Goal: Task Accomplishment & Management: Complete application form

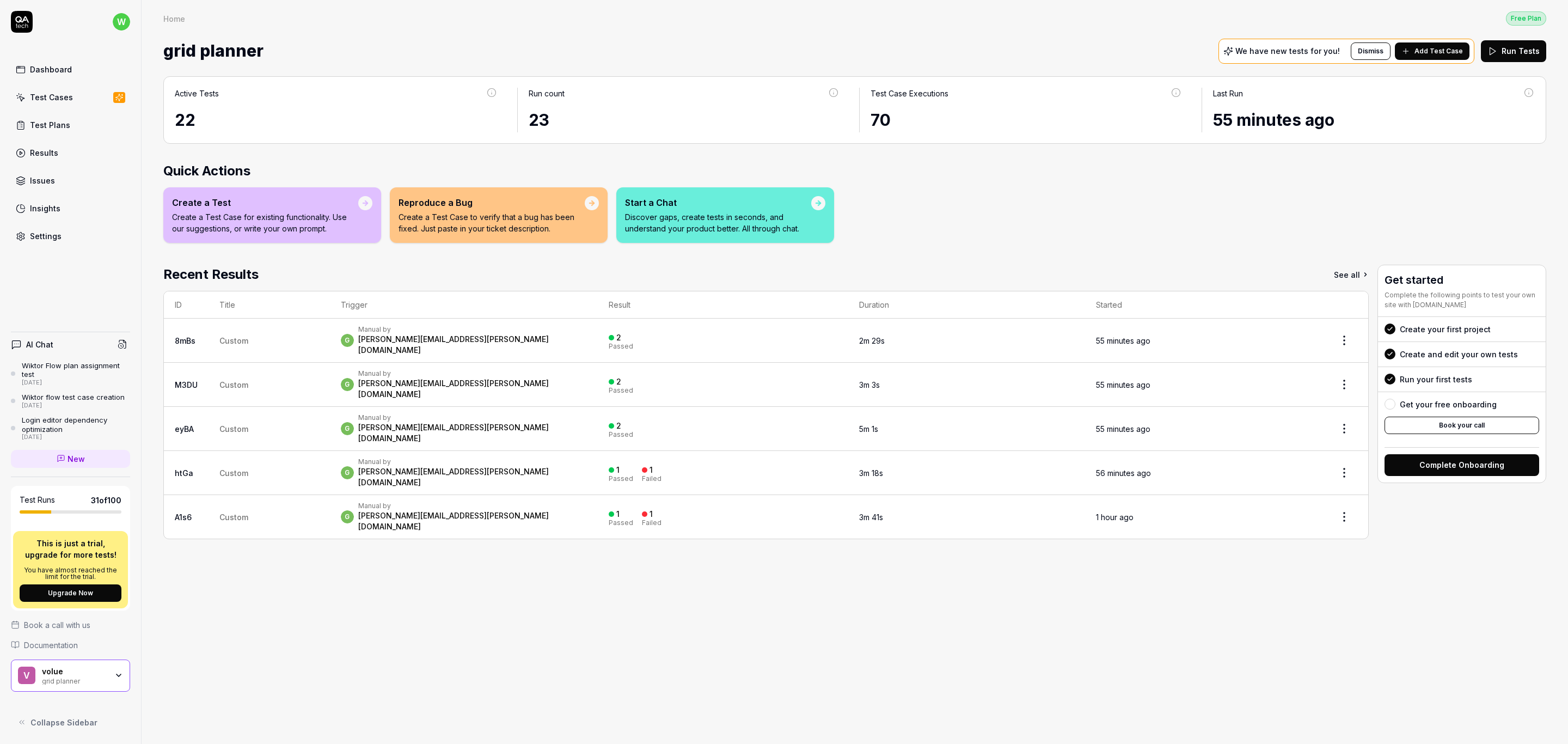
click at [639, 572] on div "Active Tests 22 Run count 23 Test Case Executions 70 Last Run 55 minutes ago Qu…" at bounding box center [854, 405] width 1426 height 678
click at [59, 101] on div "Test Cases" at bounding box center [51, 97] width 43 height 12
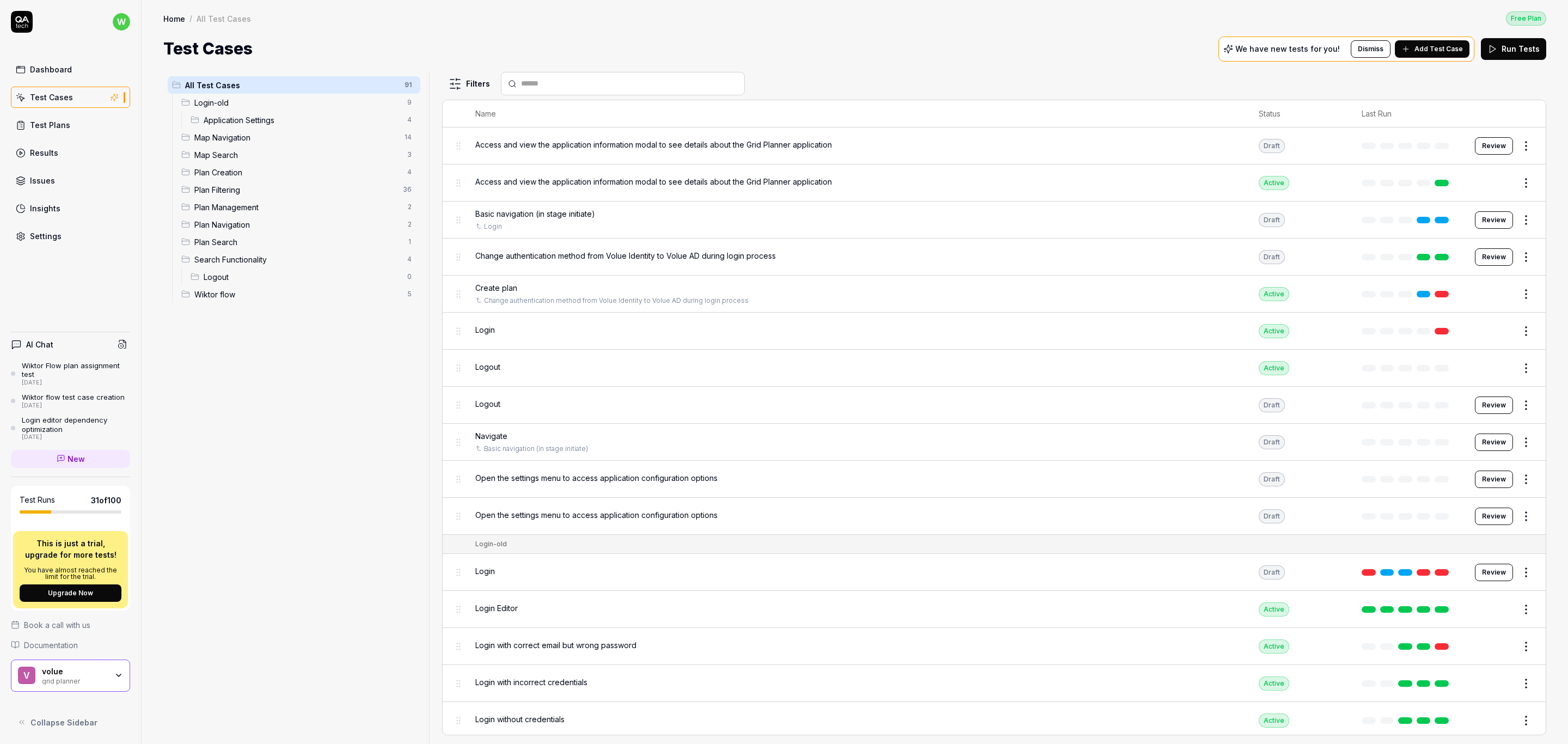
click at [237, 291] on span "Wiktor flow" at bounding box center [298, 293] width 206 height 12
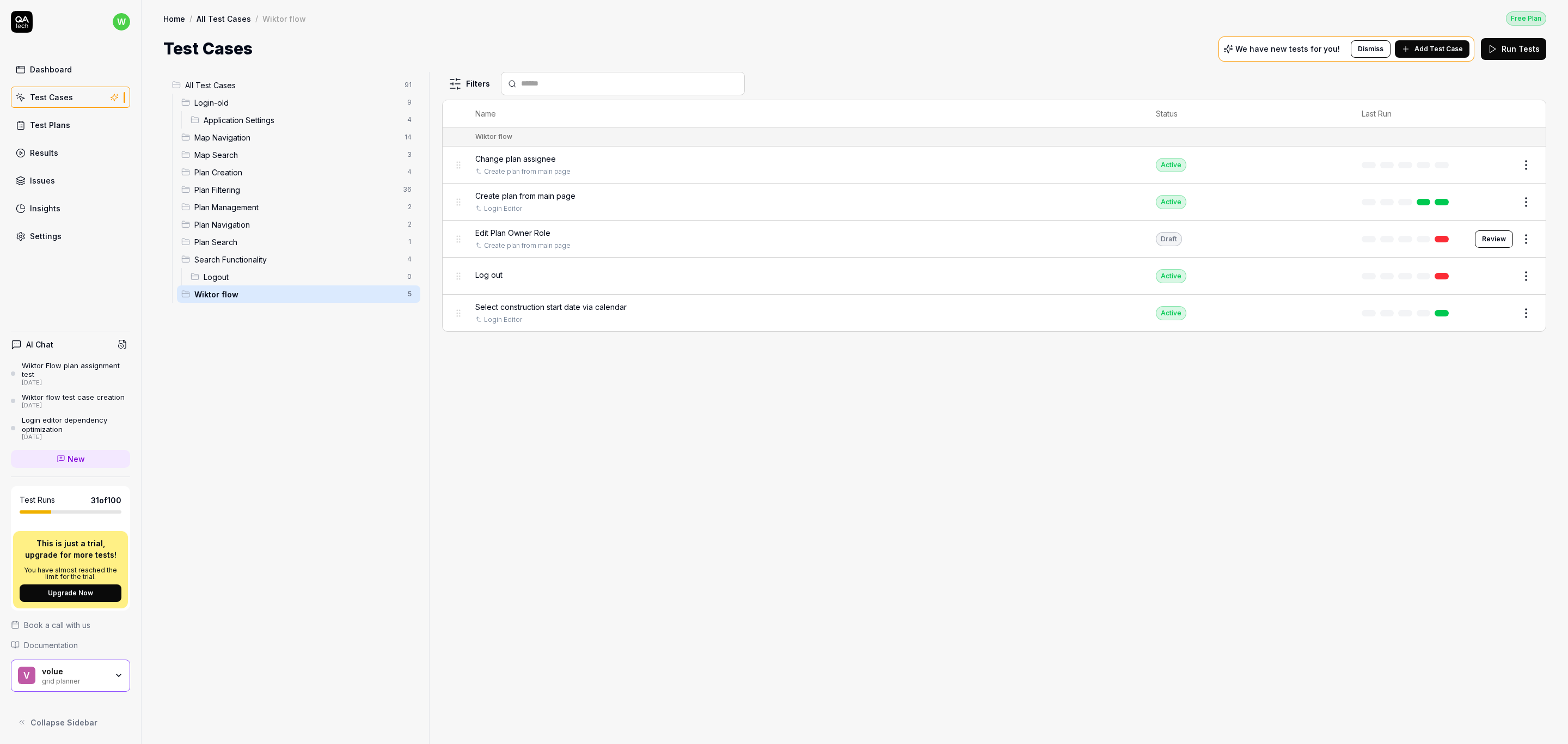
click at [696, 495] on div "Filters Name Status Last Run Wiktor flow Change plan assignee Create plan from …" at bounding box center [994, 407] width 1104 height 672
click at [591, 492] on div "Filters Name Status Last Run Wiktor flow Change plan assignee Create plan from …" at bounding box center [994, 407] width 1104 height 672
click at [503, 231] on span "Edit Plan Owner Role" at bounding box center [513, 232] width 75 height 12
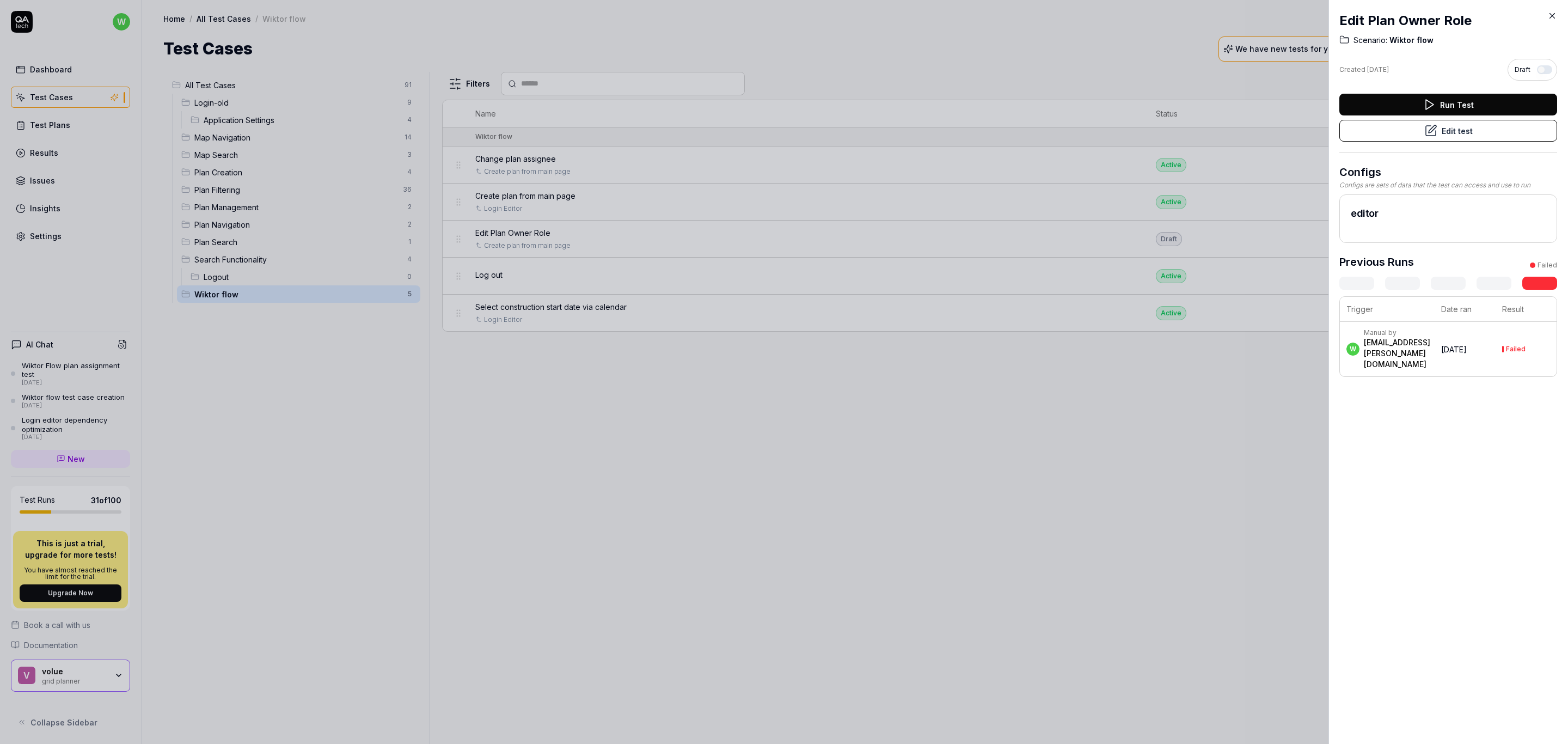
click at [801, 608] on div at bounding box center [784, 372] width 1568 height 744
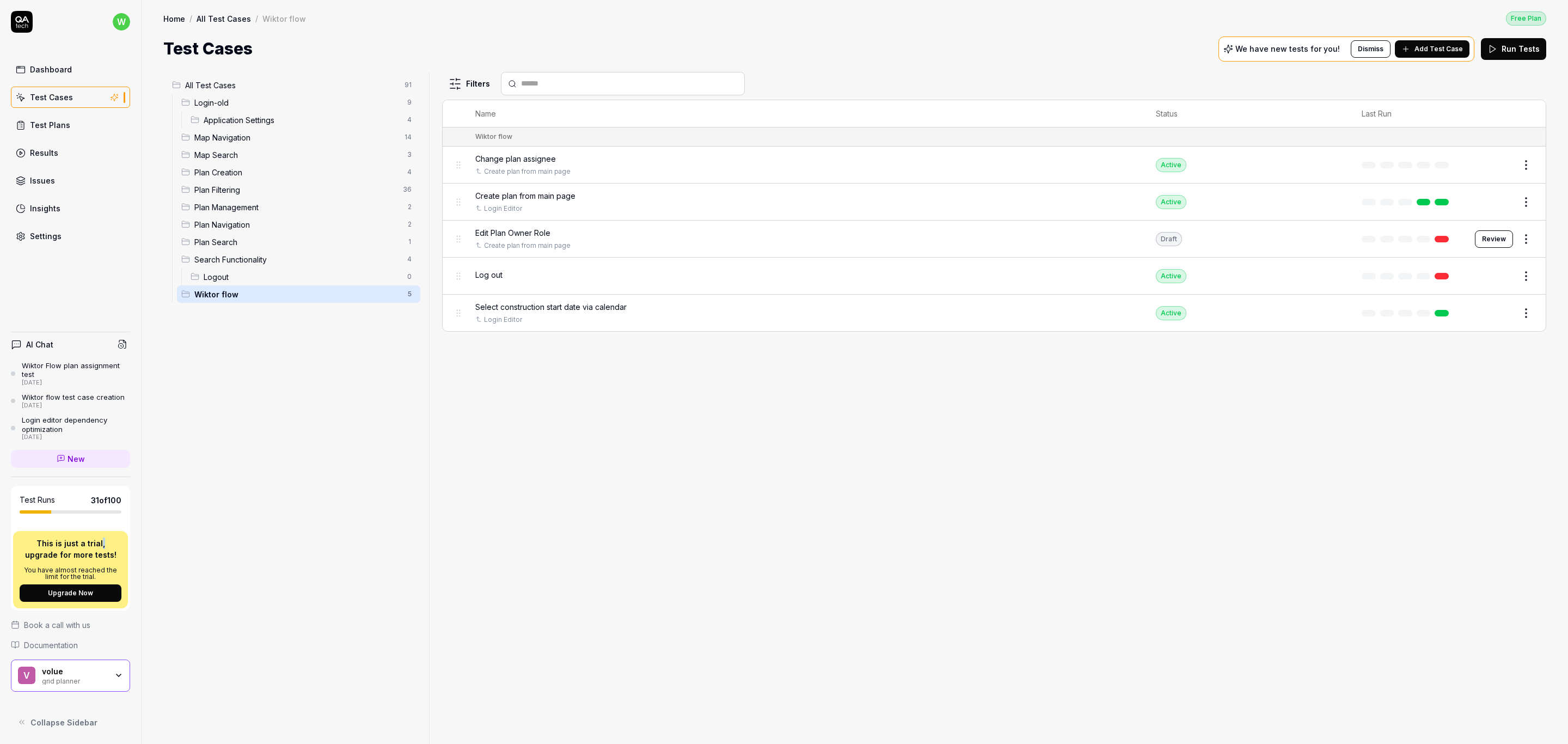
click at [85, 543] on p "This is just a trial, upgrade for more tests!" at bounding box center [70, 548] width 101 height 22
click at [83, 543] on p "This is just a trial, upgrade for more tests!" at bounding box center [70, 548] width 101 height 22
click at [46, 211] on div "Insights" at bounding box center [45, 208] width 31 height 12
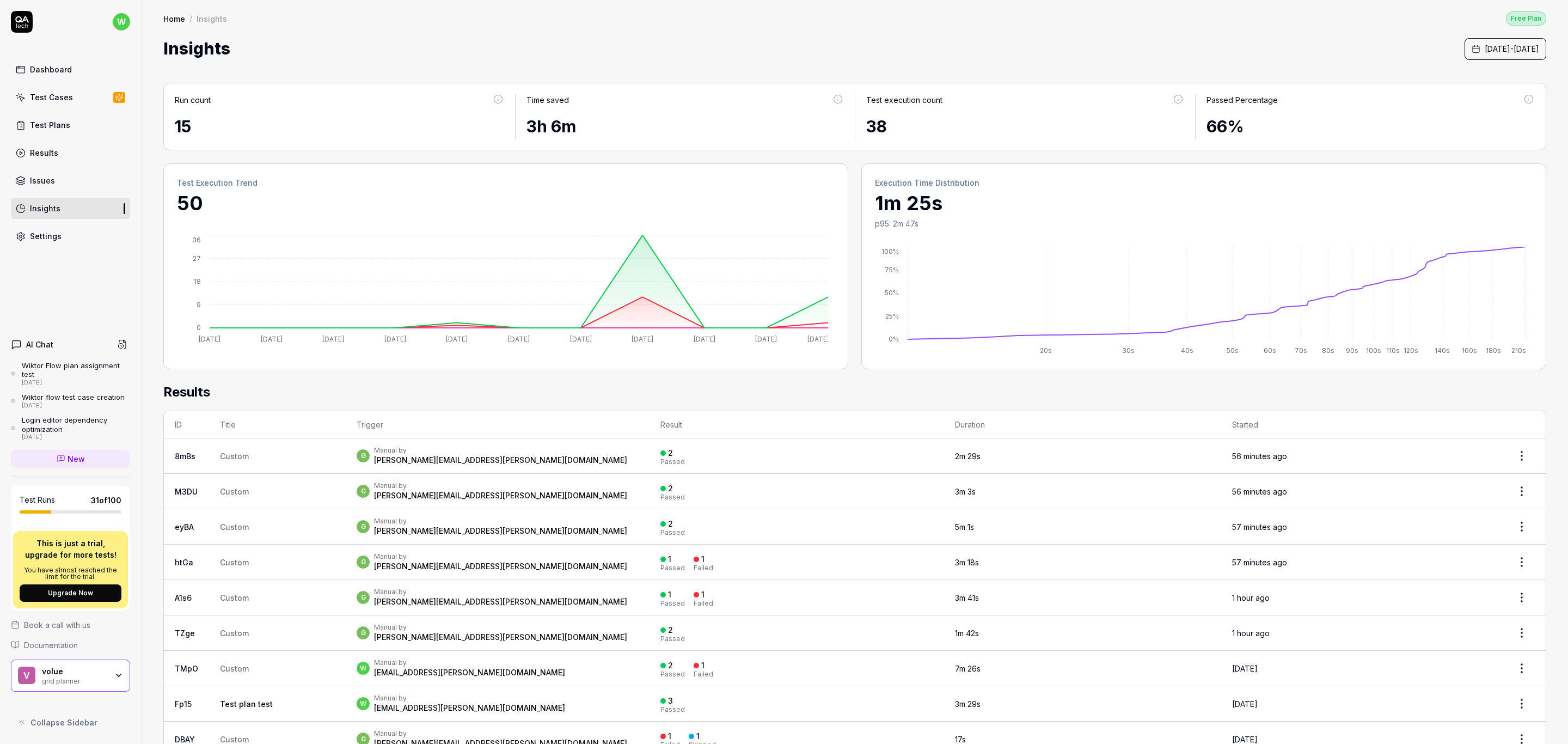
click at [54, 241] on div "Settings" at bounding box center [45, 236] width 31 height 12
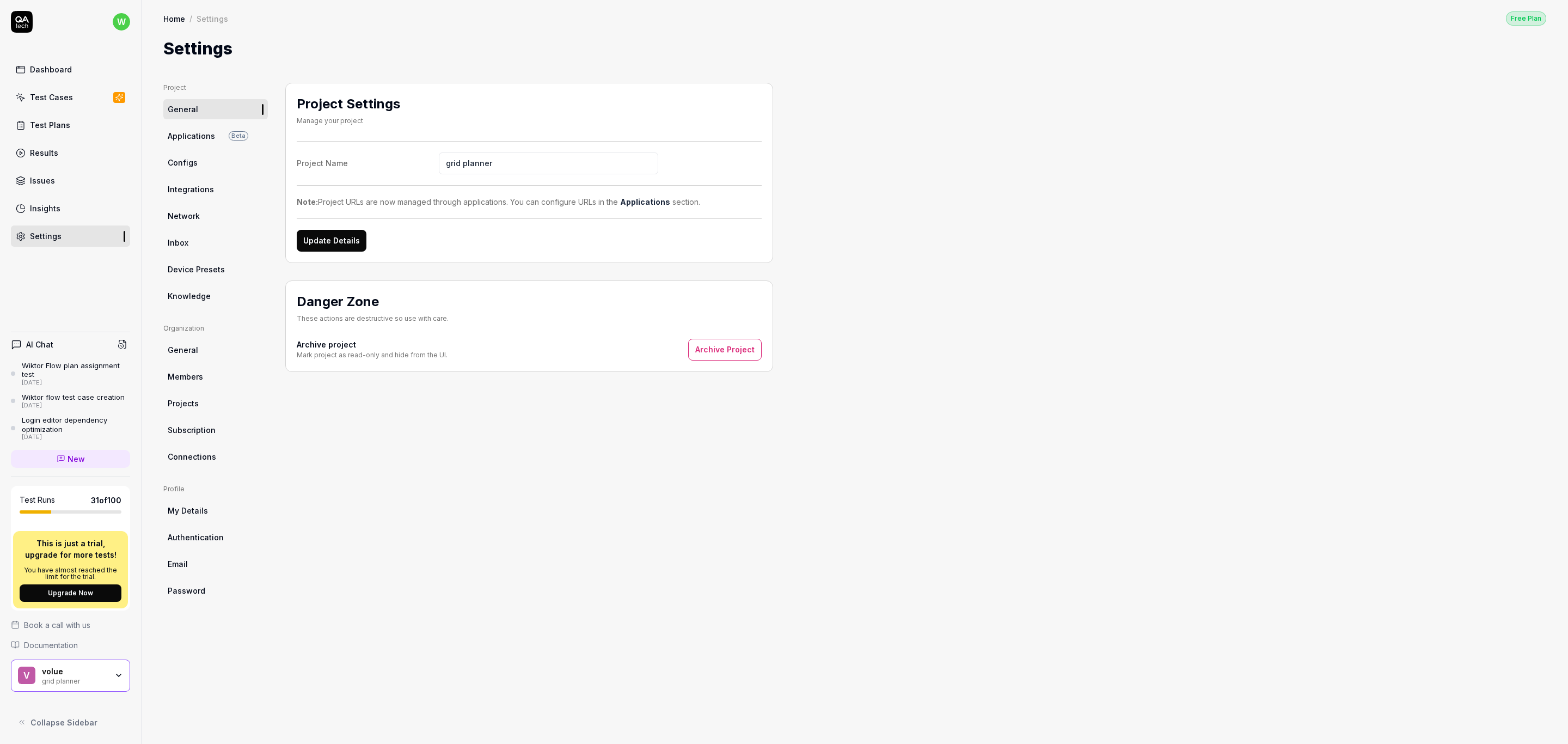
click at [210, 270] on span "Device Presets" at bounding box center [197, 269] width 57 height 12
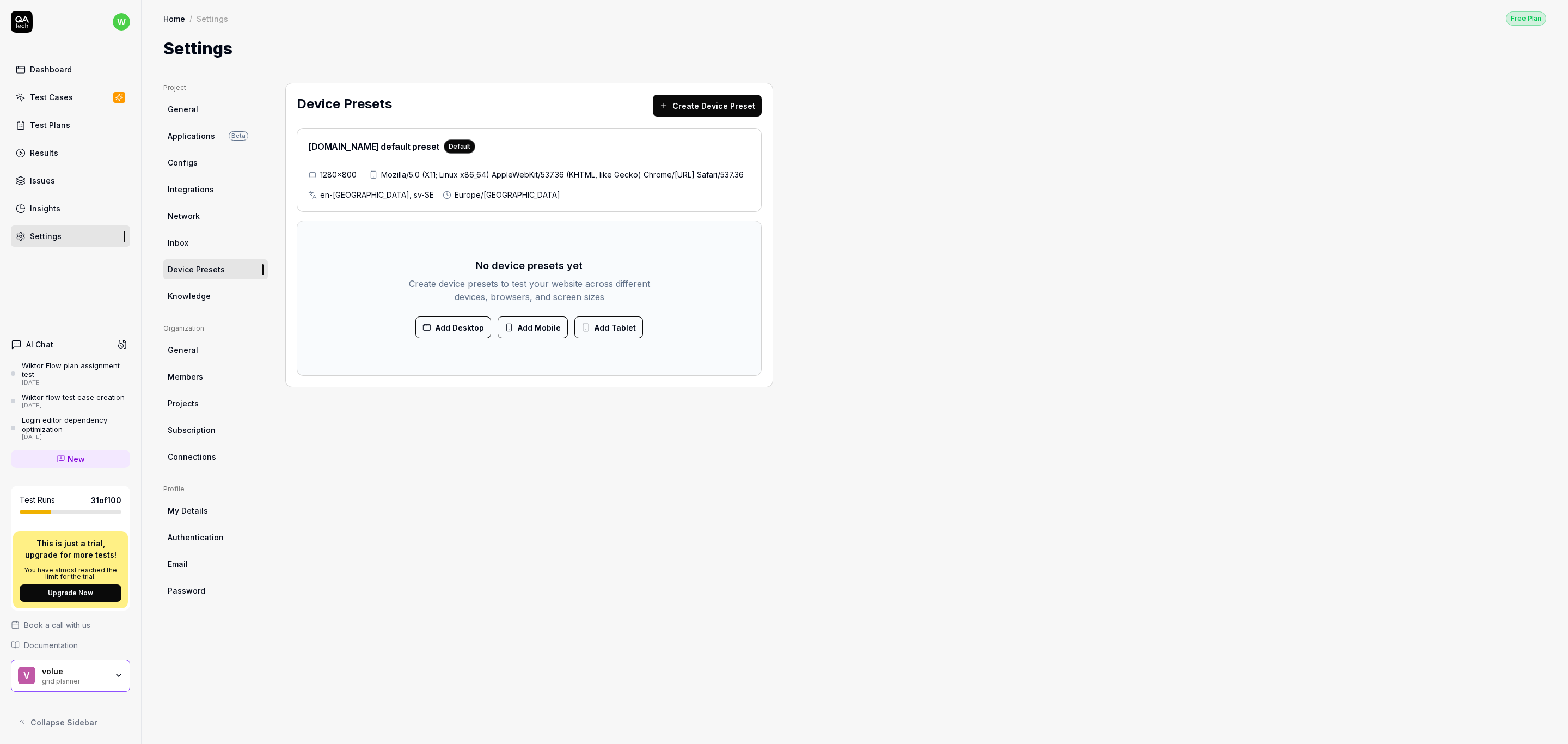
click at [196, 300] on span "Knowledge" at bounding box center [189, 295] width 43 height 12
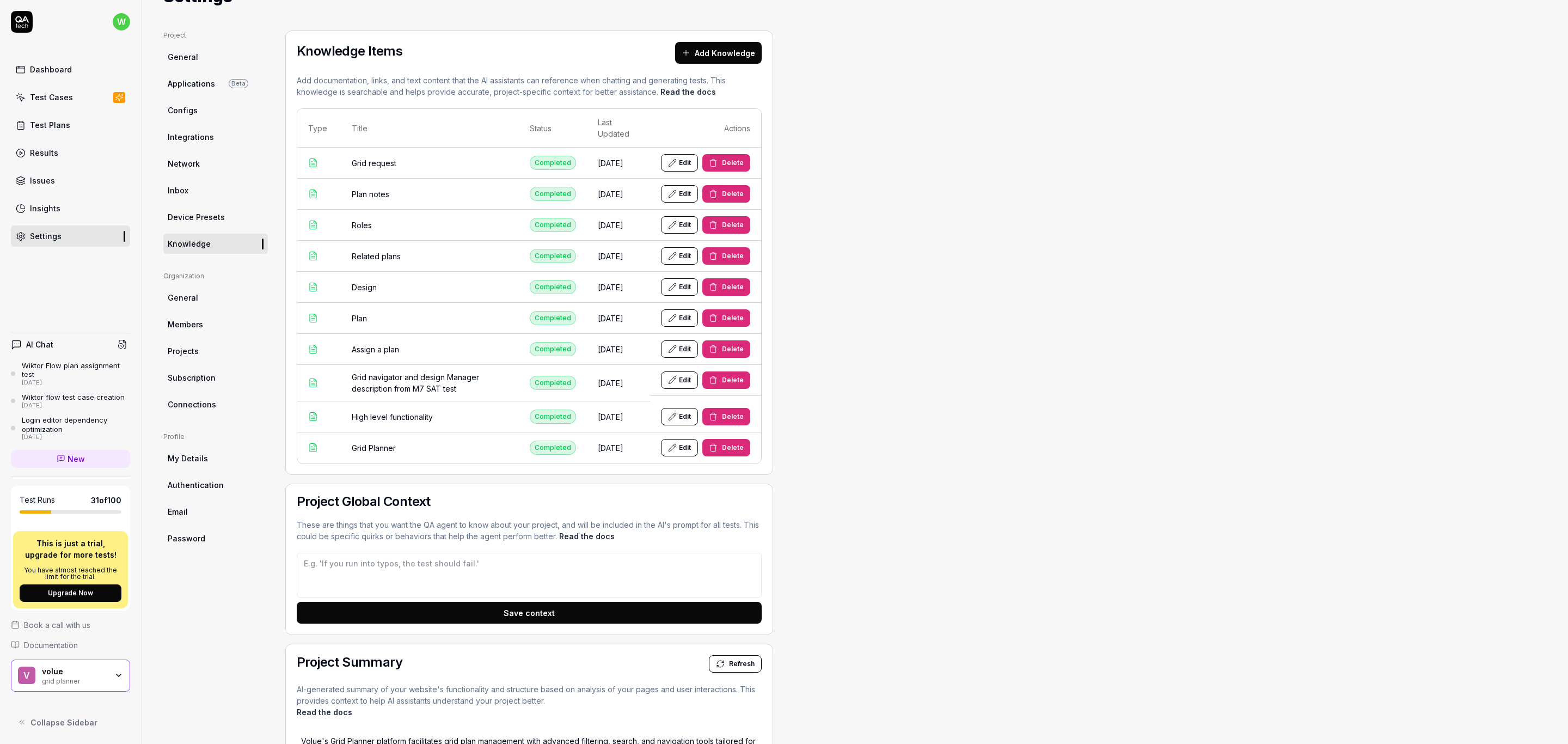
scroll to position [163, 0]
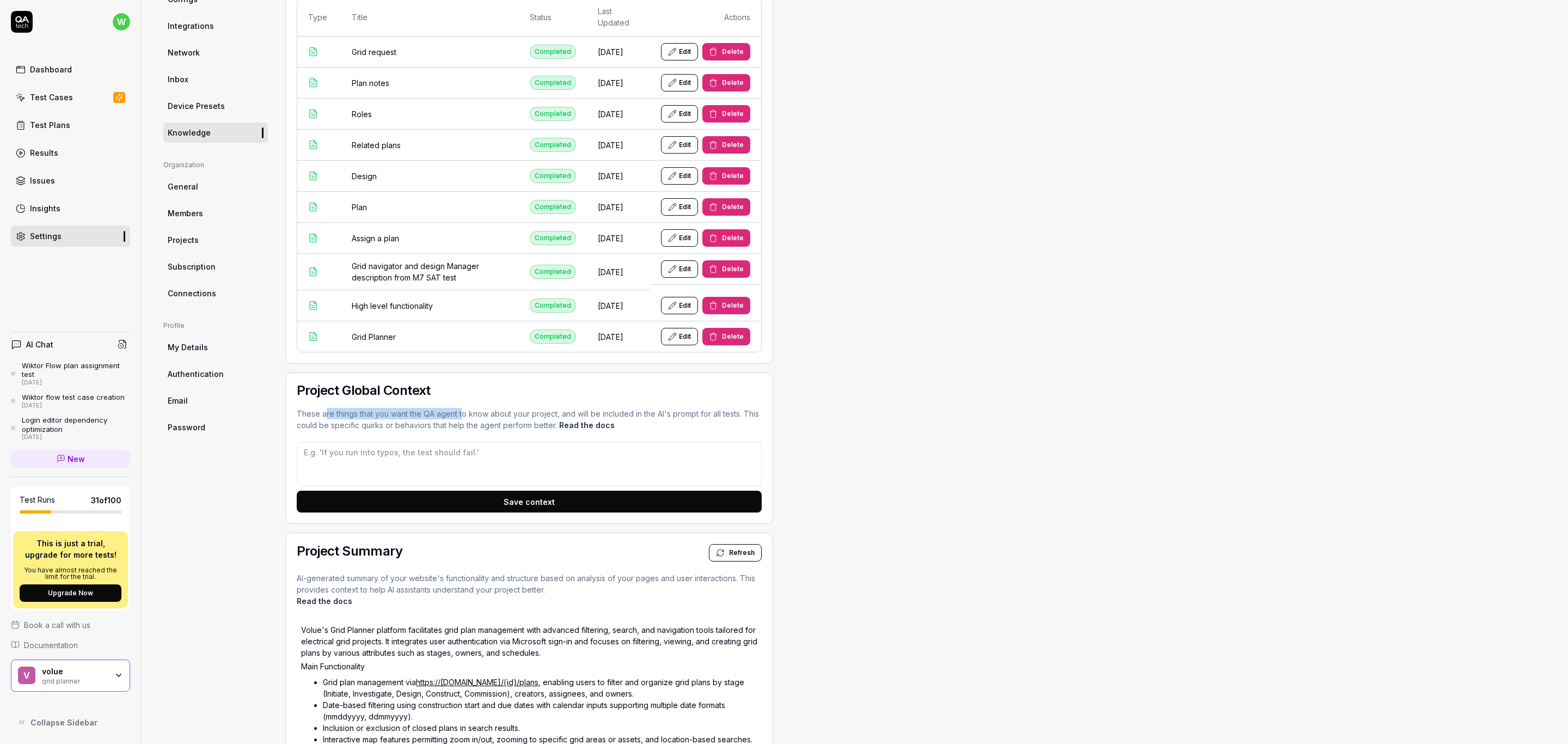
drag, startPoint x: 325, startPoint y: 418, endPoint x: 464, endPoint y: 415, distance: 139.0
click at [464, 415] on p "These are things that you want the QA agent to know about your project, and wil…" at bounding box center [530, 418] width 465 height 22
drag, startPoint x: 474, startPoint y: 415, endPoint x: 557, endPoint y: 415, distance: 83.0
click at [534, 416] on p "These are things that you want the QA agent to know about your project, and wil…" at bounding box center [530, 418] width 465 height 22
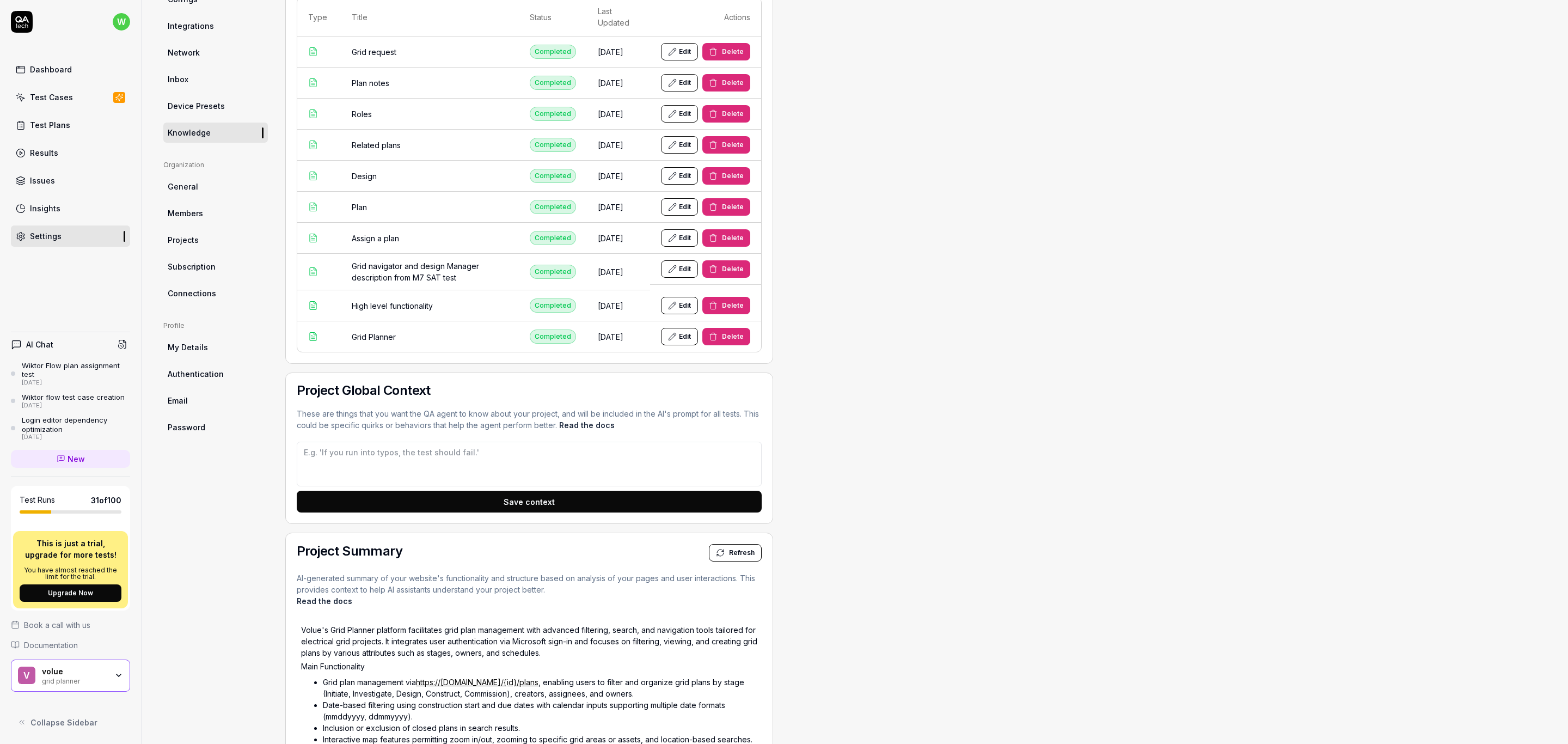
click at [574, 415] on p "These are things that you want the QA agent to know about your project, and wil…" at bounding box center [530, 418] width 465 height 22
drag, startPoint x: 598, startPoint y: 415, endPoint x: 696, endPoint y: 416, distance: 98.0
click at [696, 416] on p "These are things that you want the QA agent to know about your project, and wil…" at bounding box center [530, 418] width 465 height 22
click at [698, 416] on p "These are things that you want the QA agent to know about your project, and wil…" at bounding box center [530, 418] width 465 height 22
drag, startPoint x: 653, startPoint y: 420, endPoint x: 699, endPoint y: 418, distance: 46.0
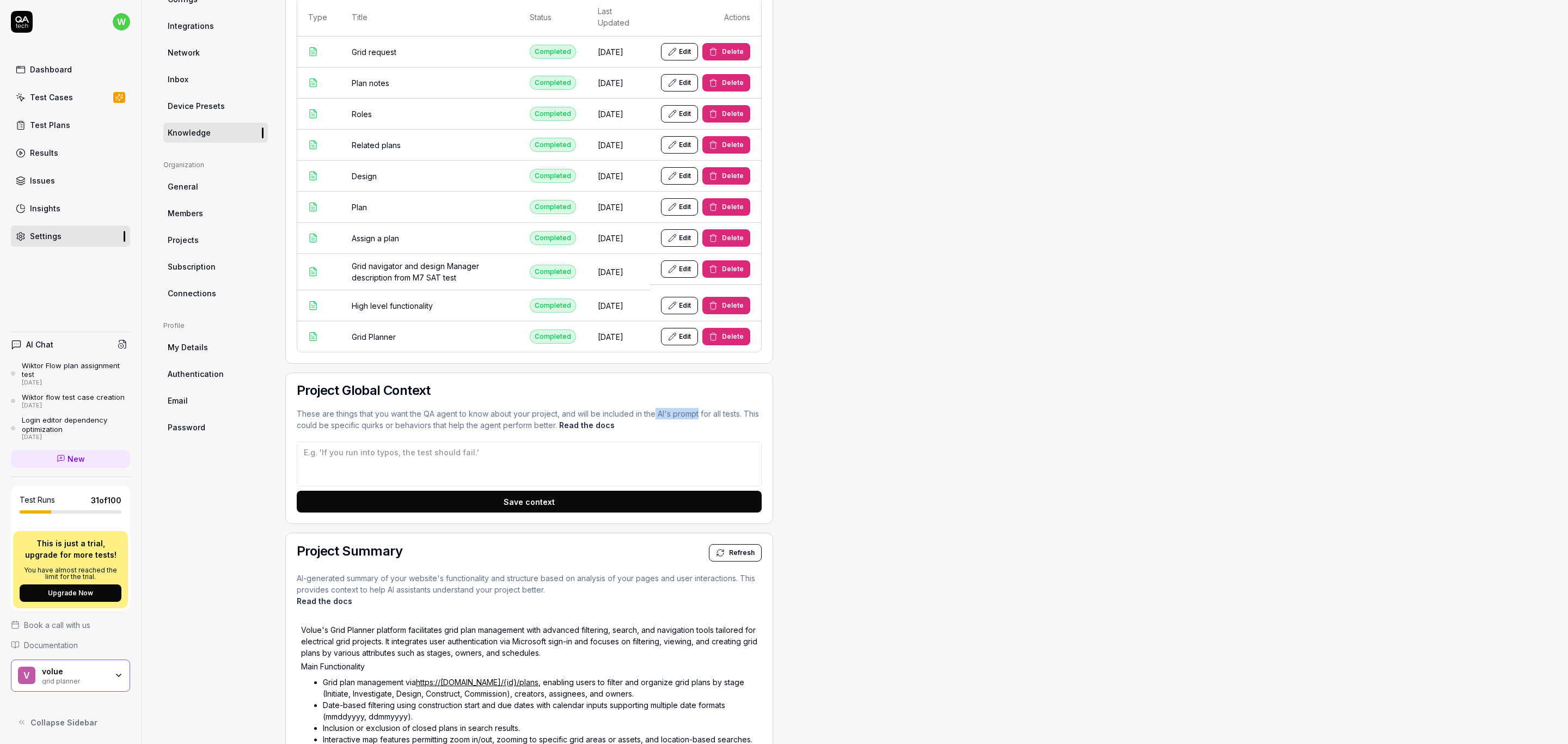
click at [699, 418] on p "These are things that you want the QA agent to know about your project, and wil…" at bounding box center [530, 418] width 465 height 22
drag, startPoint x: 735, startPoint y: 418, endPoint x: 896, endPoint y: 435, distance: 161.9
click at [883, 434] on div "Project General Applications Beta Configs Integrations Network Inbox Device Pre…" at bounding box center [854, 501] width 1383 height 1164
click at [941, 436] on div "Project General Applications Beta Configs Integrations Network Inbox Device Pre…" at bounding box center [854, 501] width 1383 height 1164
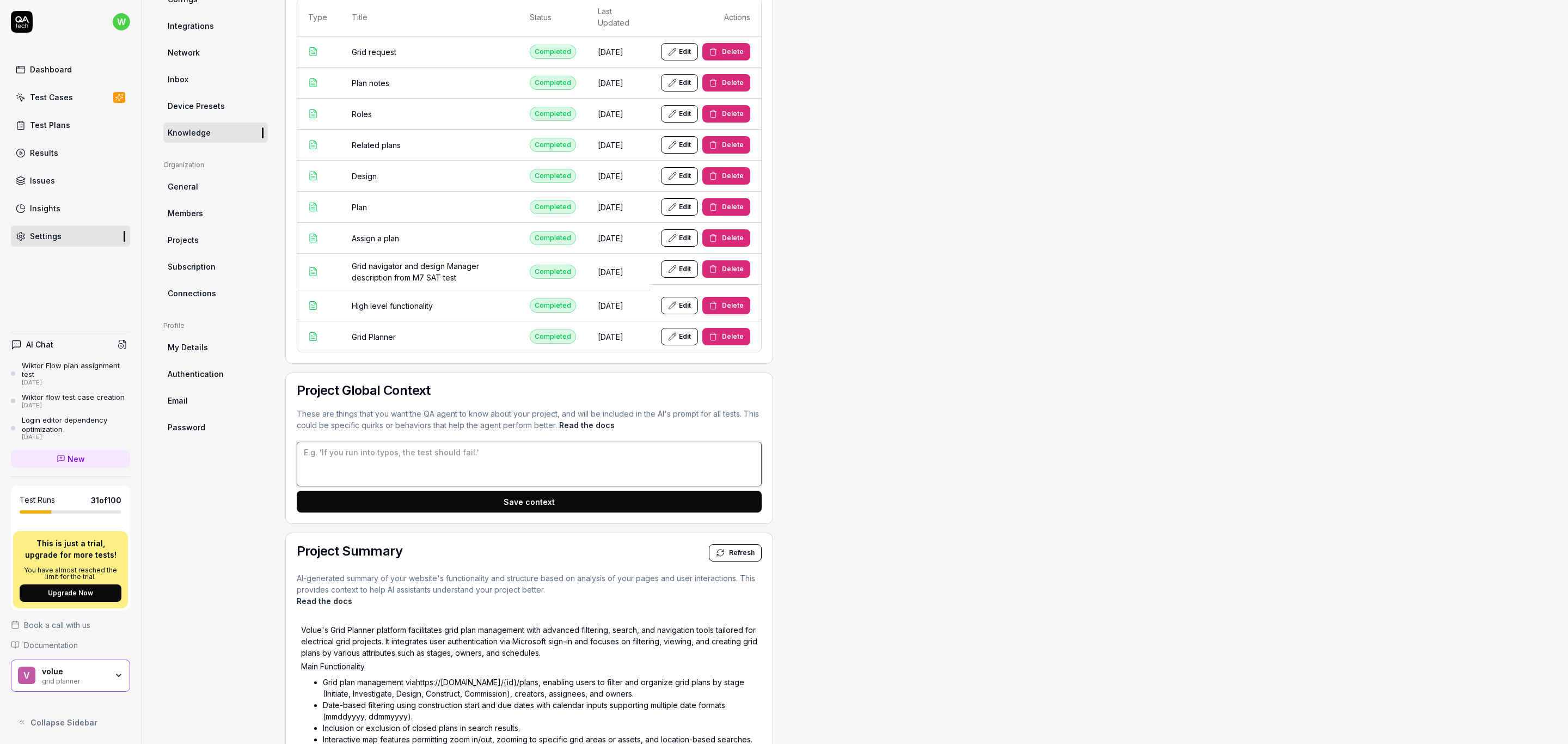
click at [556, 466] on textarea at bounding box center [530, 464] width 465 height 45
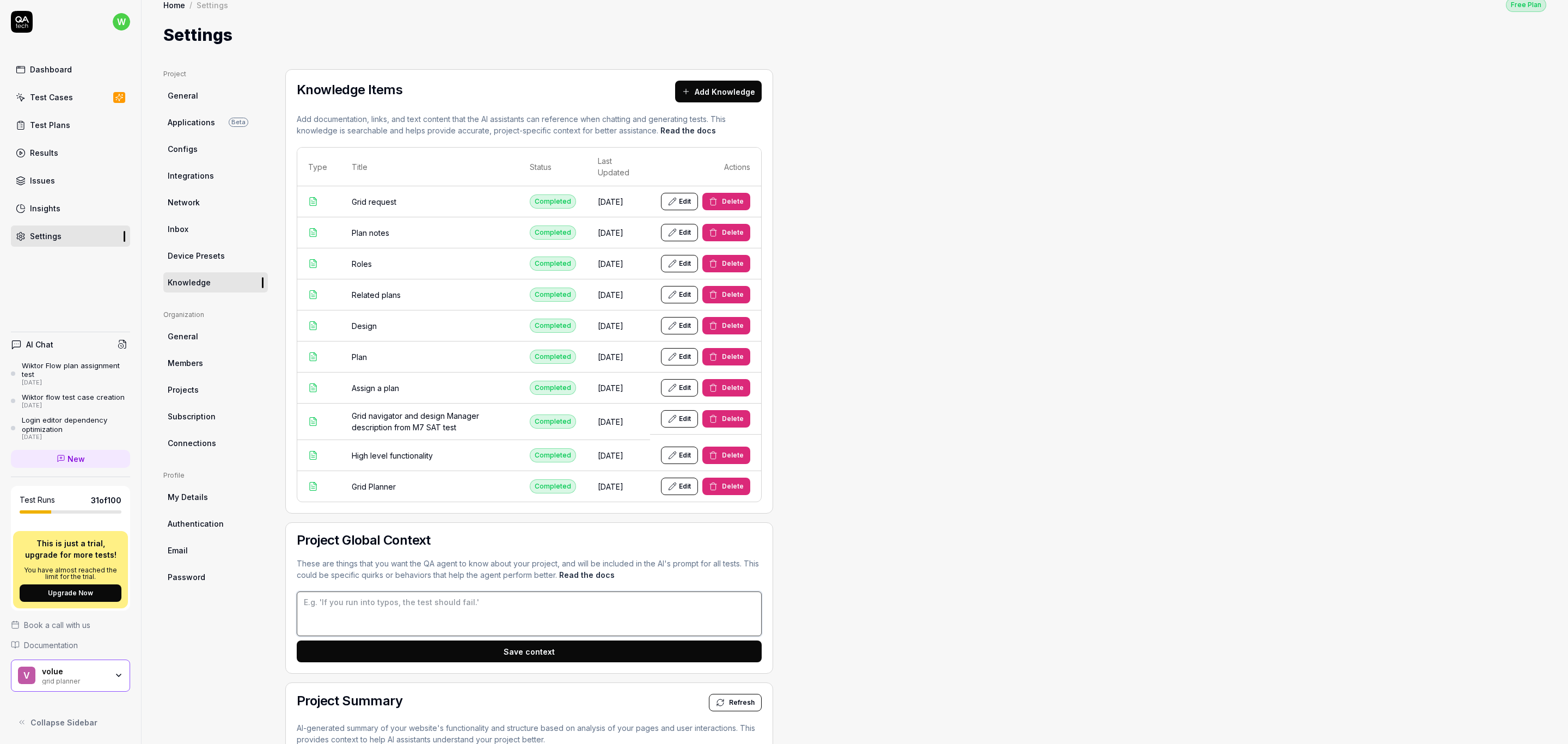
scroll to position [0, 0]
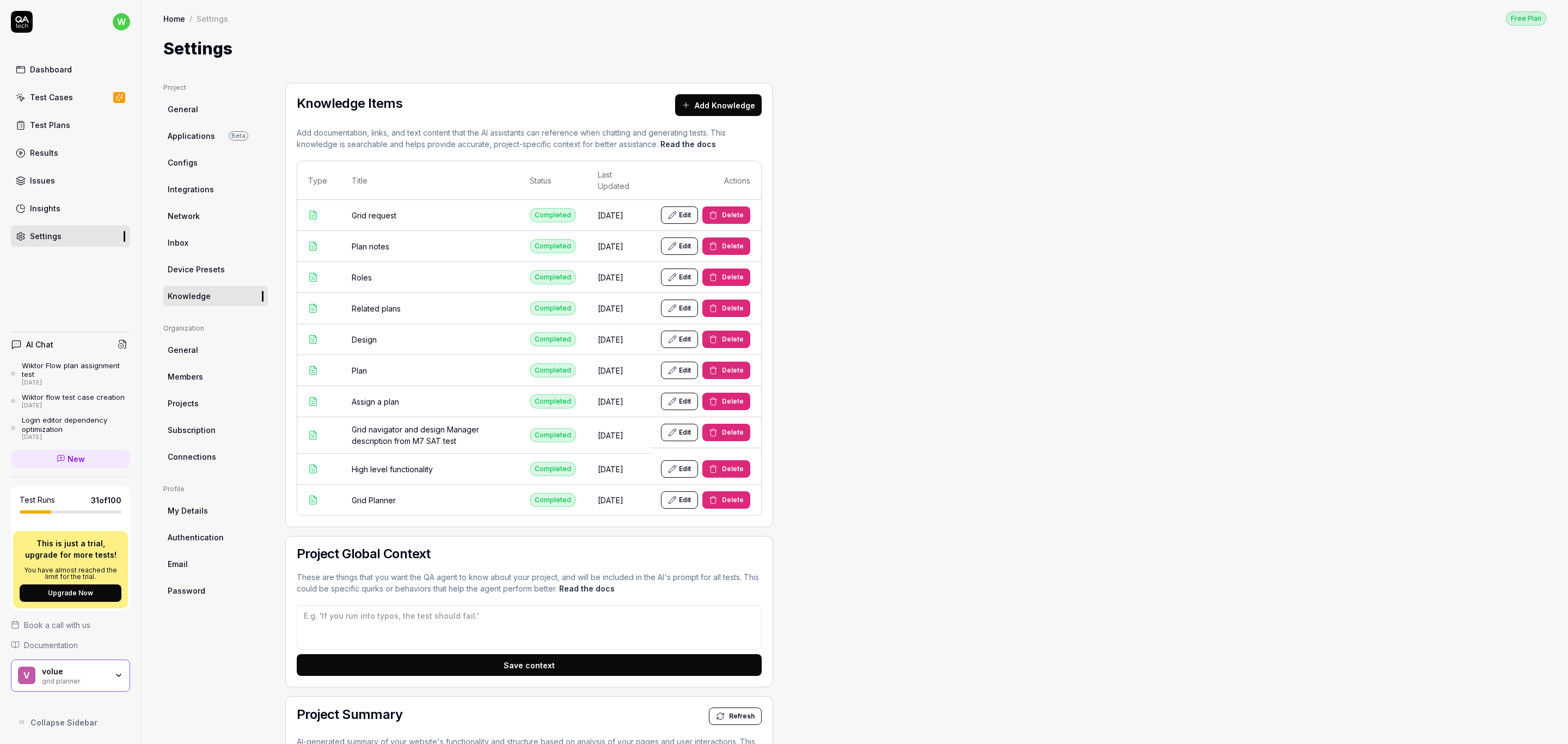
click at [679, 280] on button "Edit" at bounding box center [679, 276] width 37 height 17
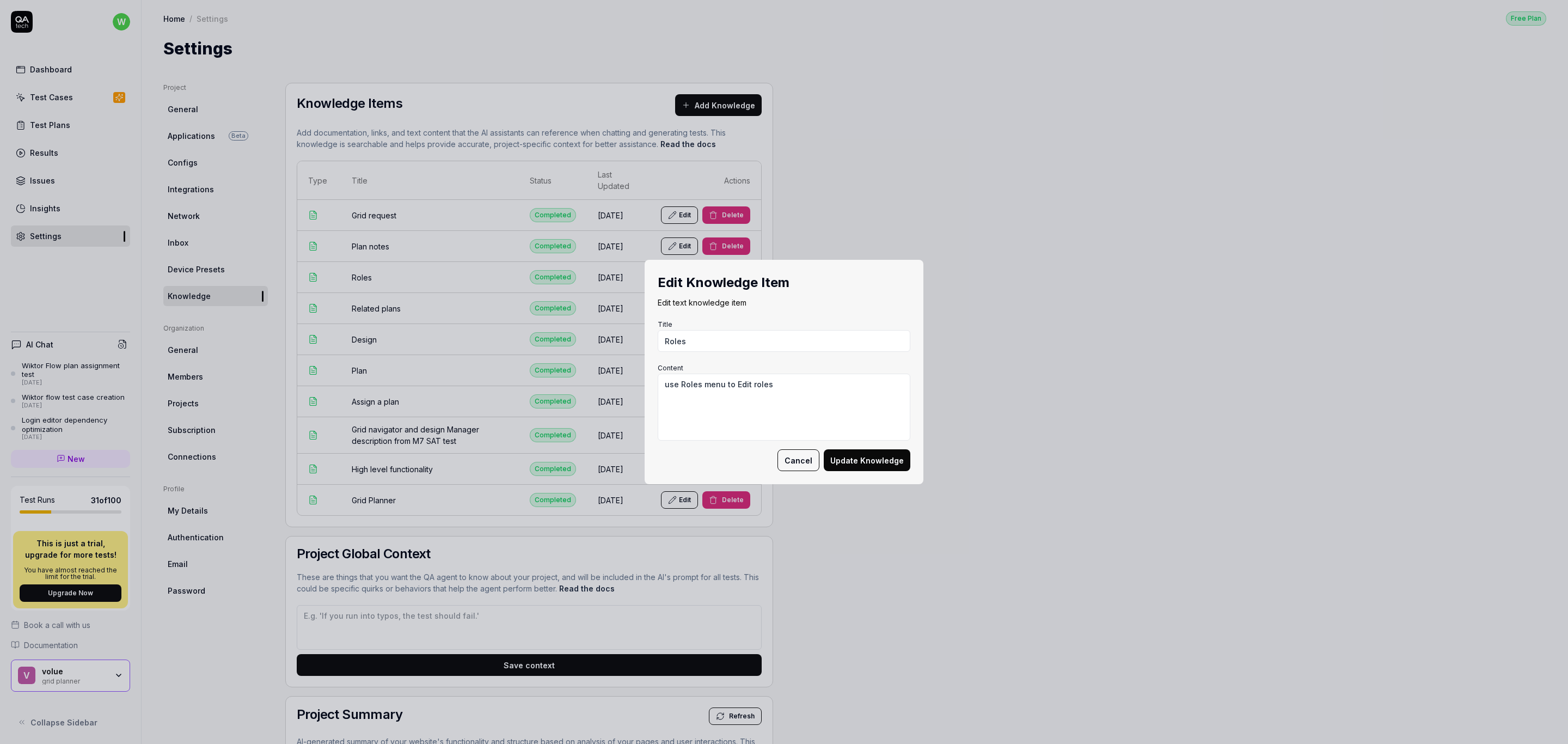
click at [798, 463] on button "Cancel" at bounding box center [798, 460] width 42 height 22
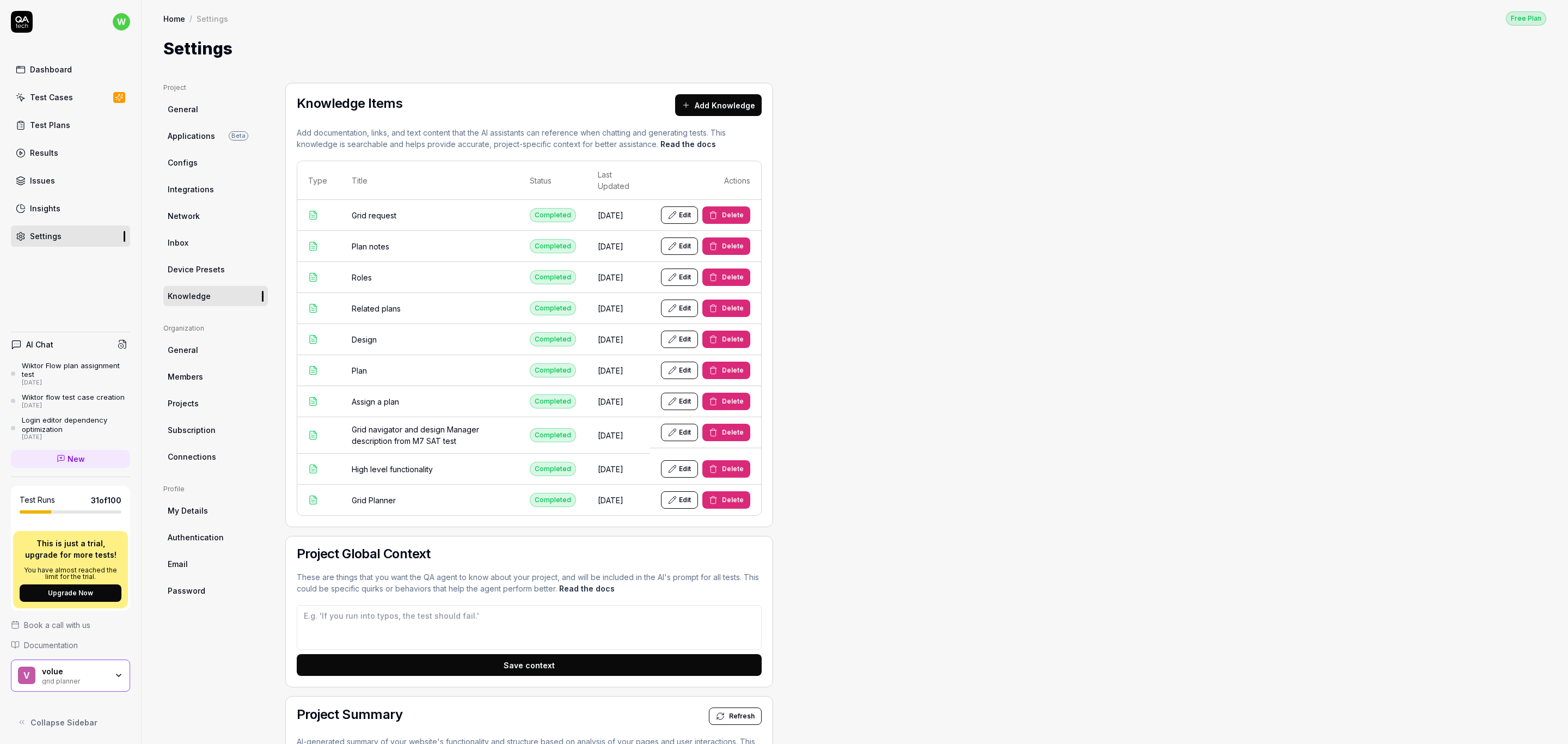
click at [190, 273] on span "Device Presets" at bounding box center [197, 269] width 57 height 12
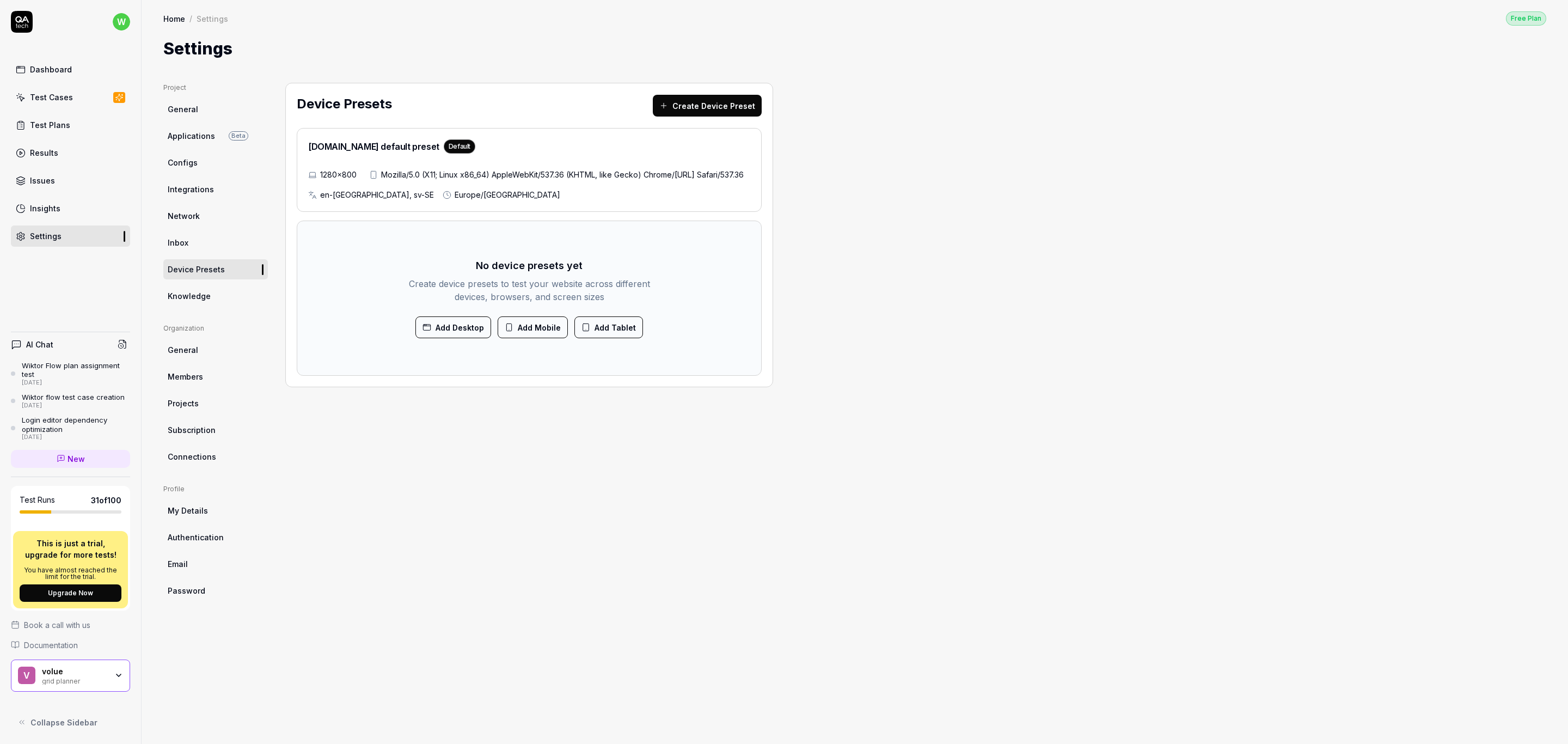
click at [196, 244] on link "Inbox" at bounding box center [215, 242] width 104 height 20
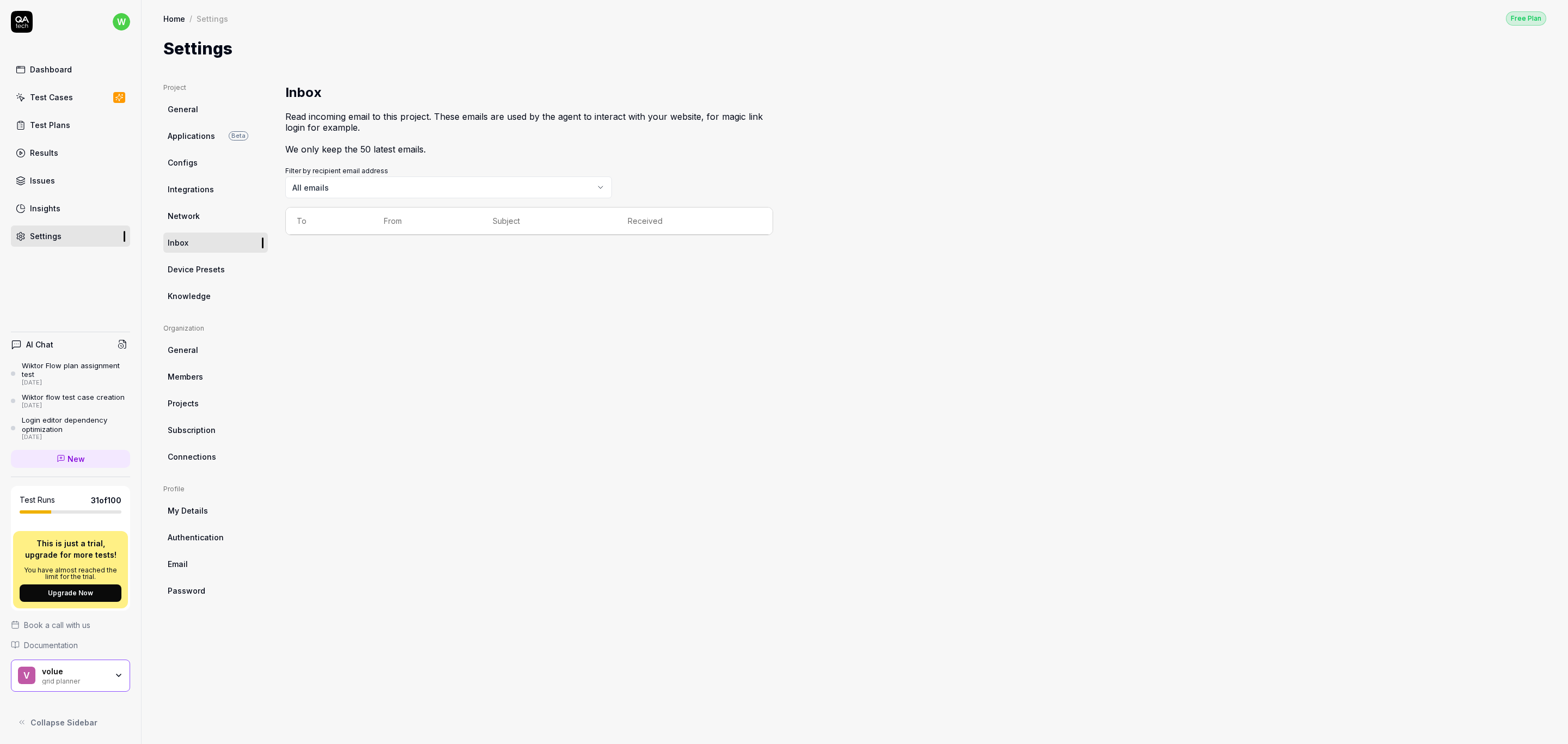
click at [207, 214] on link "Network" at bounding box center [215, 215] width 104 height 20
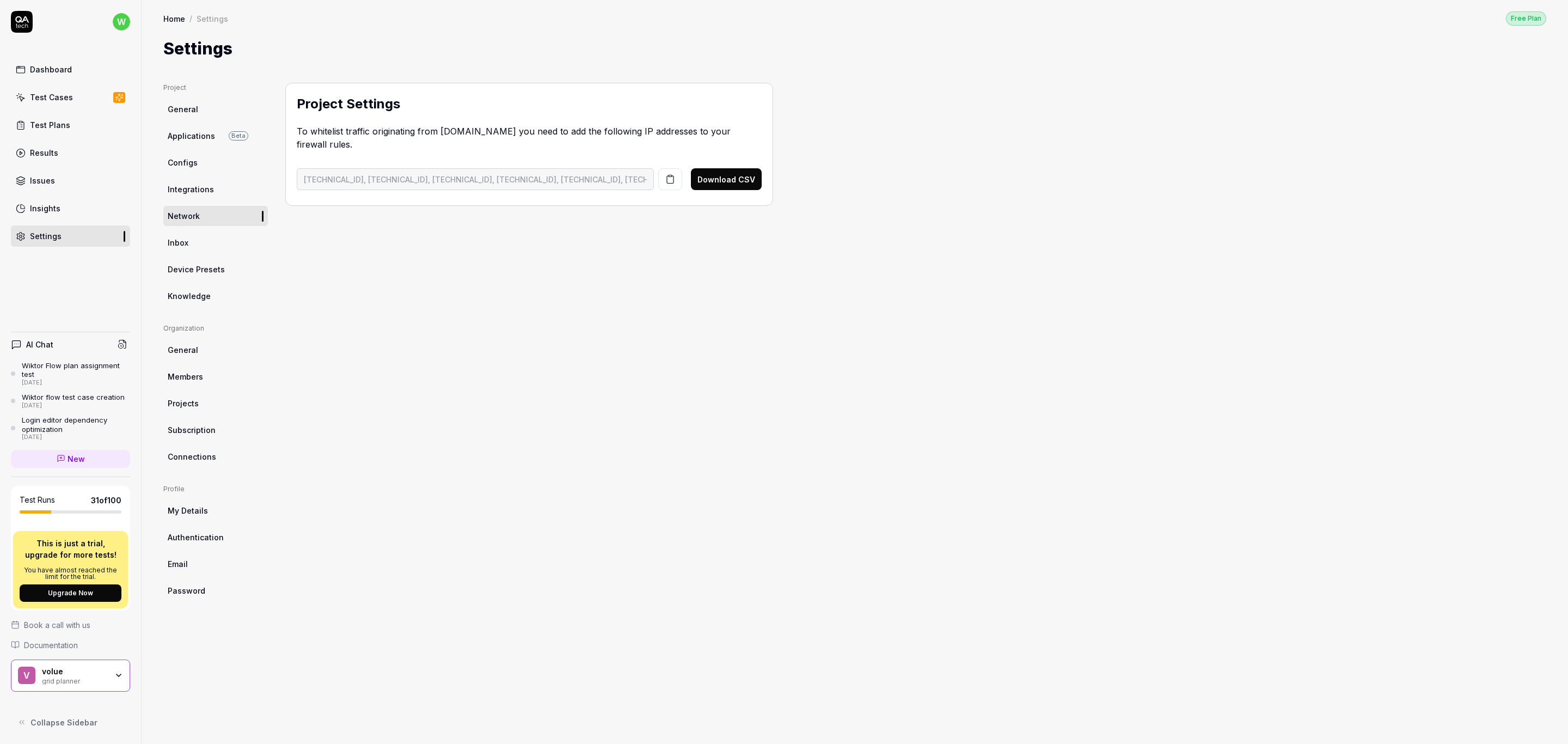
click at [211, 193] on link "Integrations" at bounding box center [215, 189] width 104 height 20
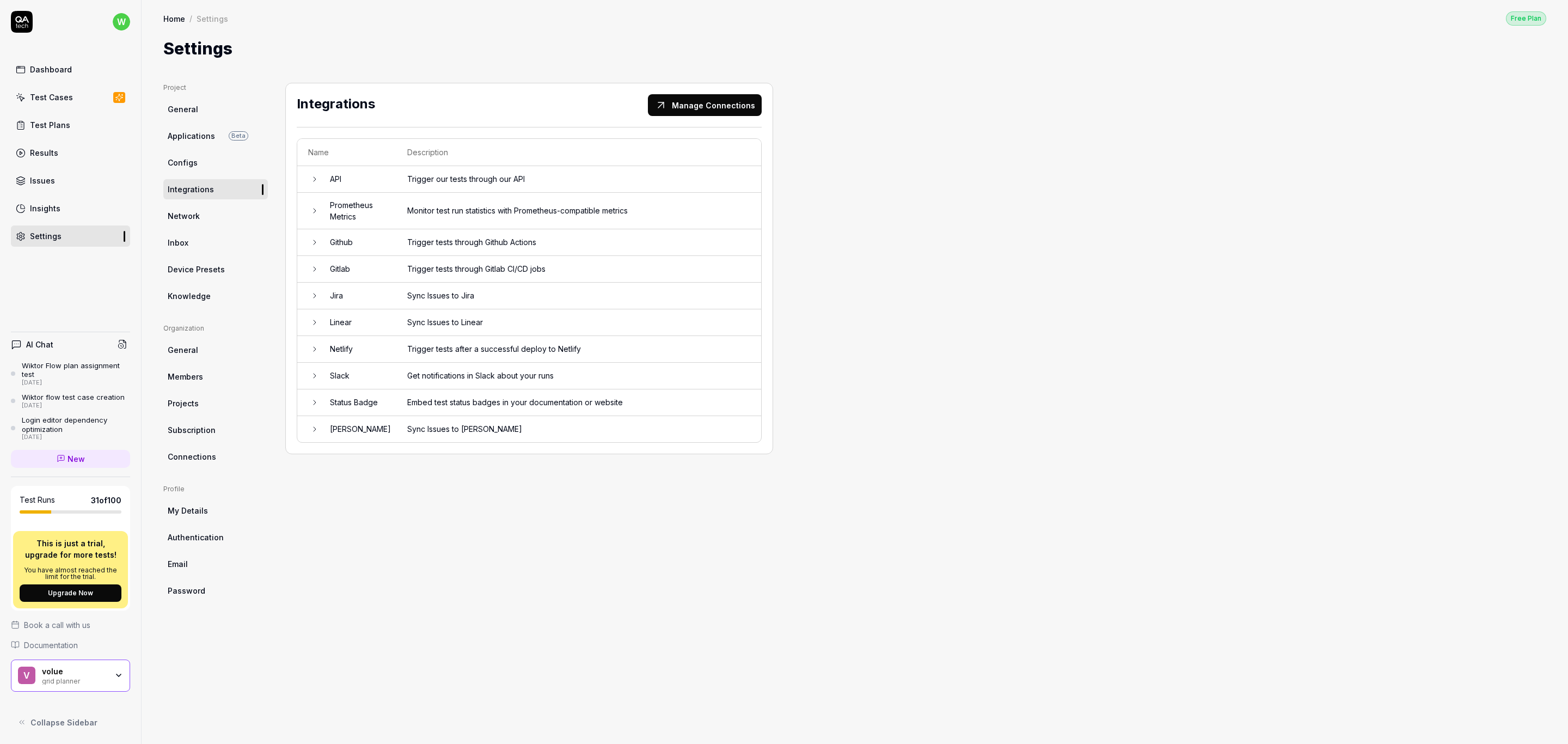
click at [204, 165] on link "Configs" at bounding box center [215, 162] width 104 height 20
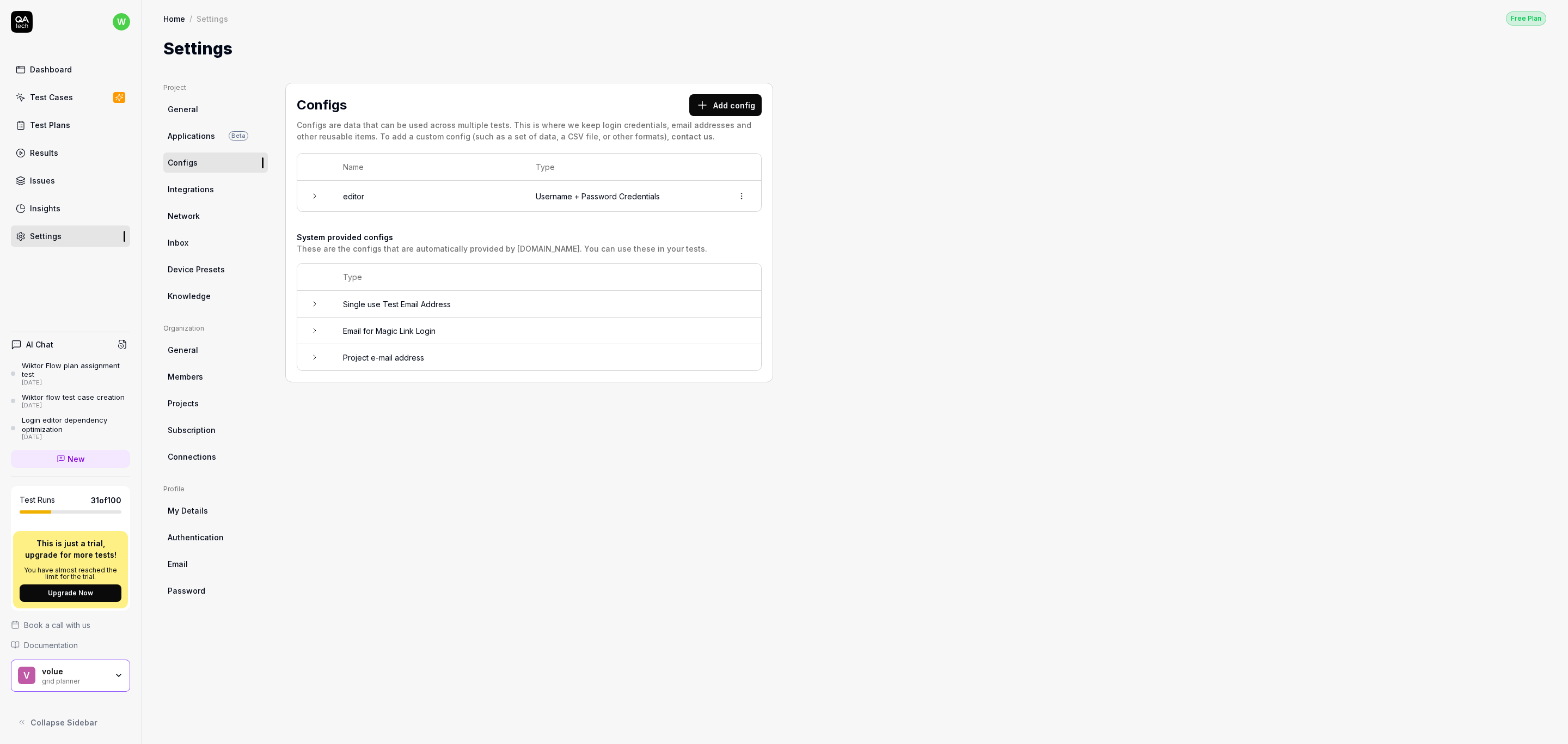
click at [200, 291] on span "Knowledge" at bounding box center [189, 295] width 43 height 12
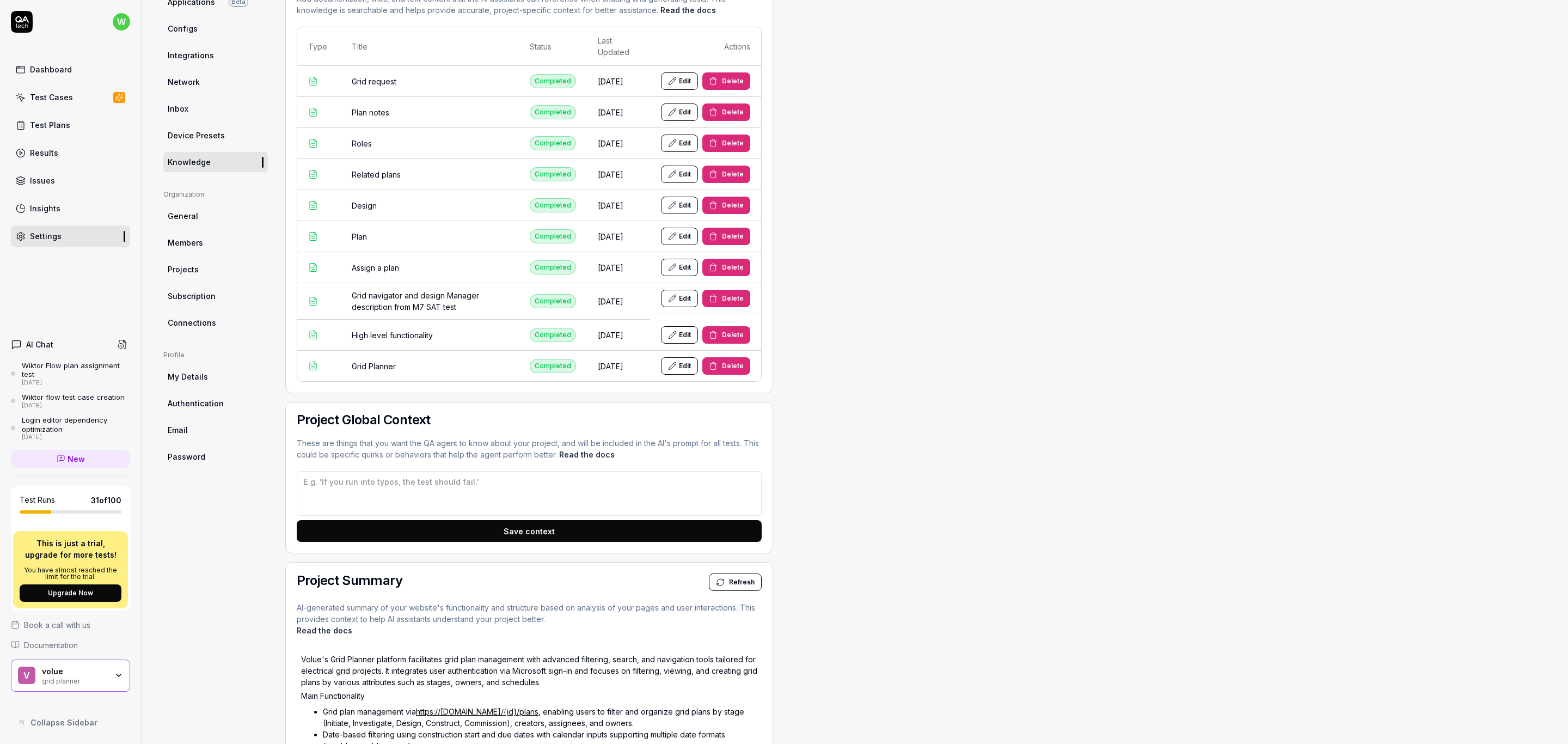
scroll to position [163, 0]
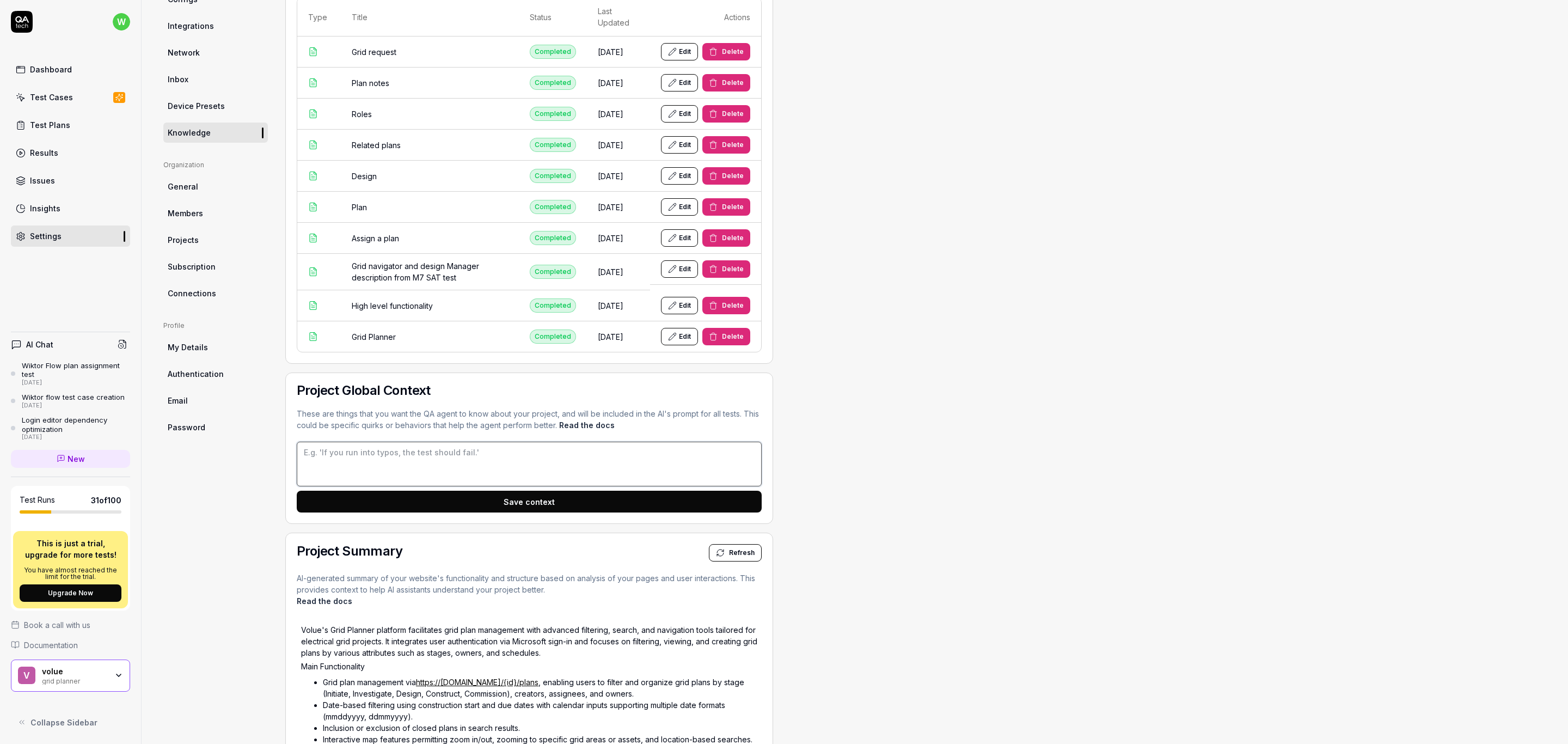
click at [434, 466] on textarea at bounding box center [530, 464] width 465 height 45
type textarea "planId is GUID number from URL"
click at [549, 502] on button "Save context" at bounding box center [530, 502] width 465 height 22
click at [61, 119] on div "Test Plans" at bounding box center [49, 125] width 40 height 12
click at [60, 98] on div "Test Cases" at bounding box center [51, 97] width 43 height 12
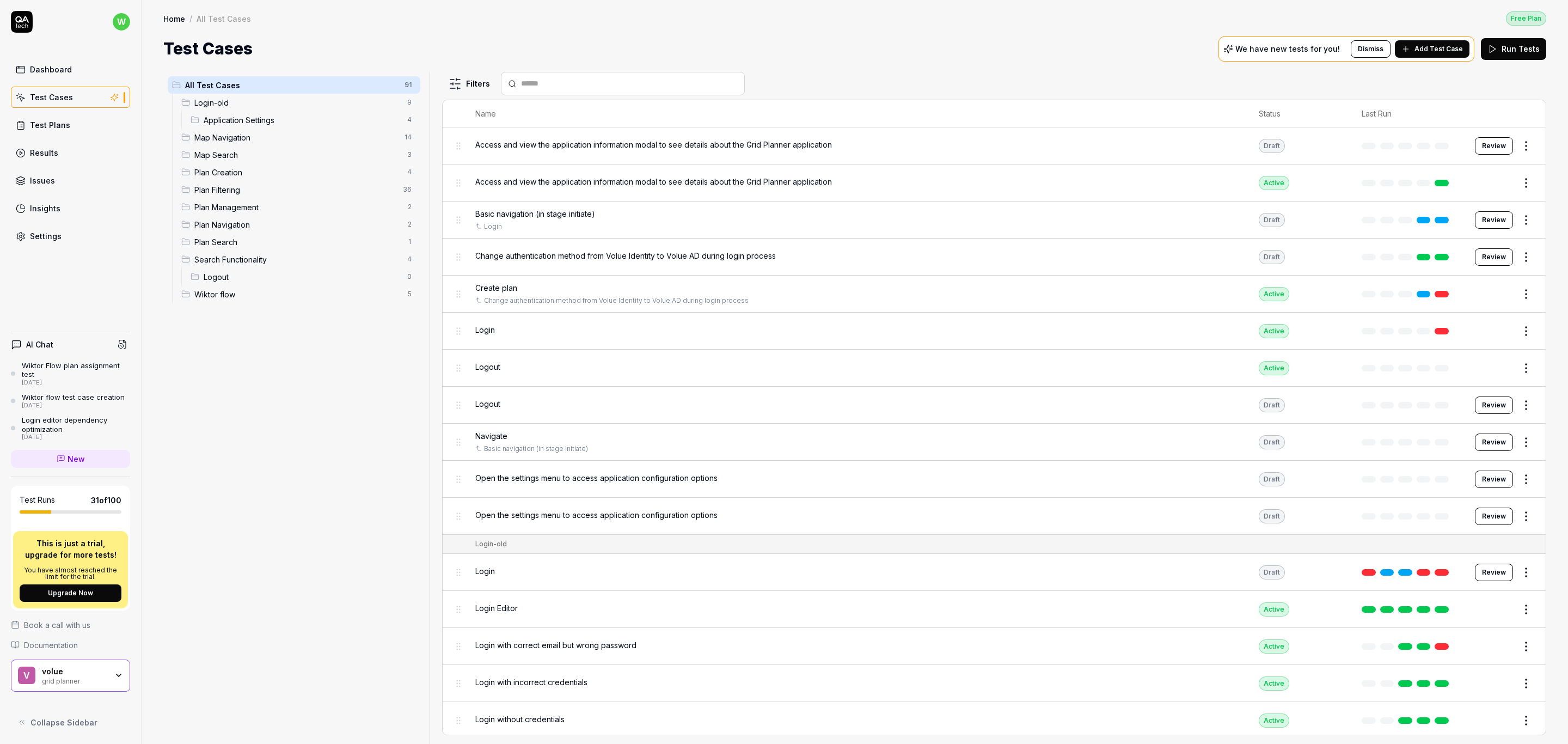
click at [60, 98] on div "Test Cases" at bounding box center [51, 97] width 43 height 12
click at [246, 293] on span "Wiktor flow" at bounding box center [298, 293] width 206 height 12
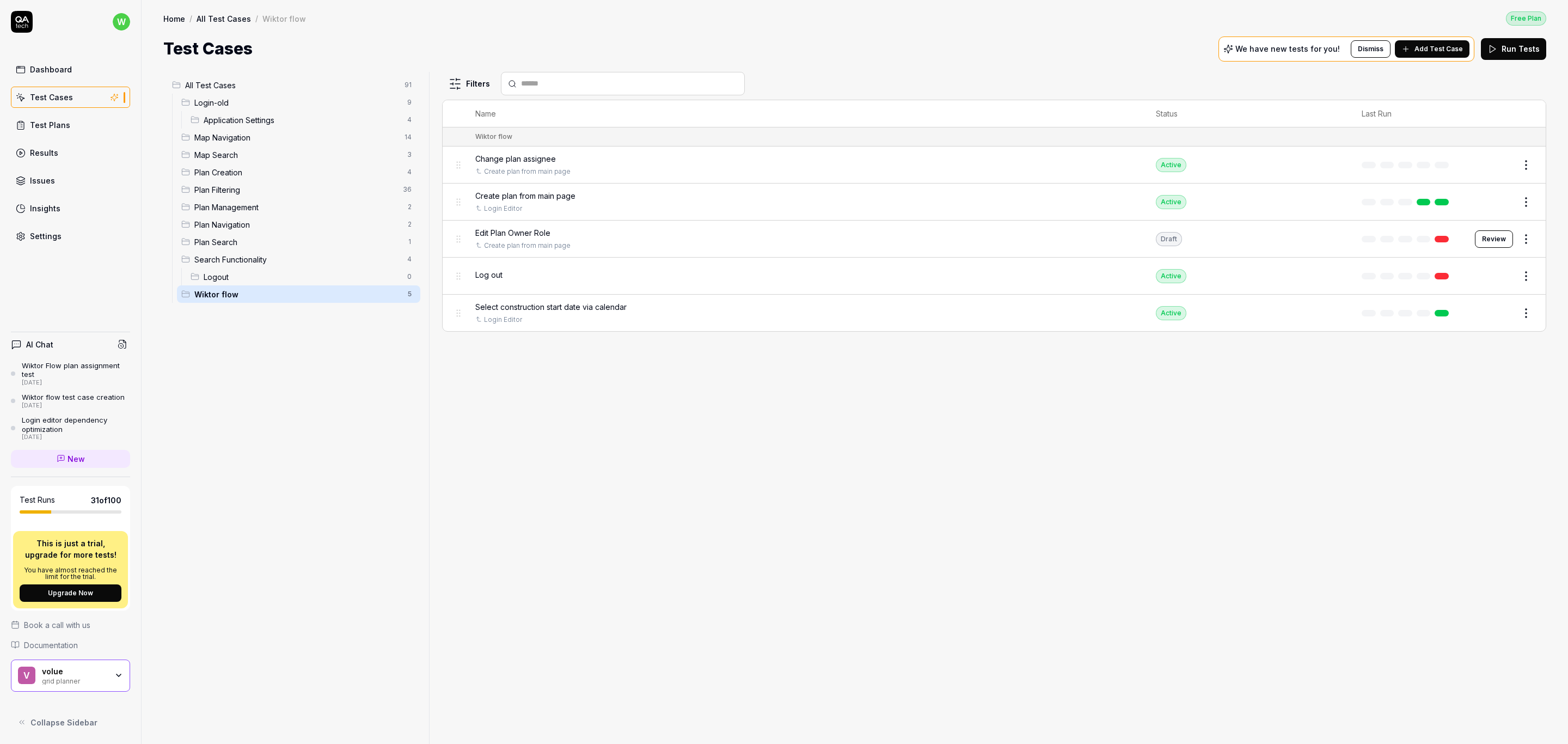
click at [88, 458] on link "New" at bounding box center [70, 459] width 119 height 18
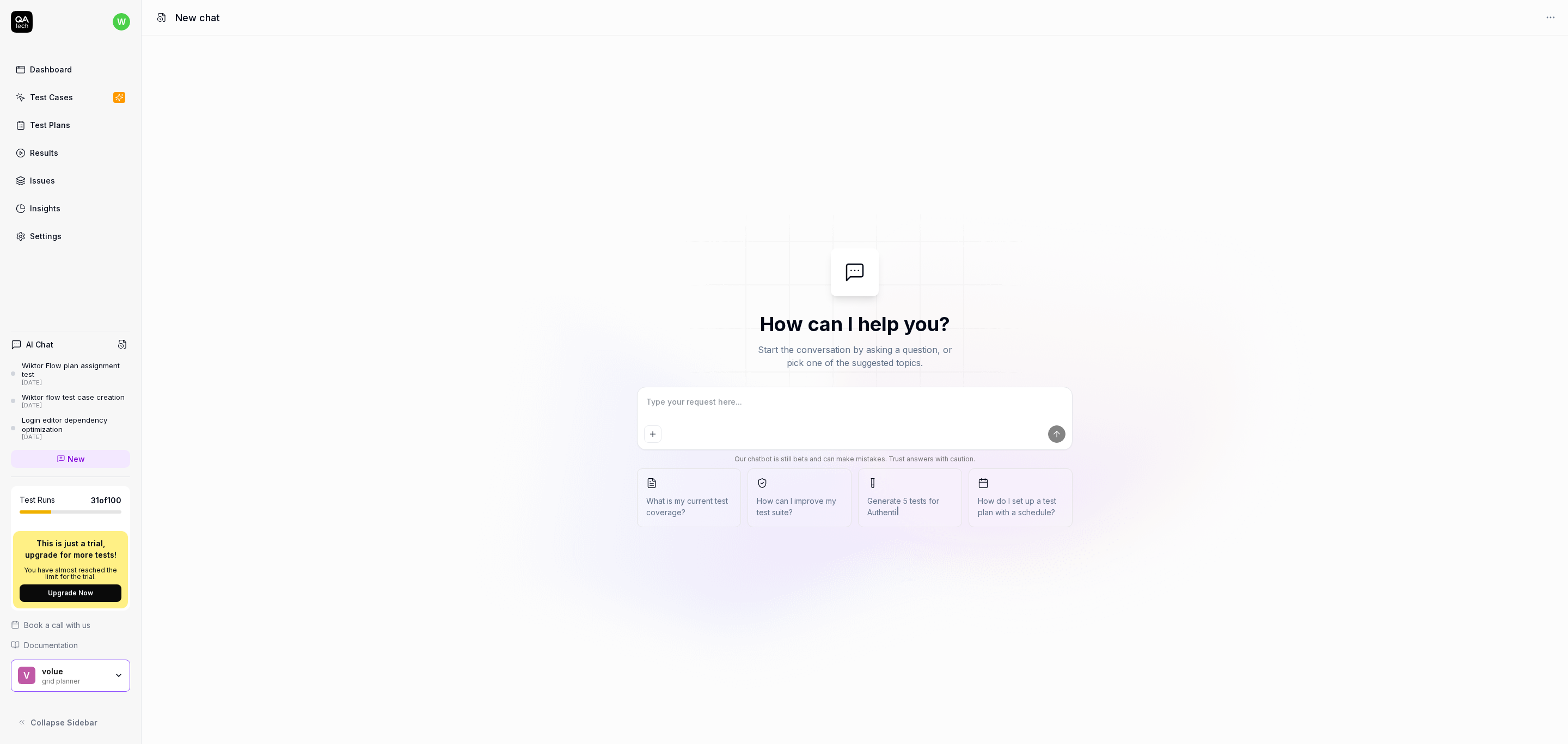
click at [730, 400] on textarea at bounding box center [854, 407] width 421 height 27
type textarea "*"
click at [714, 399] on textarea at bounding box center [854, 407] width 421 height 27
type textarea "C"
type textarea "*"
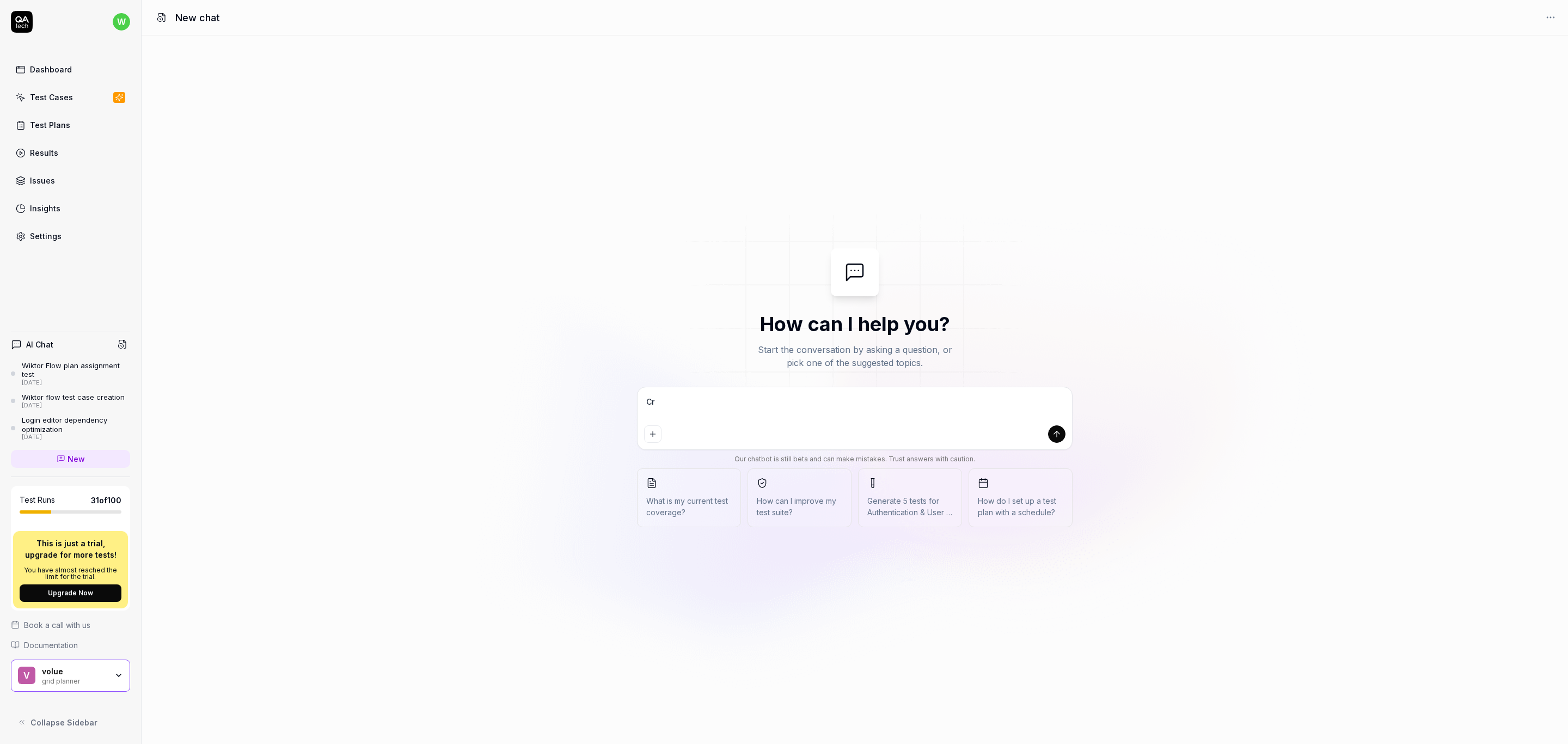
type textarea "Crt"
type textarea "*"
type textarea "Crte"
type textarea "*"
type textarea "Crtea"
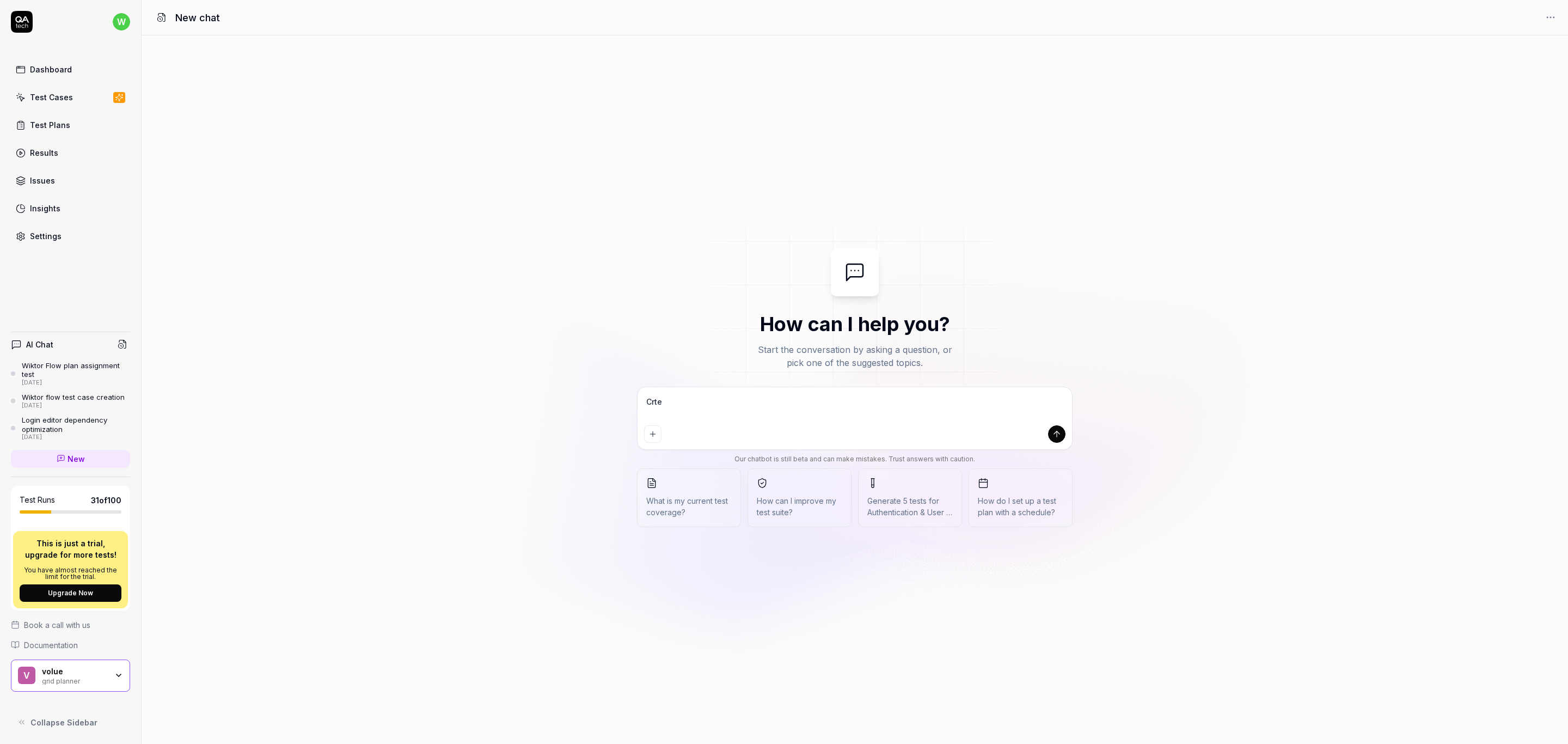
type textarea "*"
type textarea "Crte"
type textarea "*"
type textarea "Crt"
type textarea "*"
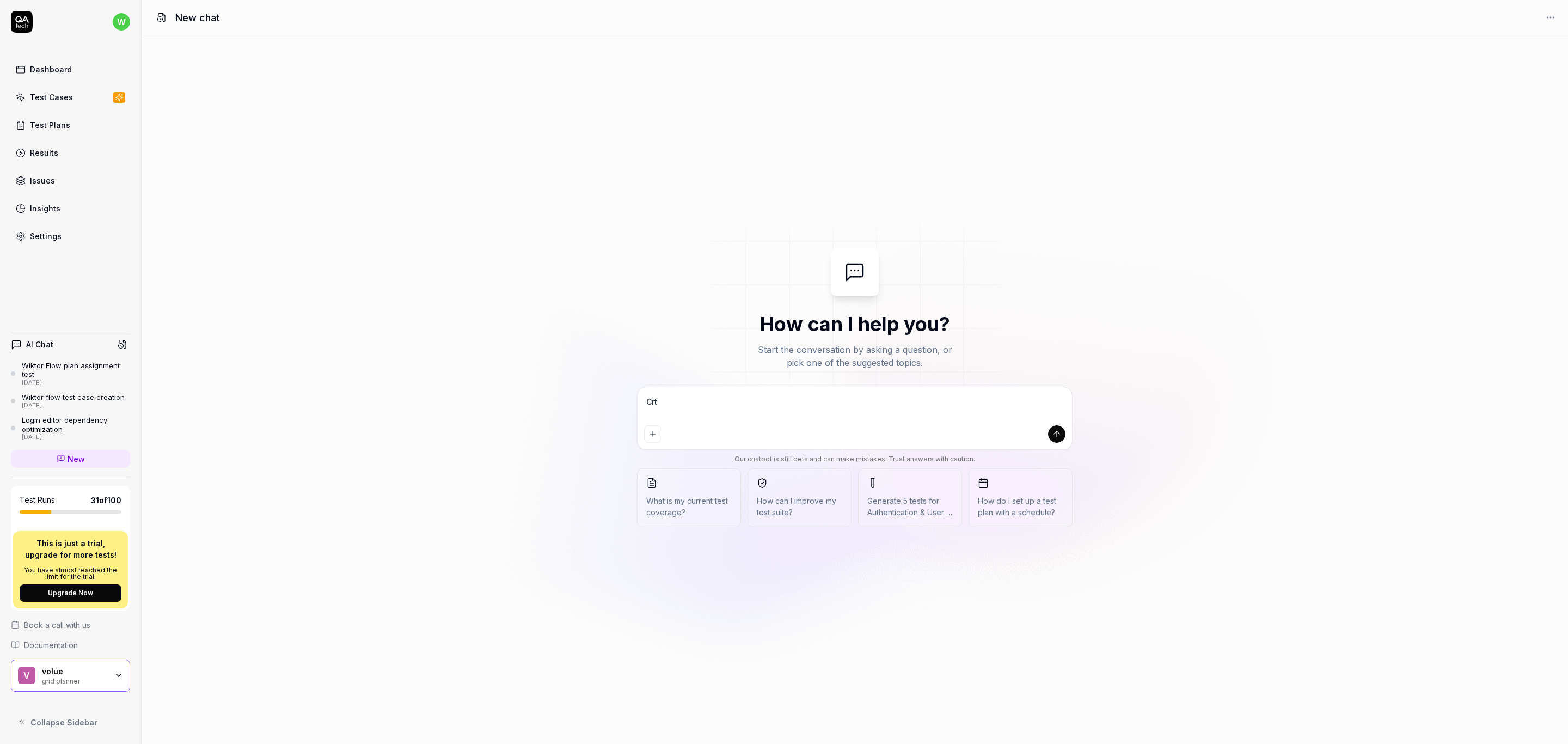
type textarea "Cr"
type textarea "*"
type textarea "Cre"
type textarea "*"
type textarea "Crea"
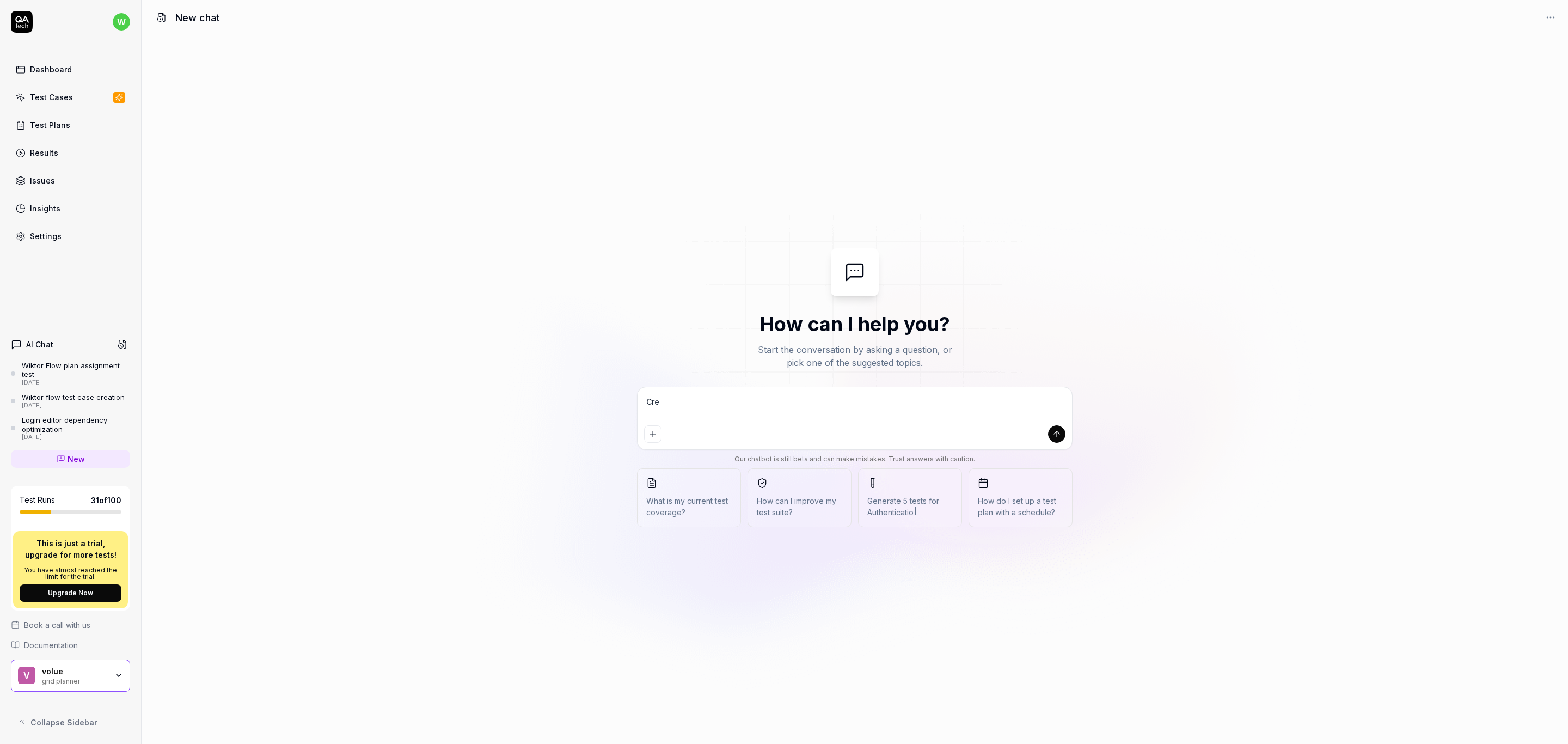
type textarea "*"
type textarea "Creat"
type textarea "*"
type textarea "Create"
type textarea "*"
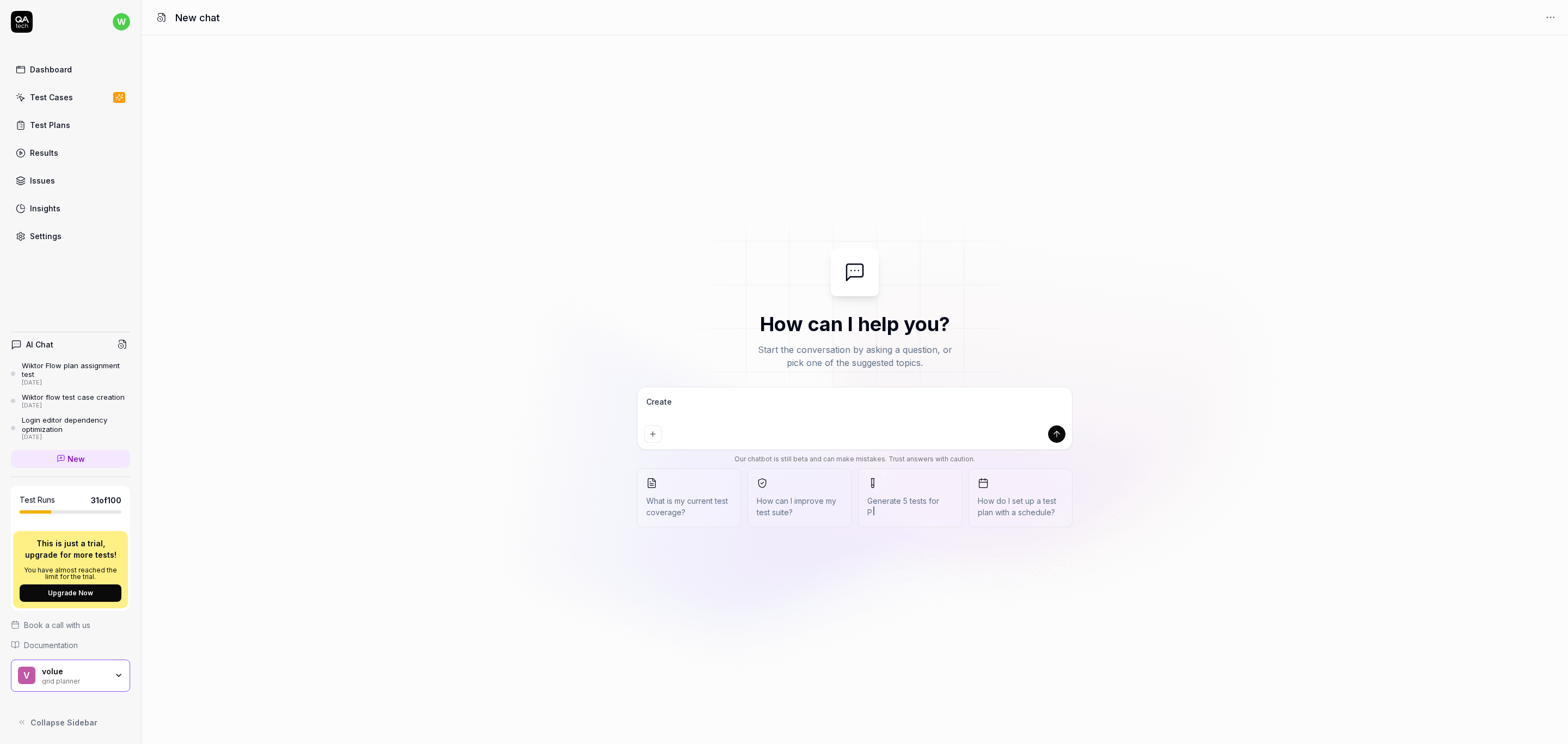
type textarea "Create"
type textarea "*"
type textarea "Create t"
type textarea "*"
type textarea "Create te"
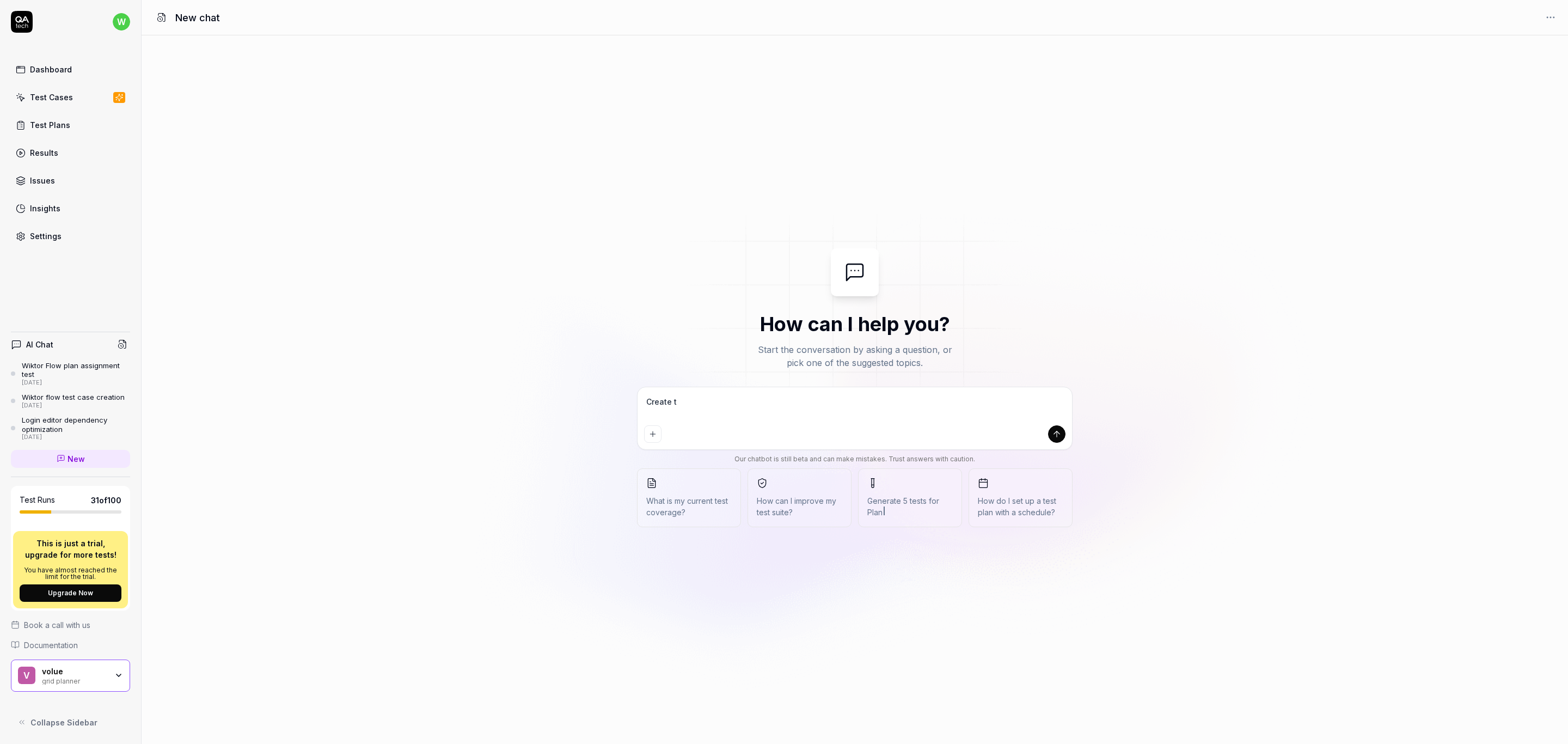
type textarea "*"
type textarea "Create tes"
type textarea "*"
type textarea "Create test"
type textarea "*"
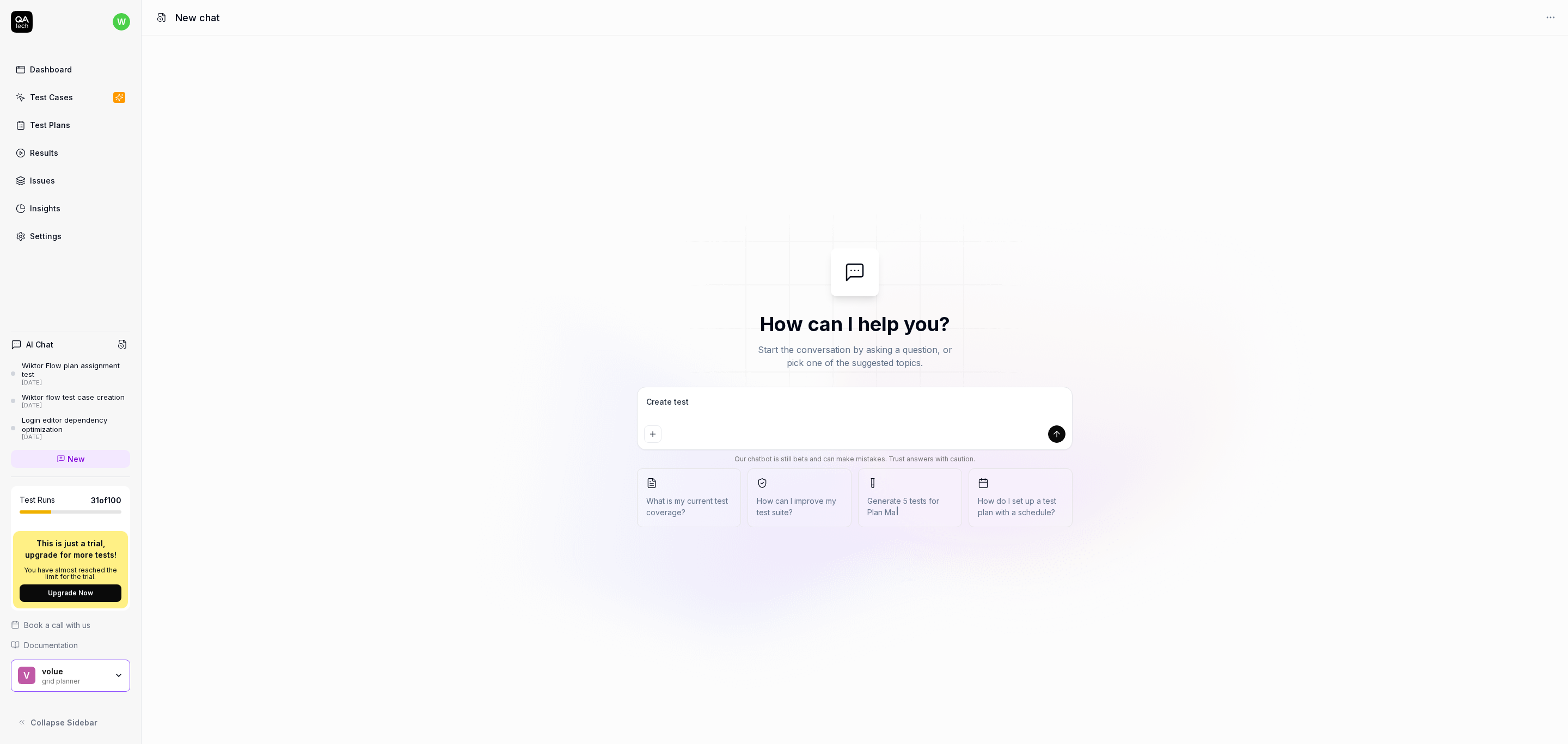
type textarea "Create test"
type textarea "*"
type textarea "Create test c"
type textarea "*"
type textarea "Create test ca"
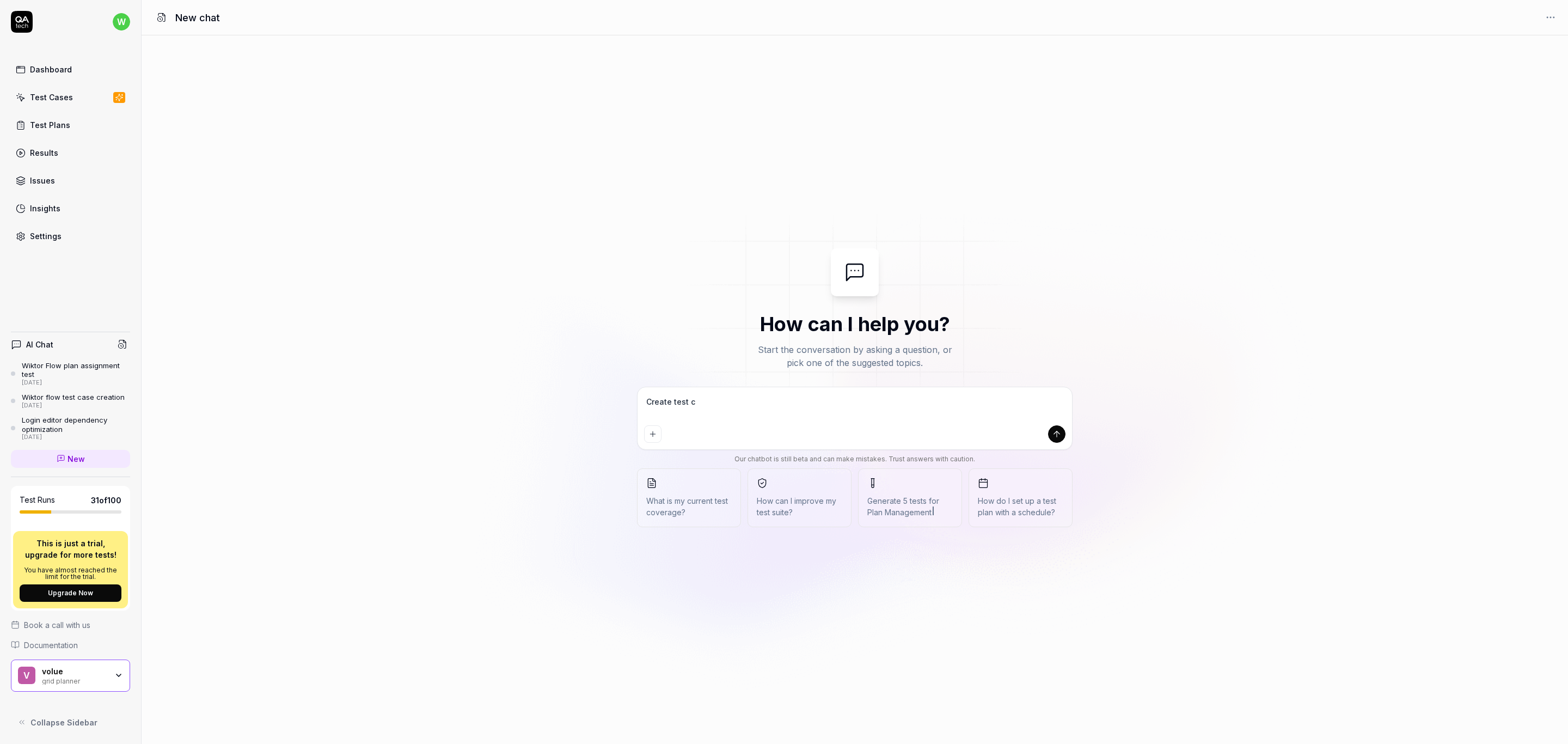
type textarea "*"
type textarea "Create test cas"
type textarea "*"
type textarea "Create test case"
type textarea "*"
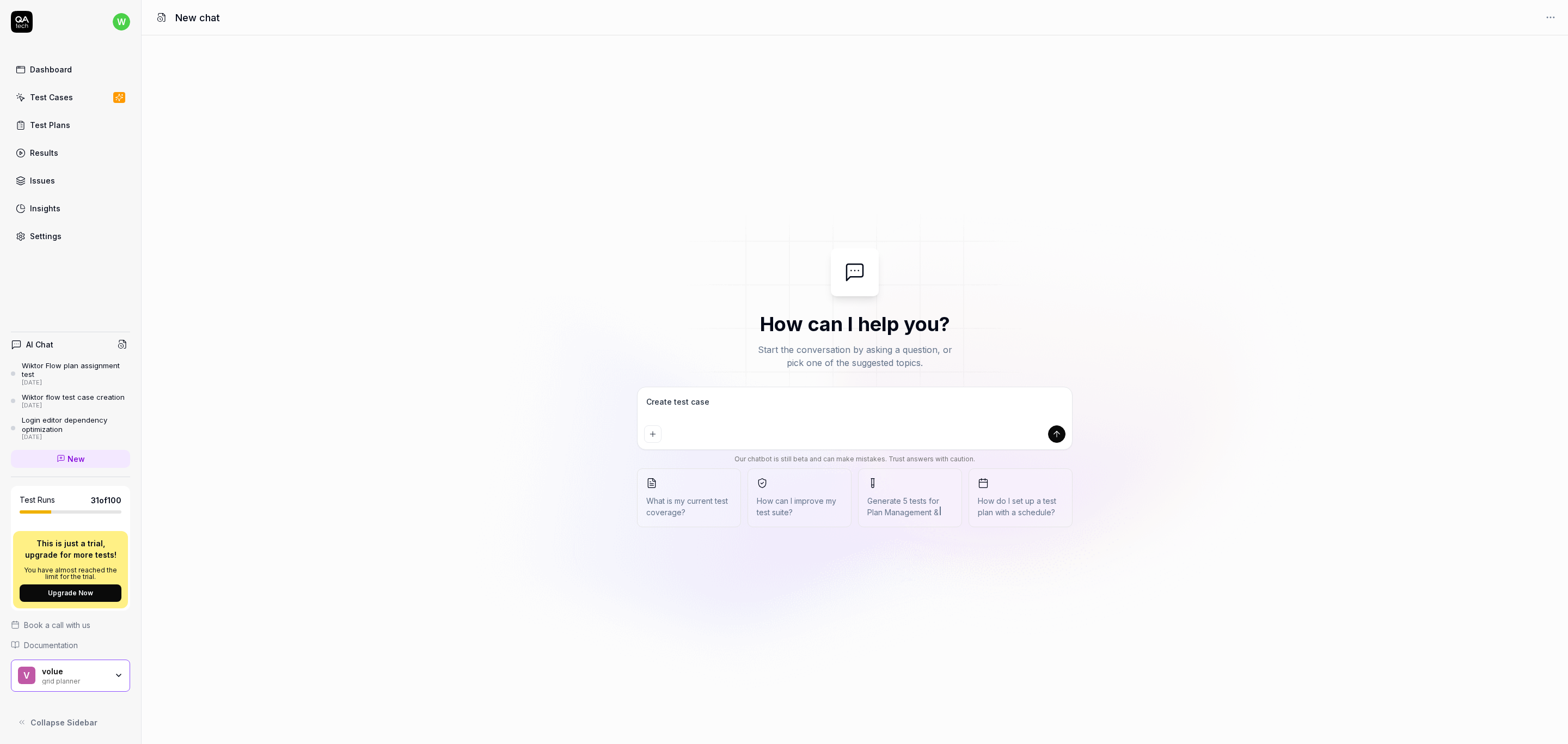
type textarea "Create test case"
type textarea "*"
type textarea "Create test case t"
type textarea "*"
type textarea "Create test case th"
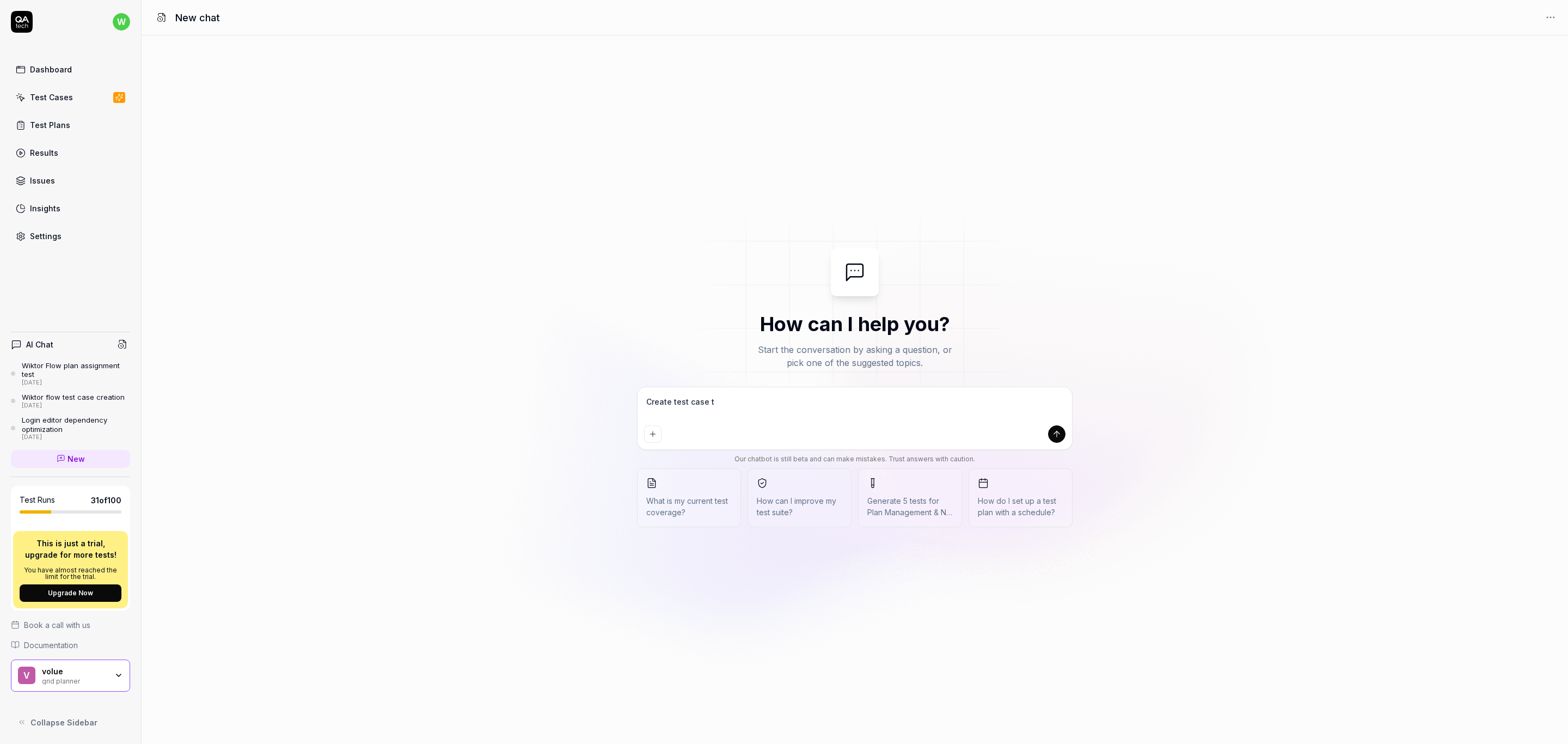
type textarea "*"
type textarea "Create test case tha"
type textarea "*"
type textarea "Create test case that"
type textarea "*"
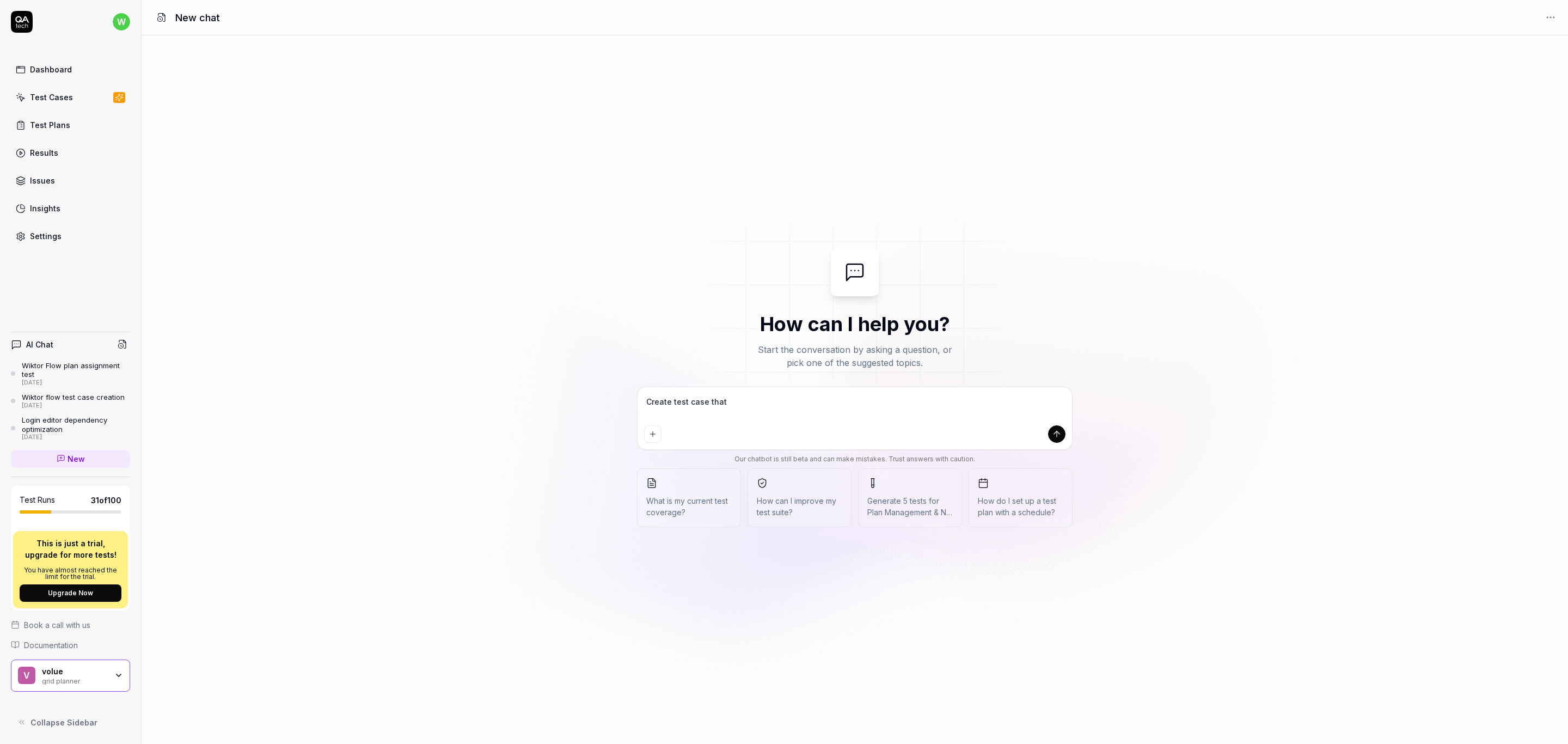
type textarea "Create test case that"
type textarea "*"
type textarea "Create test case that w"
type textarea "*"
type textarea "Create test case that wi"
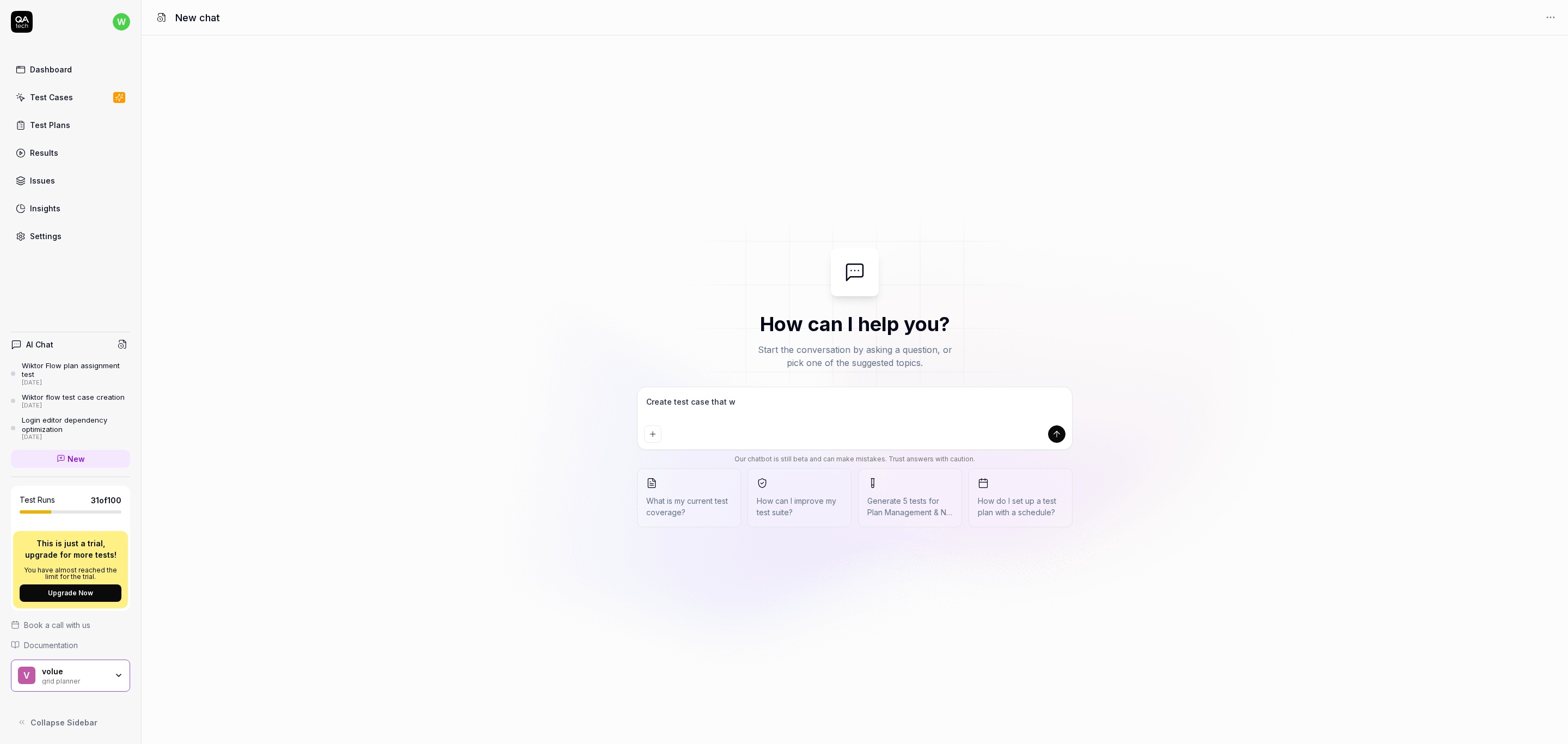
type textarea "*"
type textarea "Create test case that [PERSON_NAME]"
type textarea "*"
type textarea "Create test case that will"
type textarea "*"
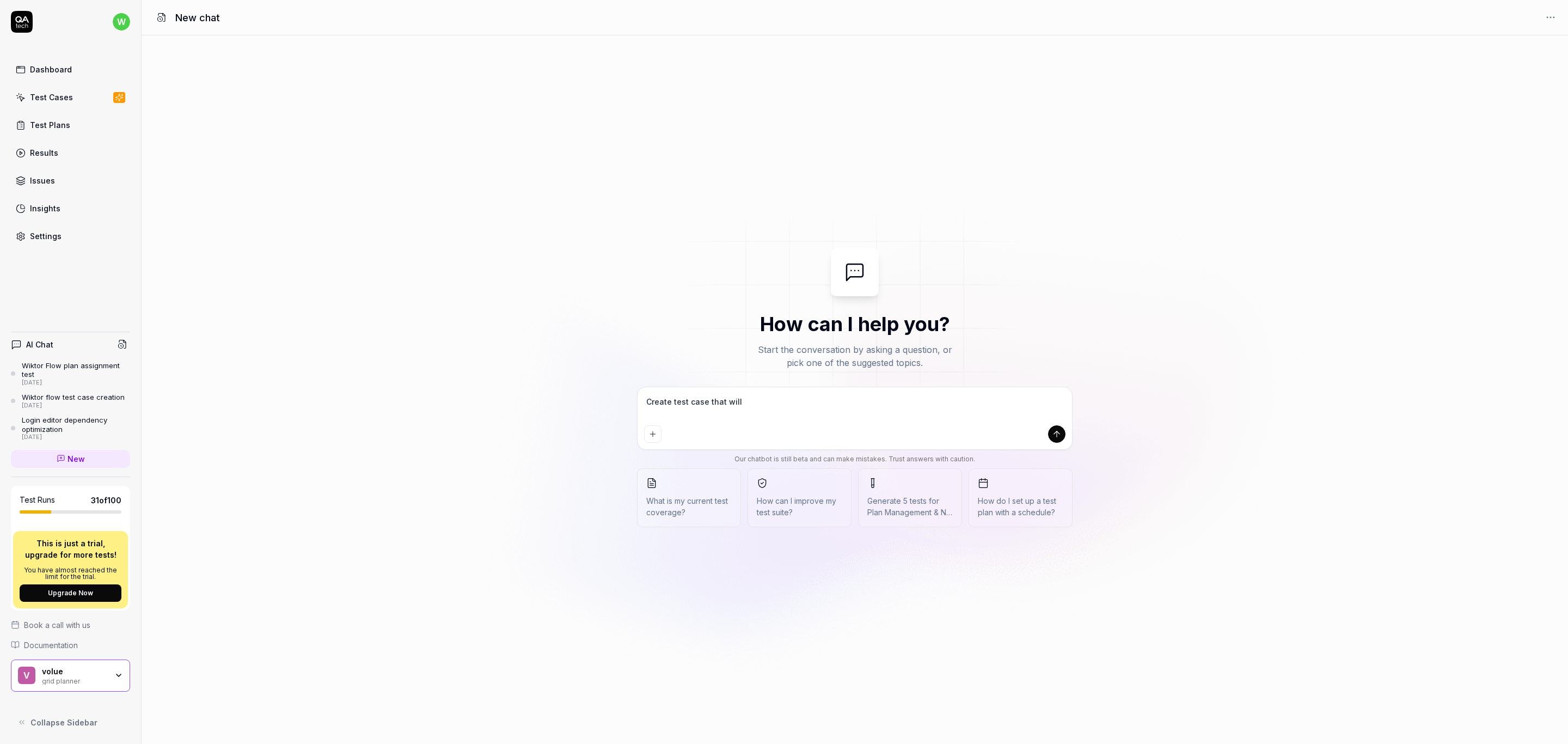
type textarea "Create test case that will"
type textarea "*"
type textarea "Create test case that will c"
type textarea "*"
type textarea "Create test case that will ch"
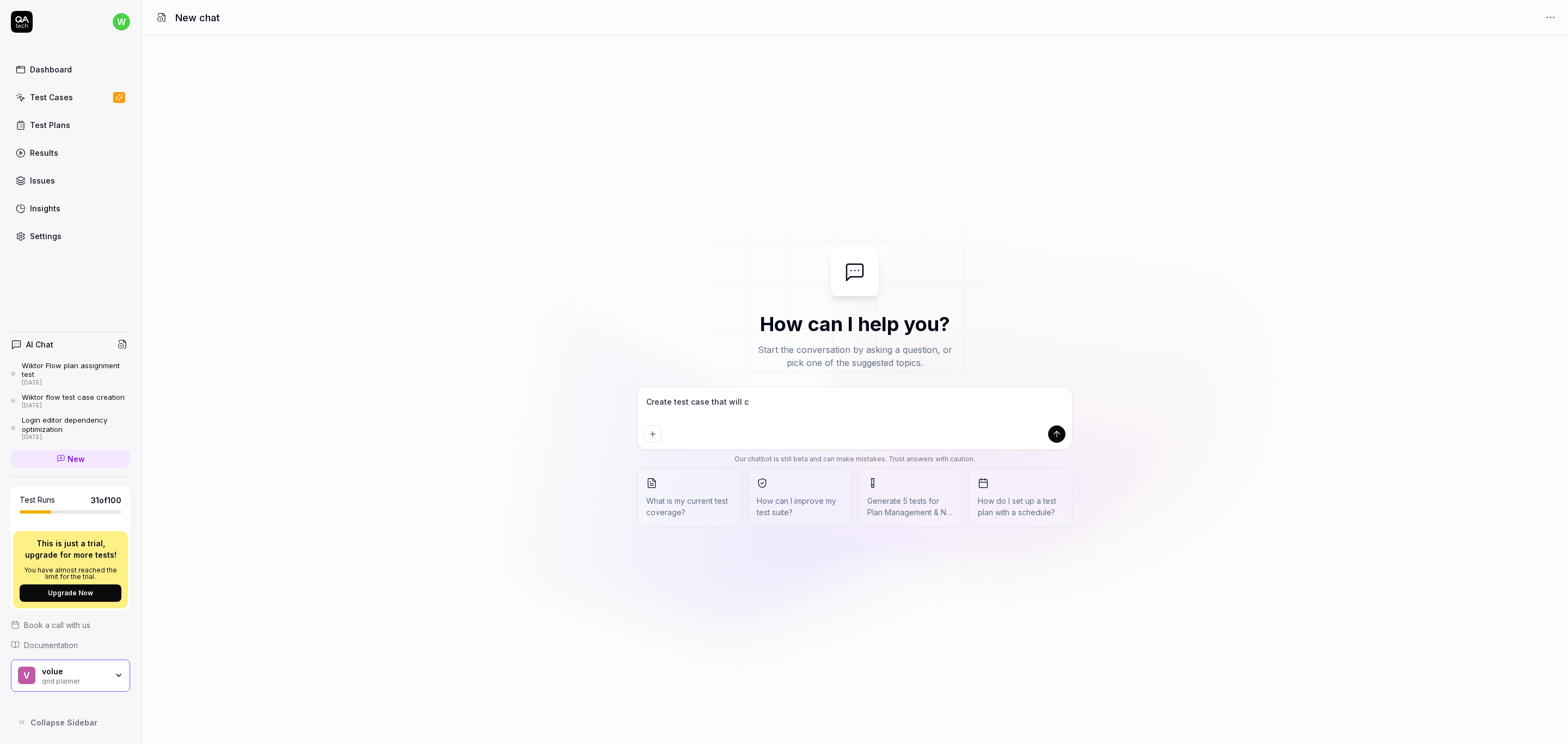
type textarea "*"
type textarea "Create test case that will cha"
type textarea "*"
type textarea "Create test case that [PERSON_NAME]"
type textarea "*"
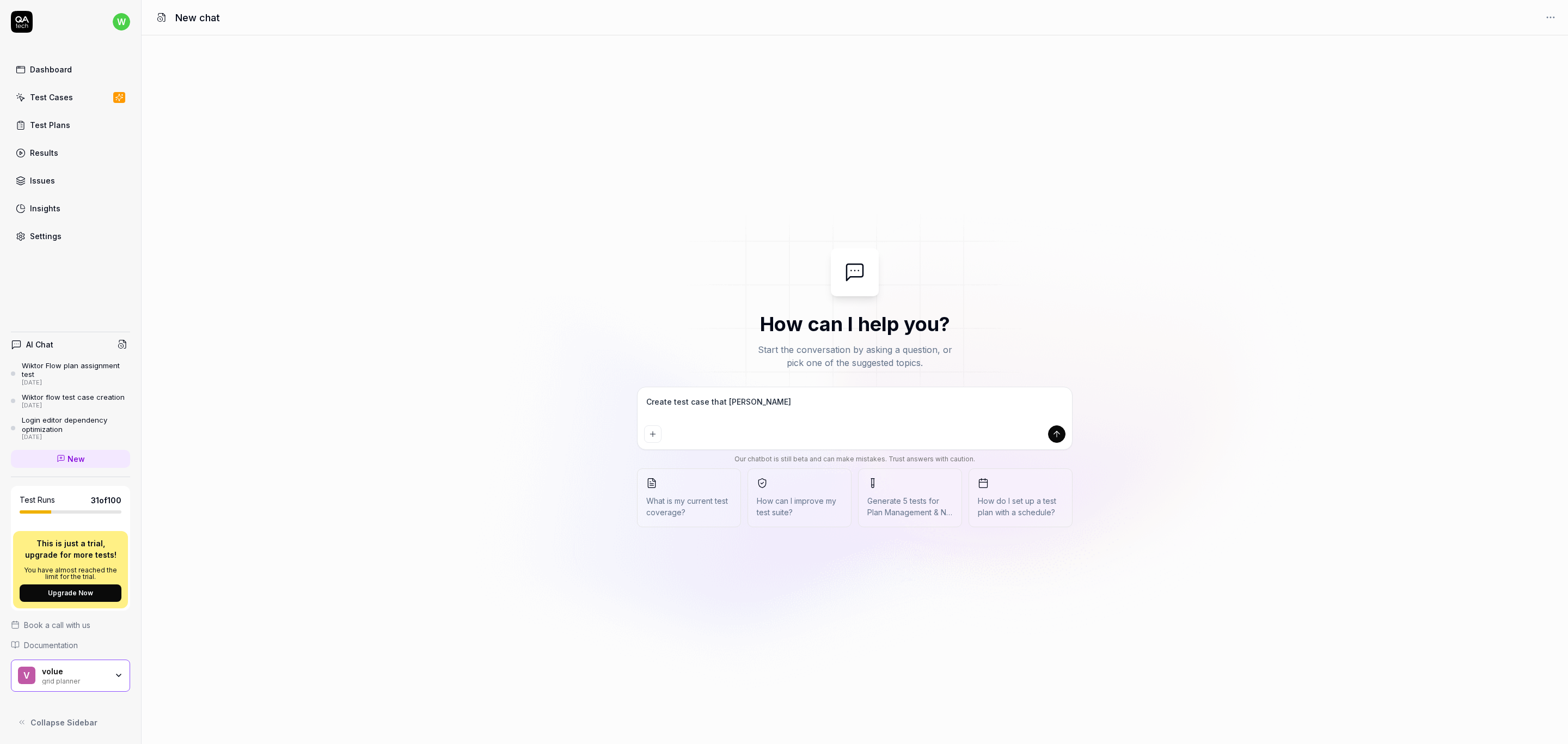
type textarea "Create test case that [PERSON_NAME]"
type textarea "*"
type textarea "Create test case that will change"
type textarea "*"
type textarea "Create test case that will change"
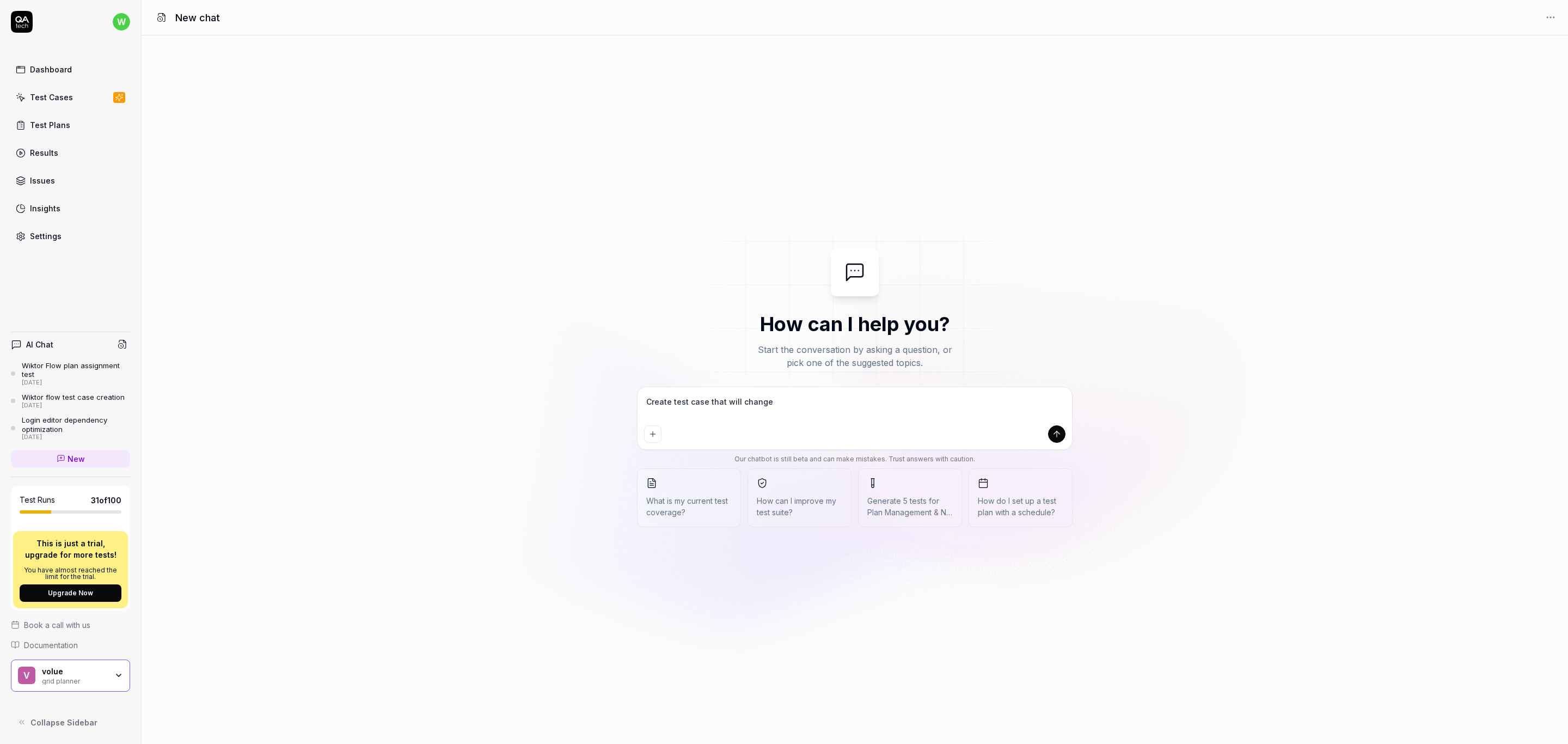
type textarea "*"
type textarea "Create test case that will change c"
type textarea "*"
type textarea "Create test case that will change co"
type textarea "*"
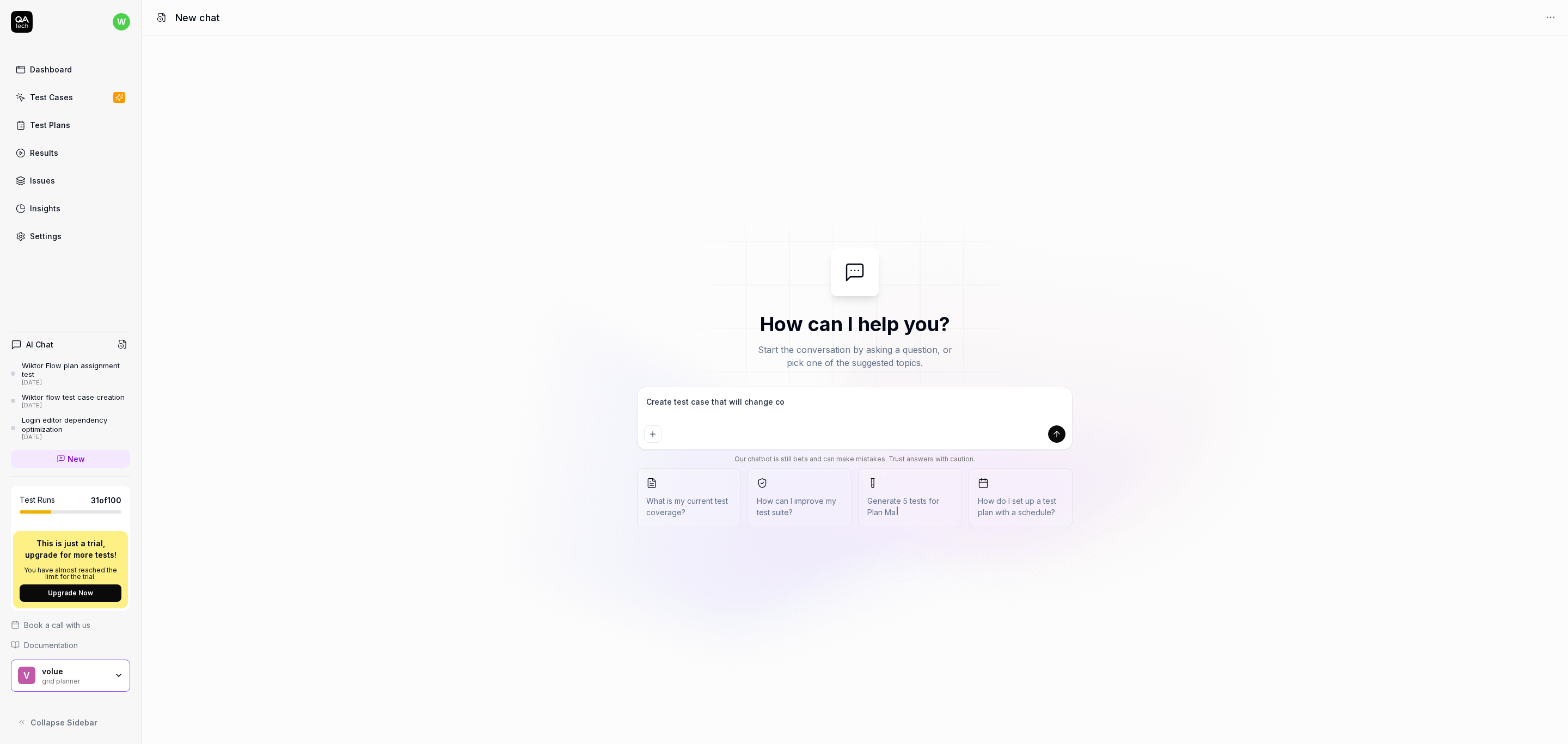
type textarea "Create test case that will change con"
type textarea "*"
type textarea "Create test case that will change cons"
type textarea "*"
type textarea "Create test case that will change const"
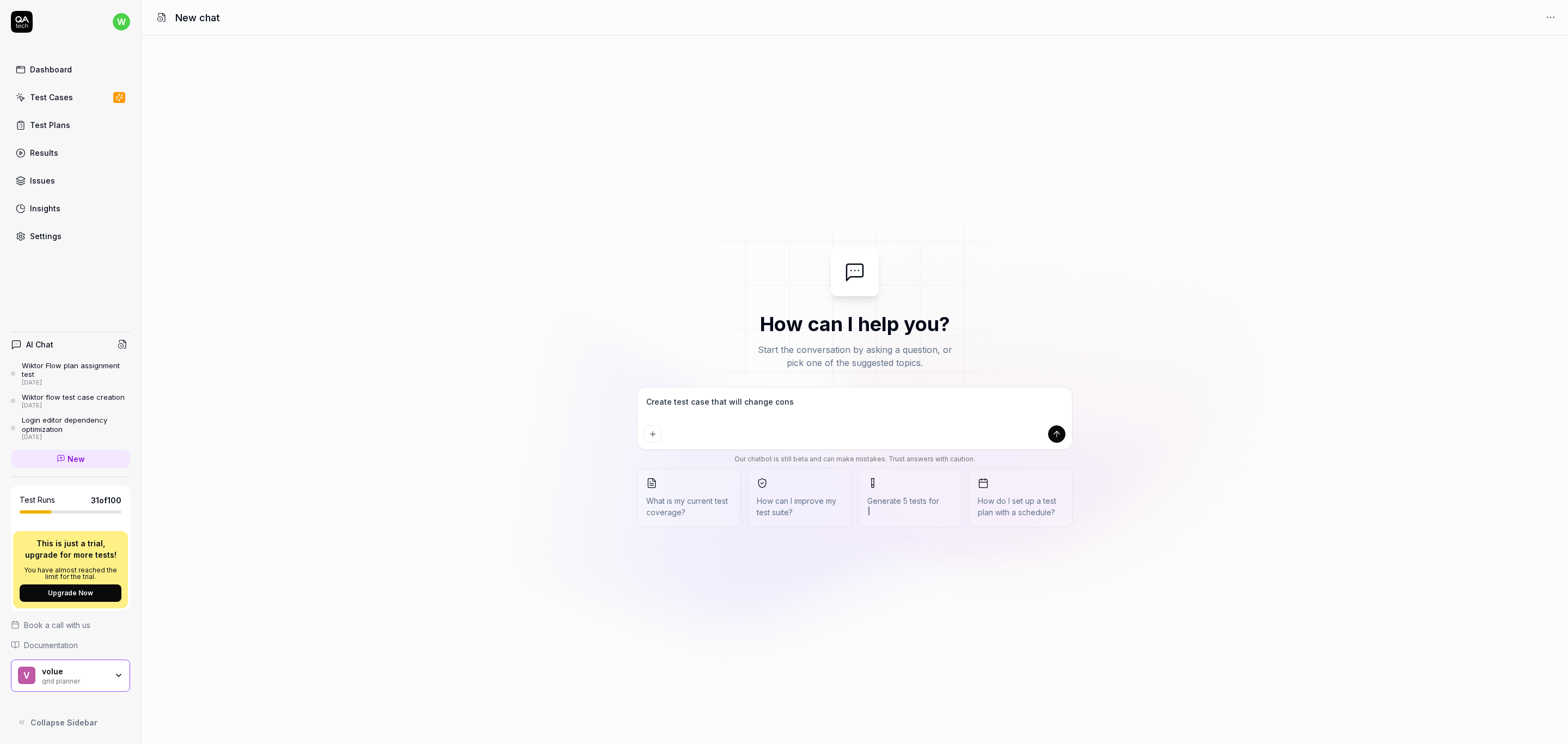
type textarea "*"
type textarea "Create test case that will change constr"
type textarea "*"
type textarea "Create test case that will change constru"
type textarea "*"
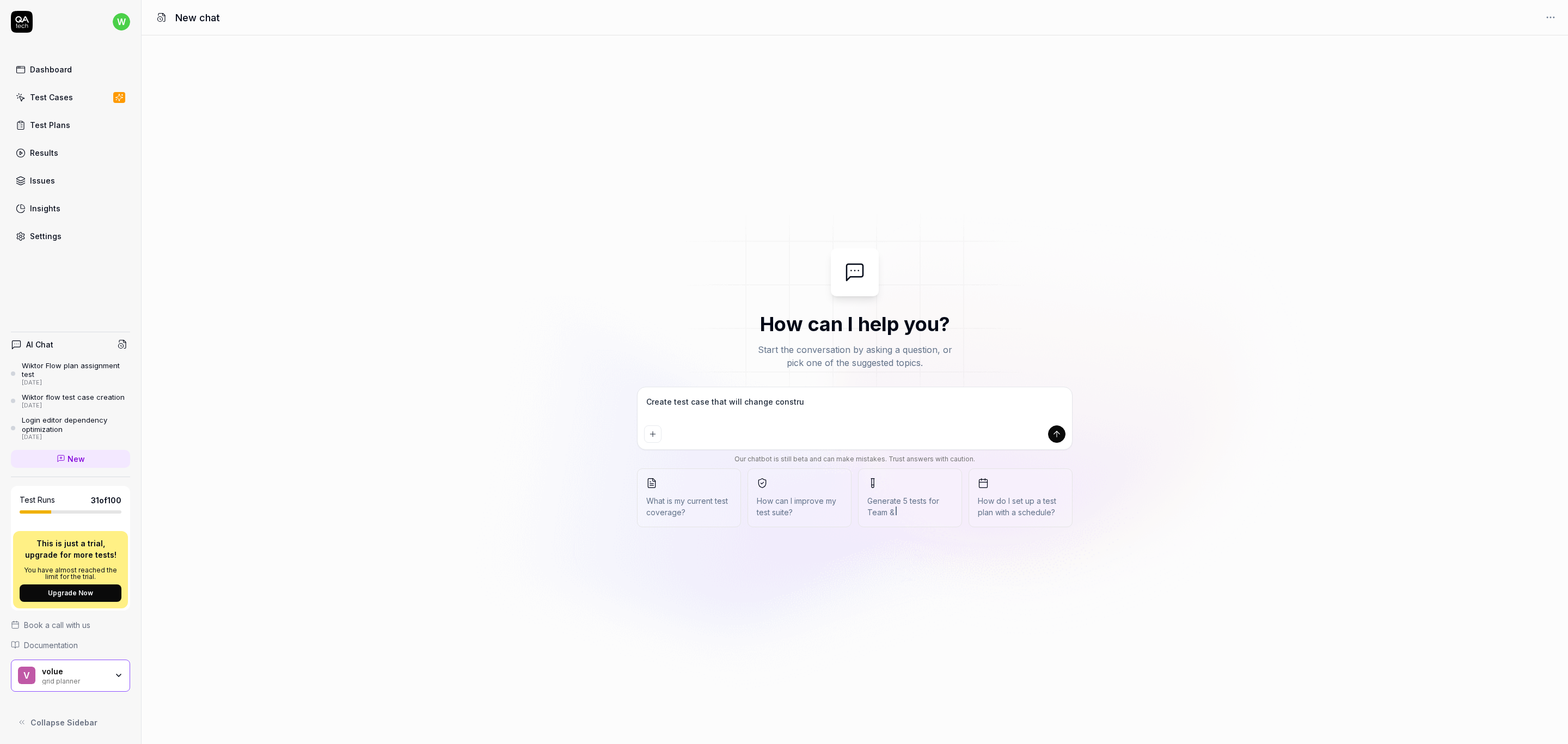
type textarea "Create test case that will change construc"
type textarea "*"
type textarea "Create test case that will change construct"
type textarea "*"
type textarea "Create test case that will change constructi"
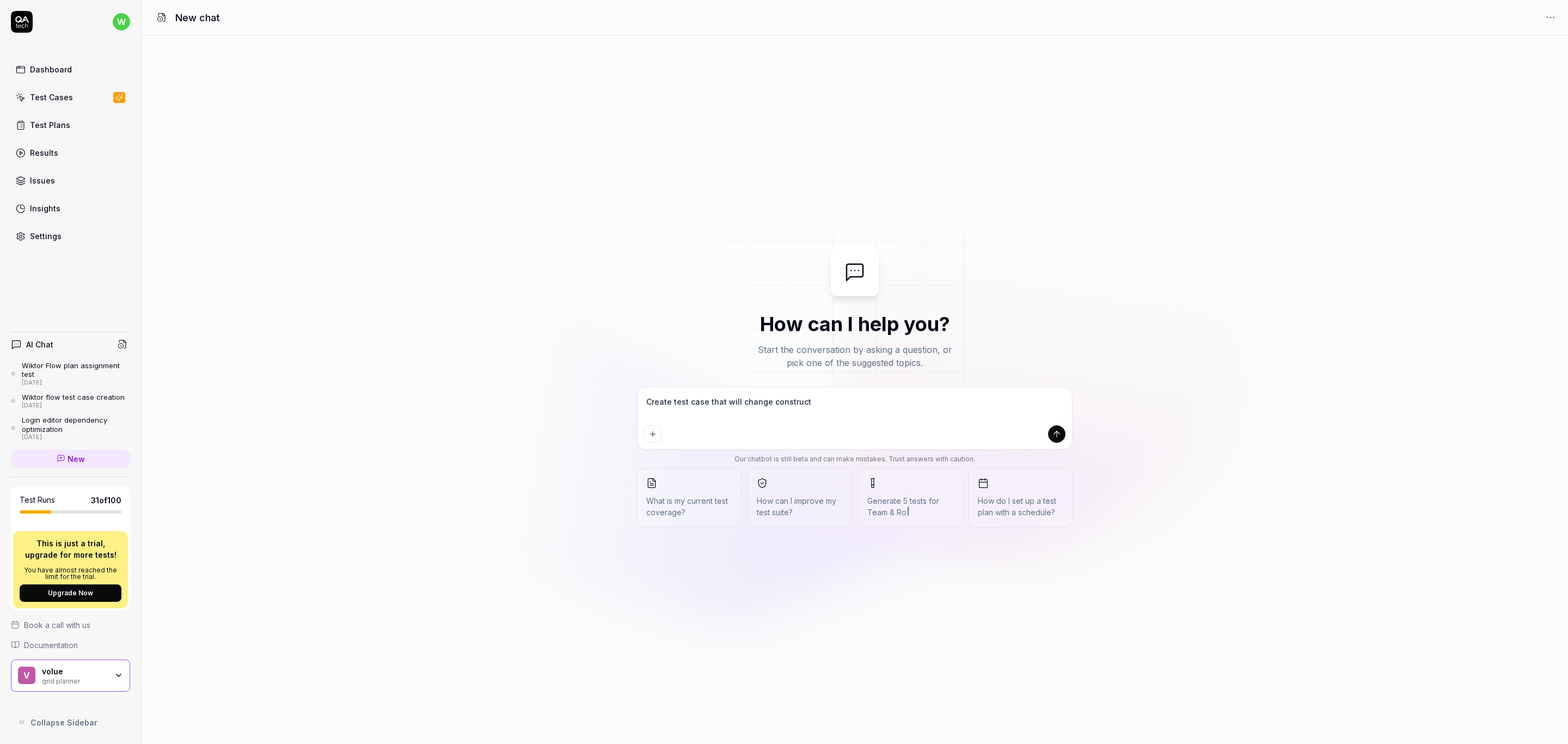
type textarea "*"
type textarea "Create test case that will change constructio"
type textarea "*"
type textarea "Create test case that will change construction"
type textarea "*"
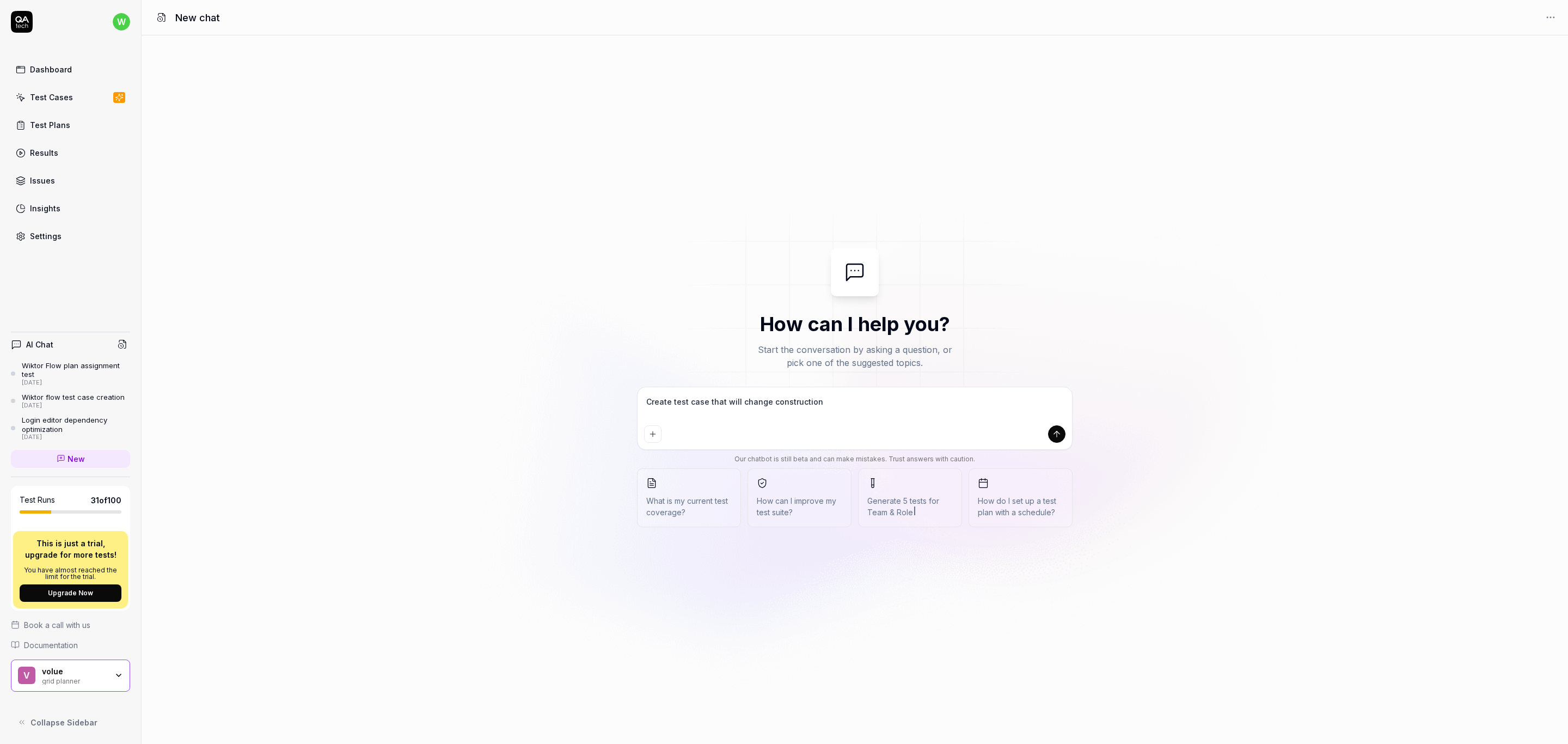
type textarea "Create test case that will change construction"
type textarea "*"
type textarea "Create test case that will change construction d"
type textarea "*"
type textarea "Create test case that will change construction da"
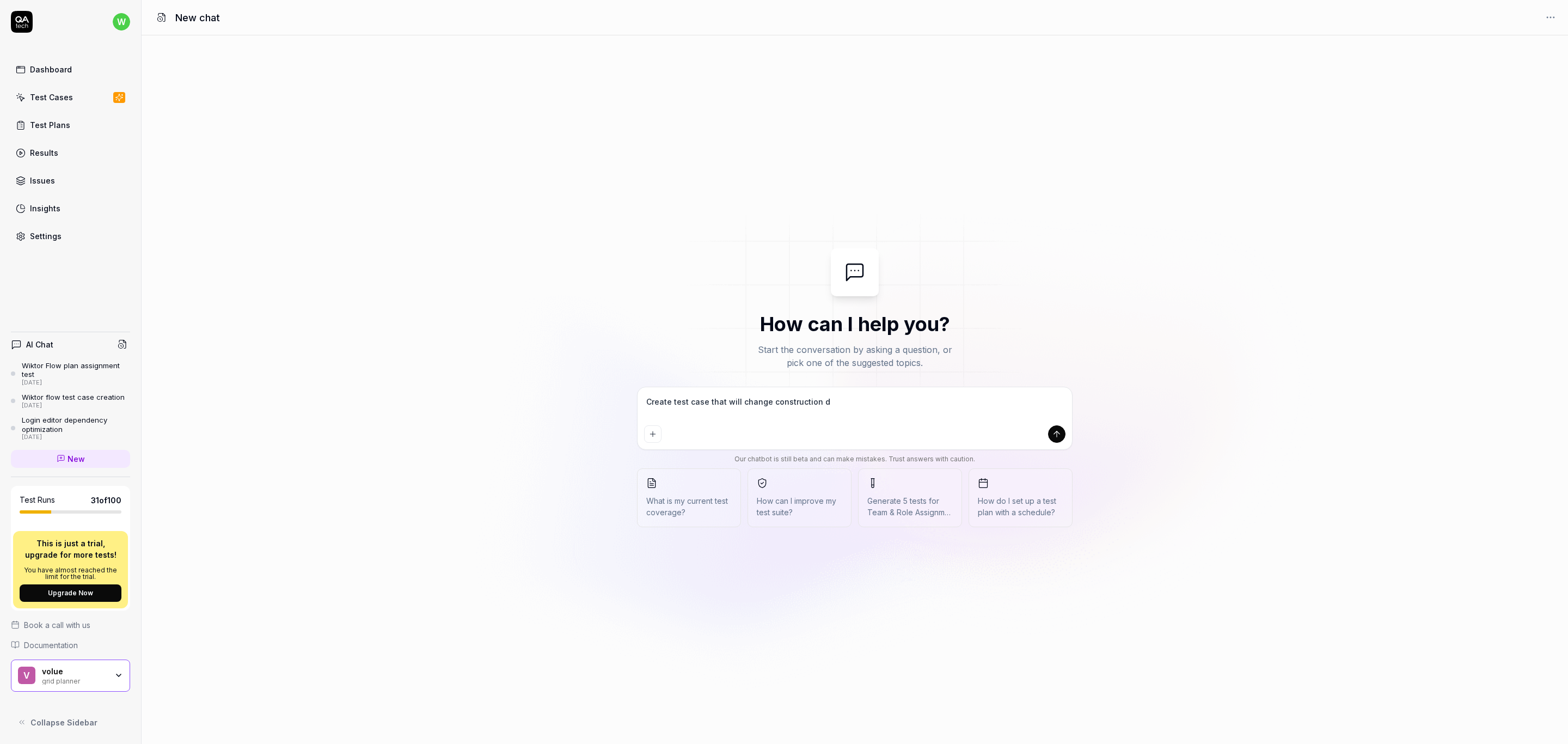
type textarea "*"
type textarea "Create test case that will change construction dat"
type textarea "*"
type textarea "Create test case that will change construction date"
type textarea "*"
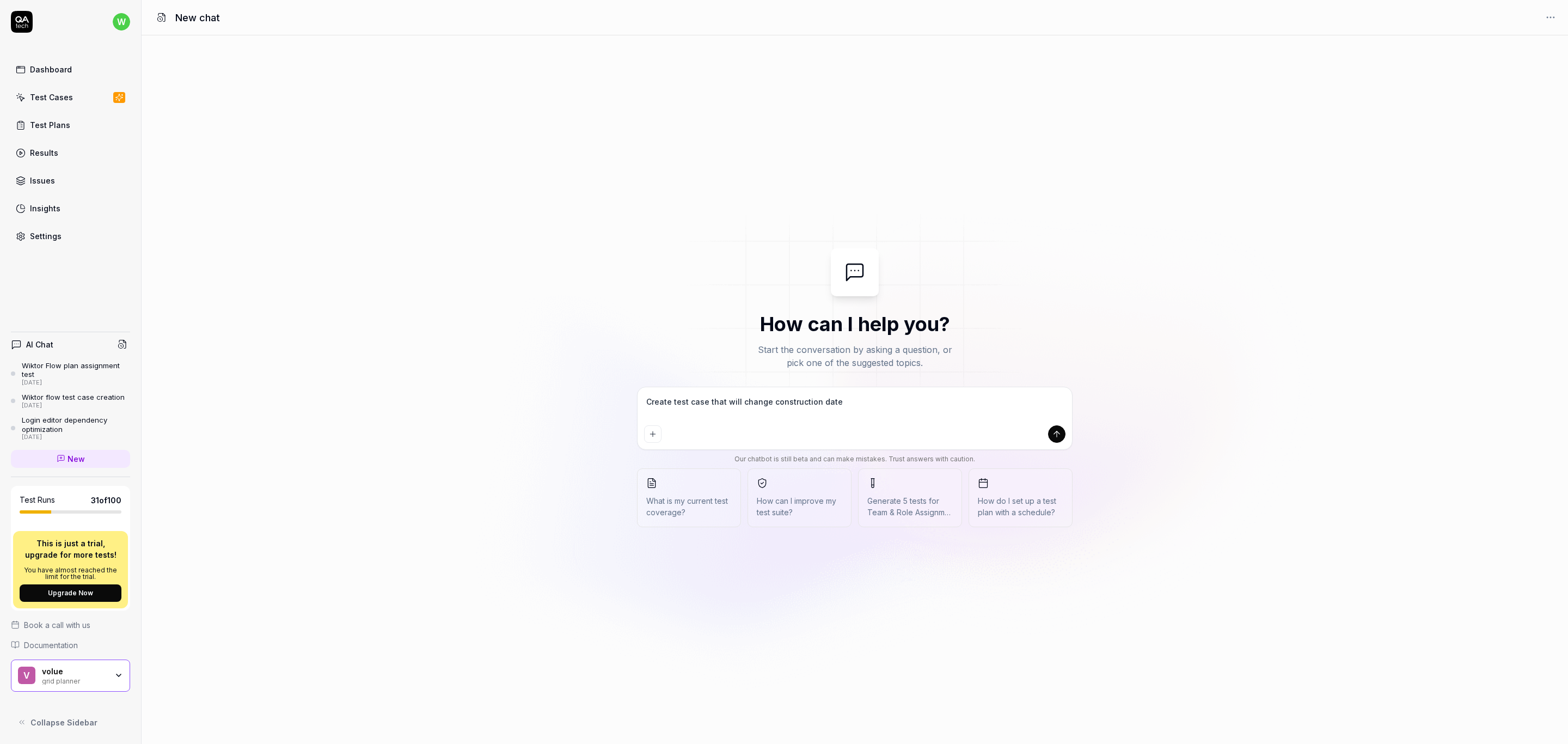
type textarea "Create test case that will change construction date"
type textarea "*"
type textarea "Create test case that will change construction date f"
type textarea "*"
type textarea "Create test case that will change construction date fo"
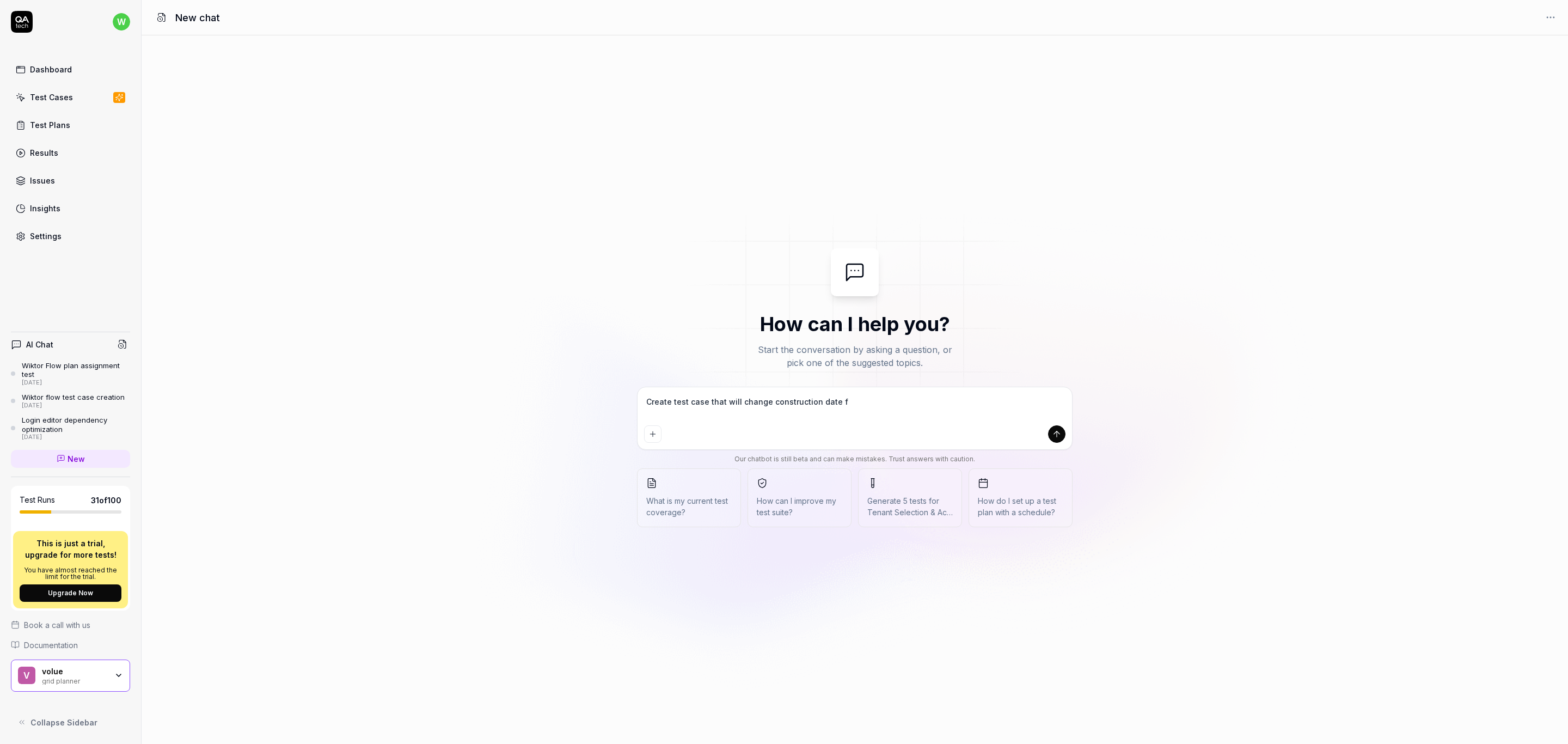
type textarea "*"
type textarea "Create test case that will change construction date for"
type textarea "*"
type textarea "Create test case that will change construction date for"
type textarea "*"
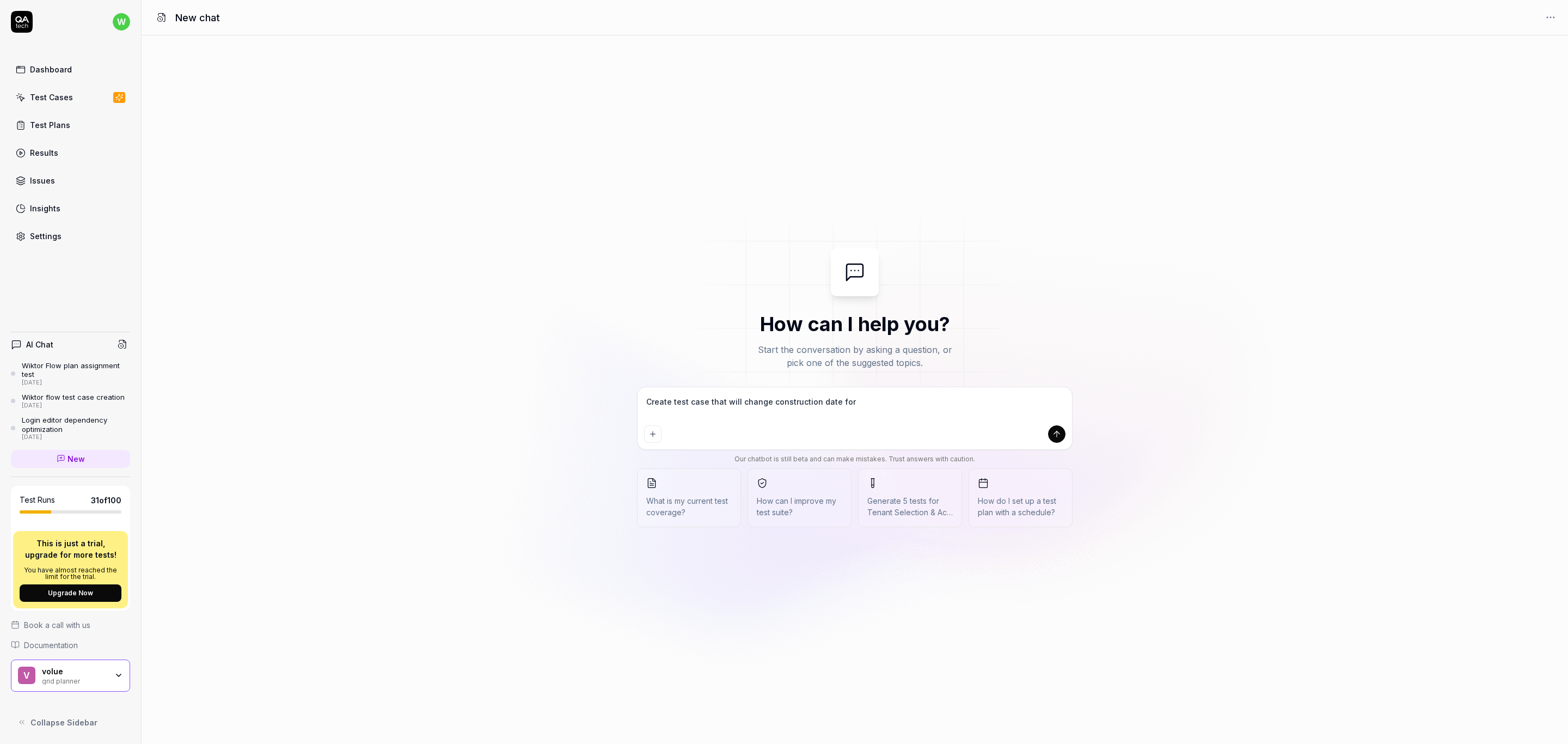
type textarea "Create test case that will change construction date for a"
type textarea "*"
type textarea "Create test case that will change construction date for al"
type textarea "*"
type textarea "Create test case that will change construction date for alr"
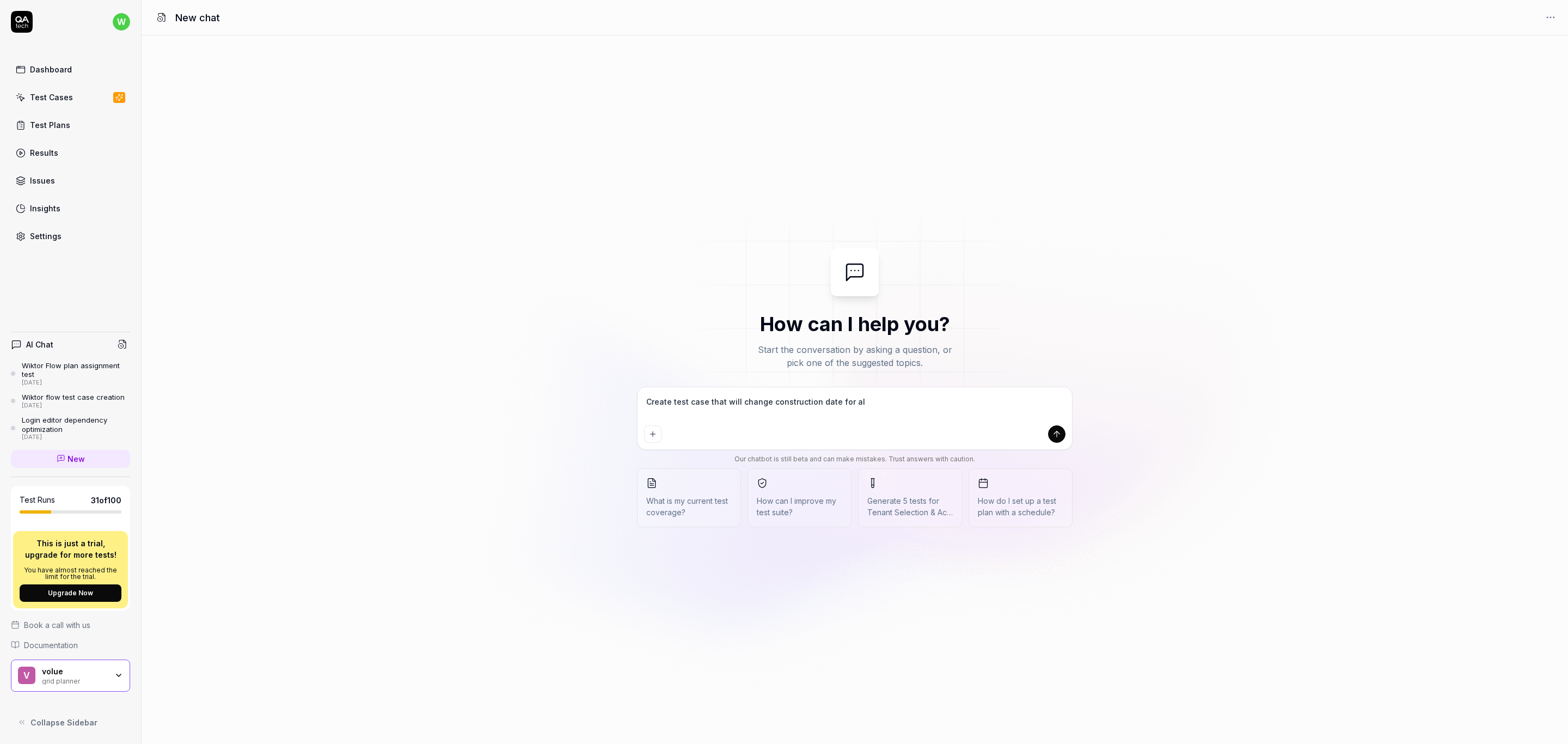
type textarea "*"
type textarea "Create test case that will change construction date for alre"
type textarea "*"
type textarea "Create test case that will change construction date for alrea"
type textarea "*"
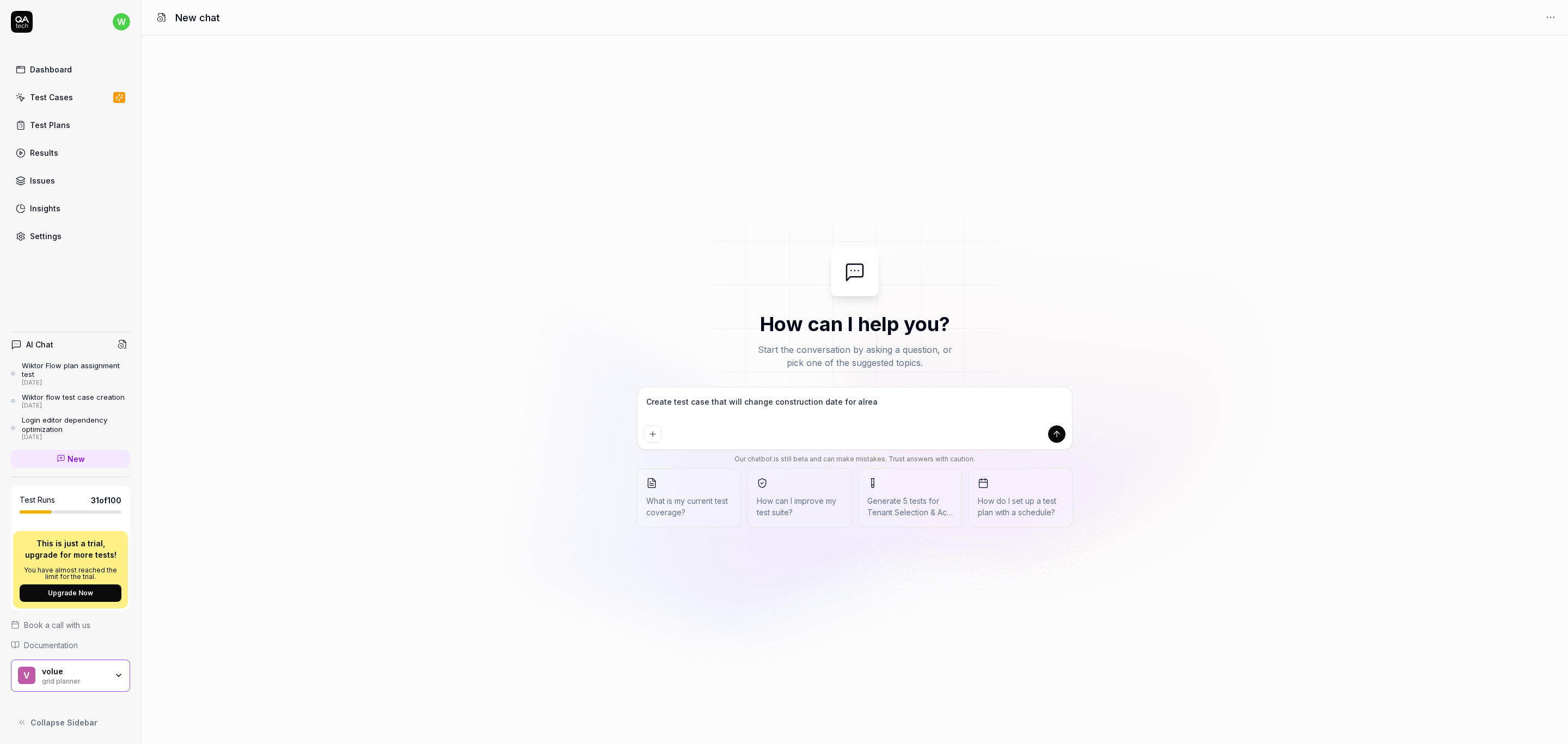
type textarea "Create test case that will change construction date for alread"
type textarea "*"
type textarea "Create test case that will change construction date for already"
type textarea "*"
type textarea "Create test case that will change construction date for already"
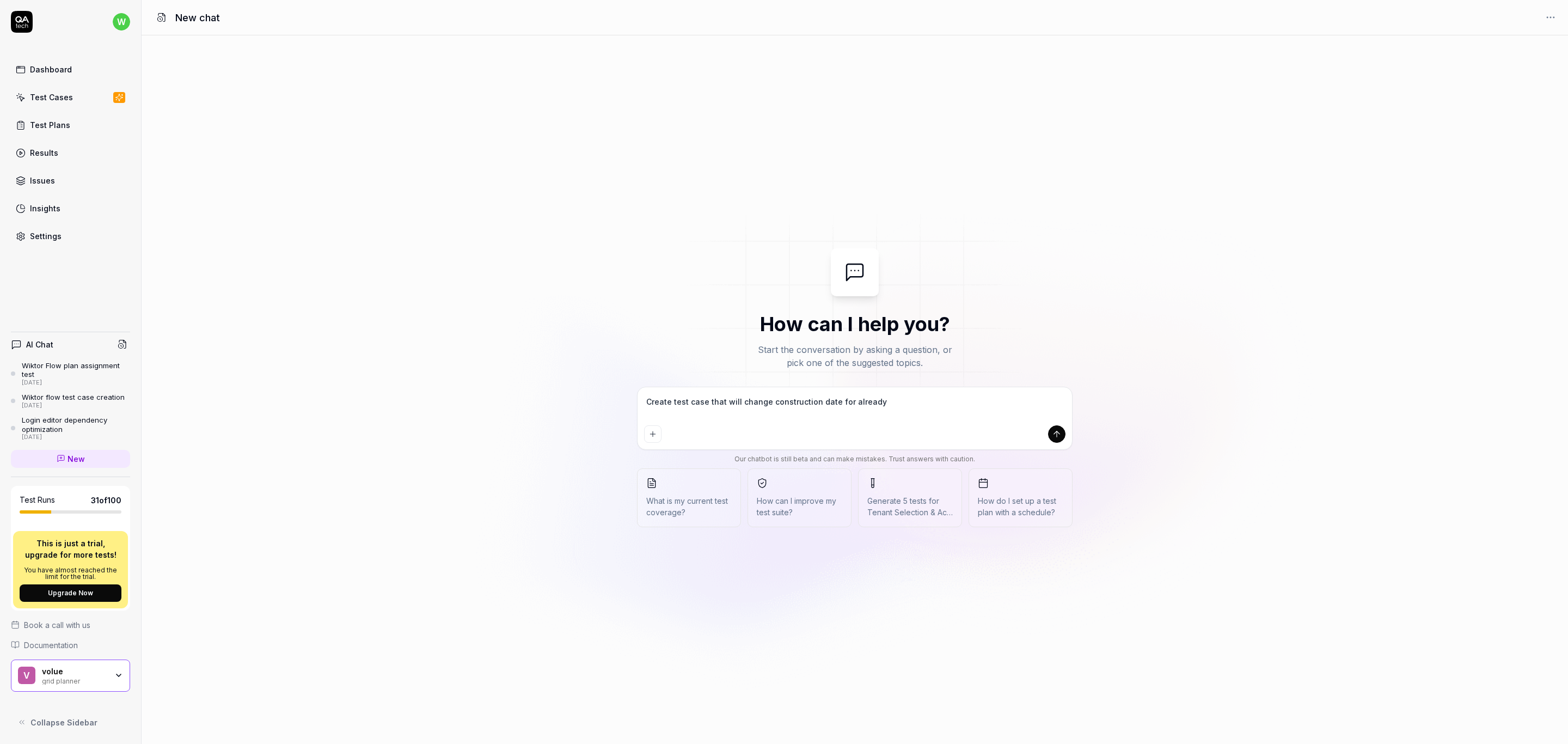
type textarea "*"
type textarea "Create test case that will change construction date for already c"
type textarea "*"
type textarea "Create test case that will change construction date for already cr"
type textarea "*"
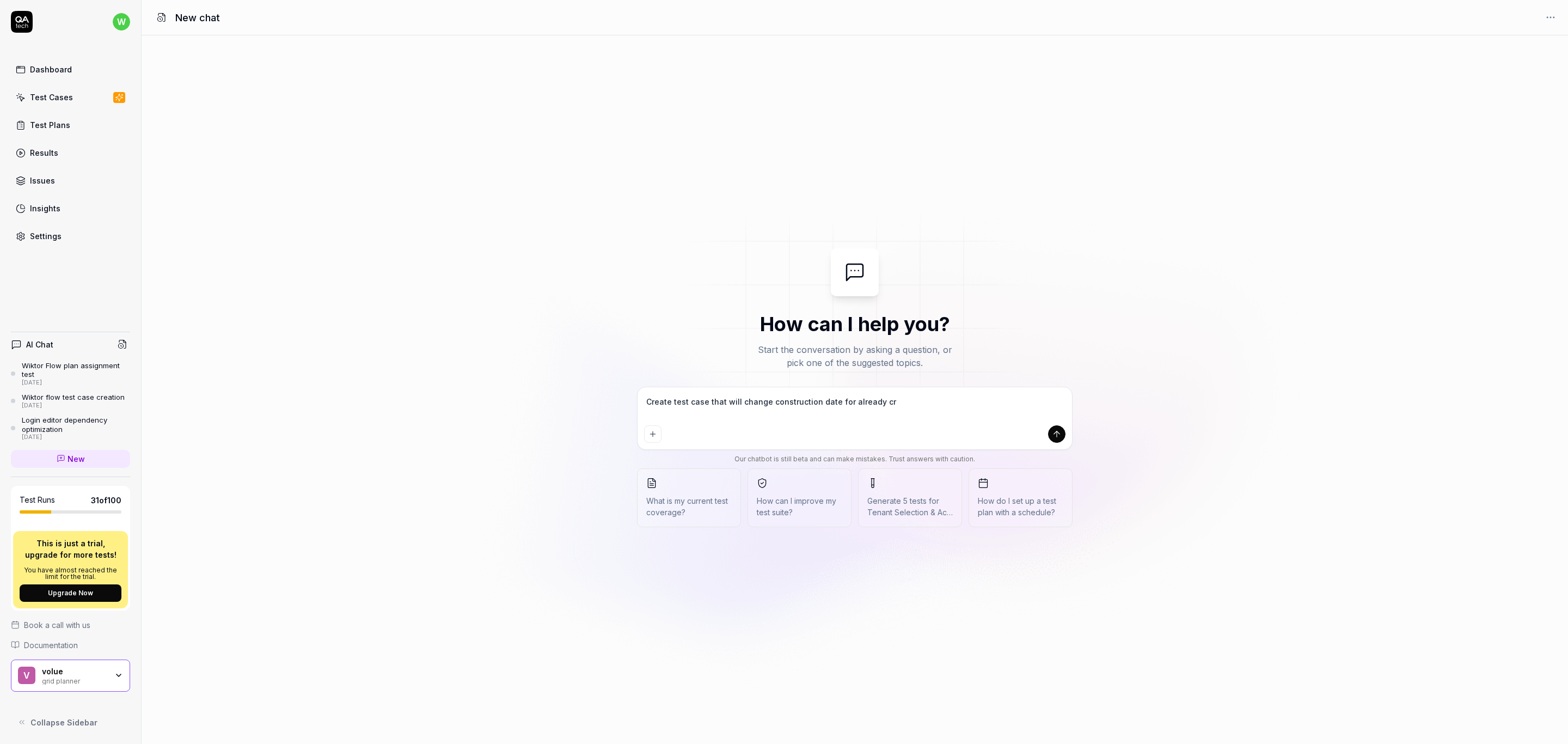
type textarea "Create test case that will change construction date for already cre"
type textarea "*"
type textarea "Create test case that will change construction date for already crea"
type textarea "*"
type textarea "Create test case that will change construction date for already creat"
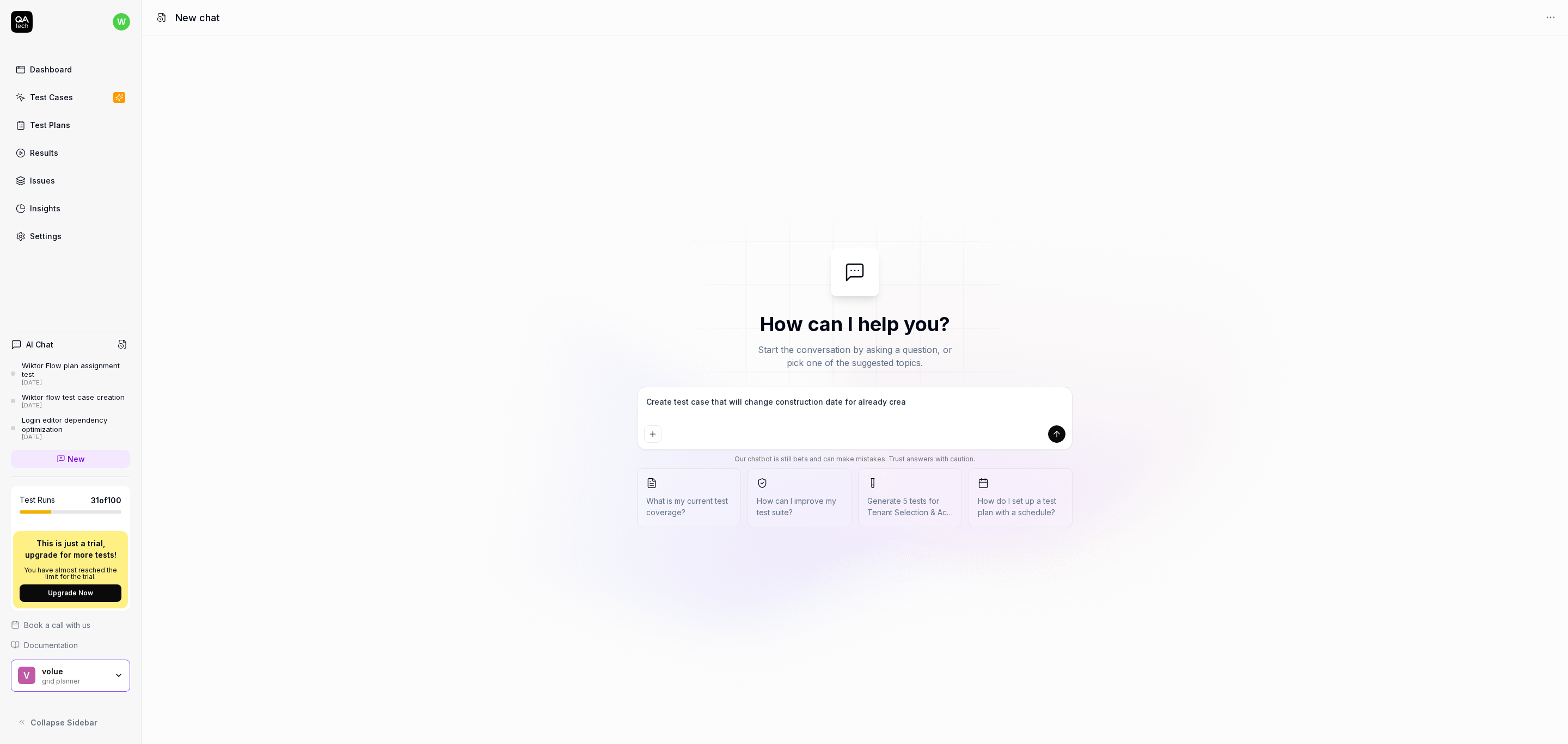
type textarea "*"
type textarea "Create test case that will change construction date for already create"
type textarea "*"
type textarea "Create test case that will change construction date for already create"
type textarea "*"
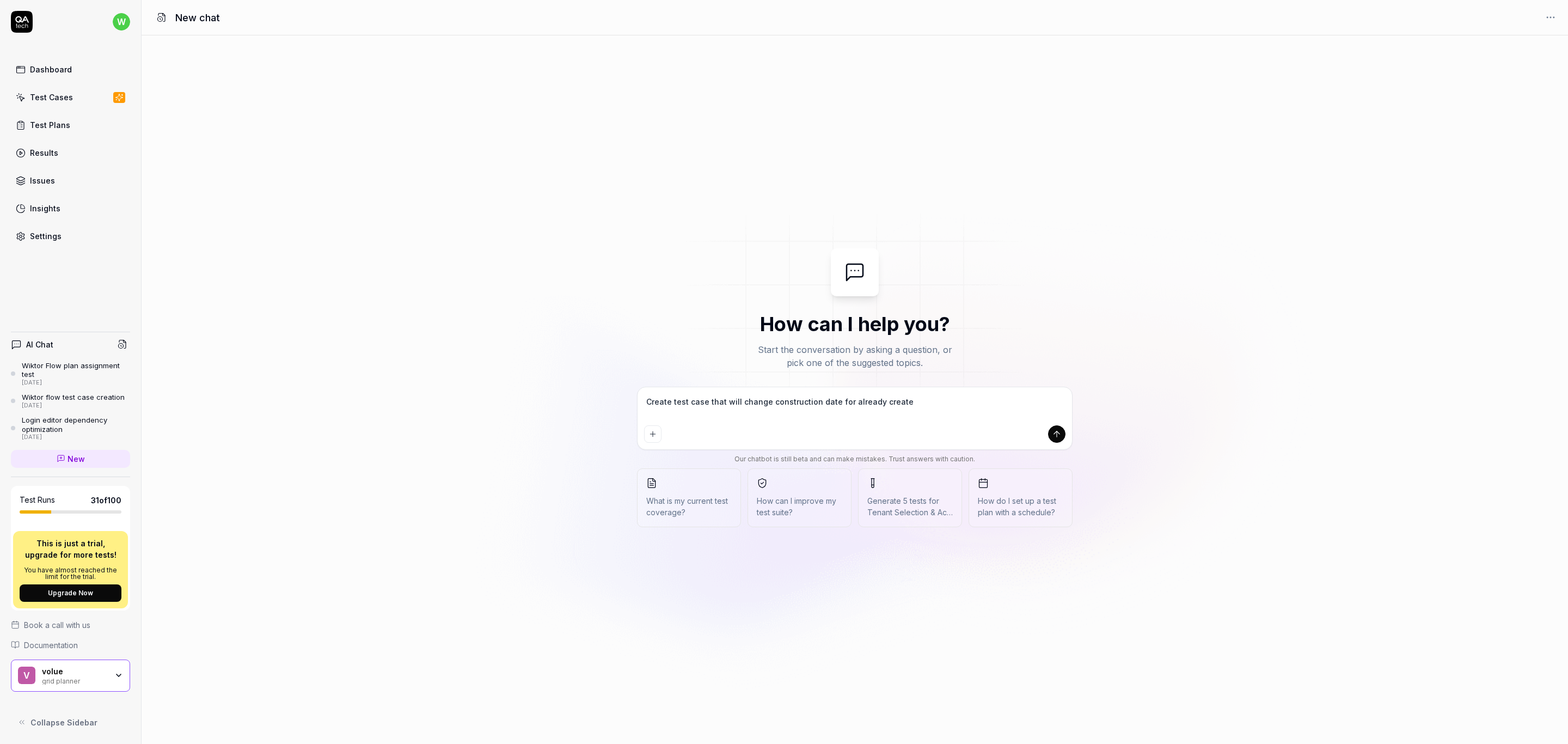
type textarea "Create test case that will change construction date for already create p"
type textarea "*"
type textarea "Create test case that will change construction date for already create pl"
type textarea "*"
type textarea "Create test case that will change construction date for already create pla"
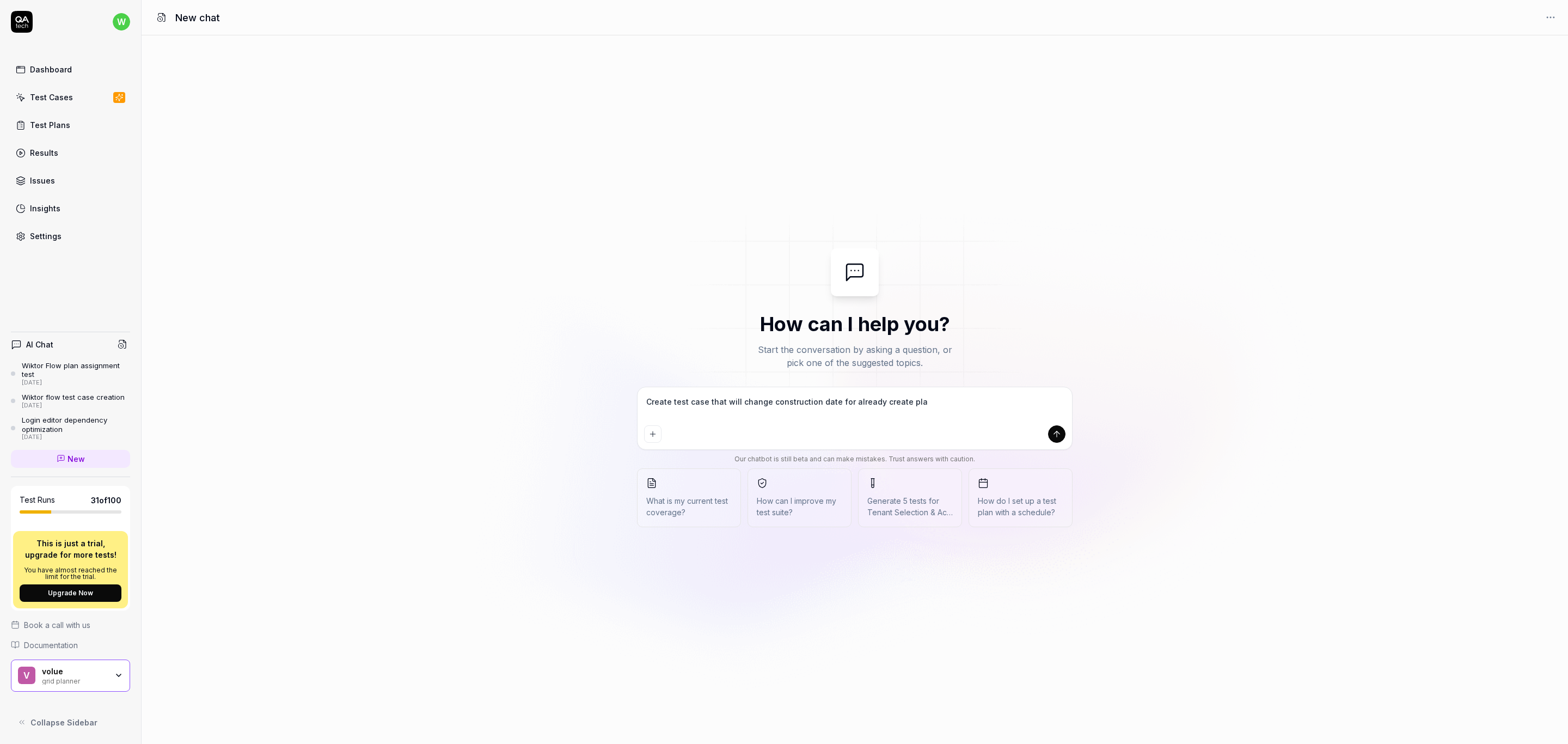
type textarea "*"
type textarea "Create test case that will change construction date for already create plan"
type textarea "*"
type textarea "Create test case that will change construction date for already create plan"
type textarea "*"
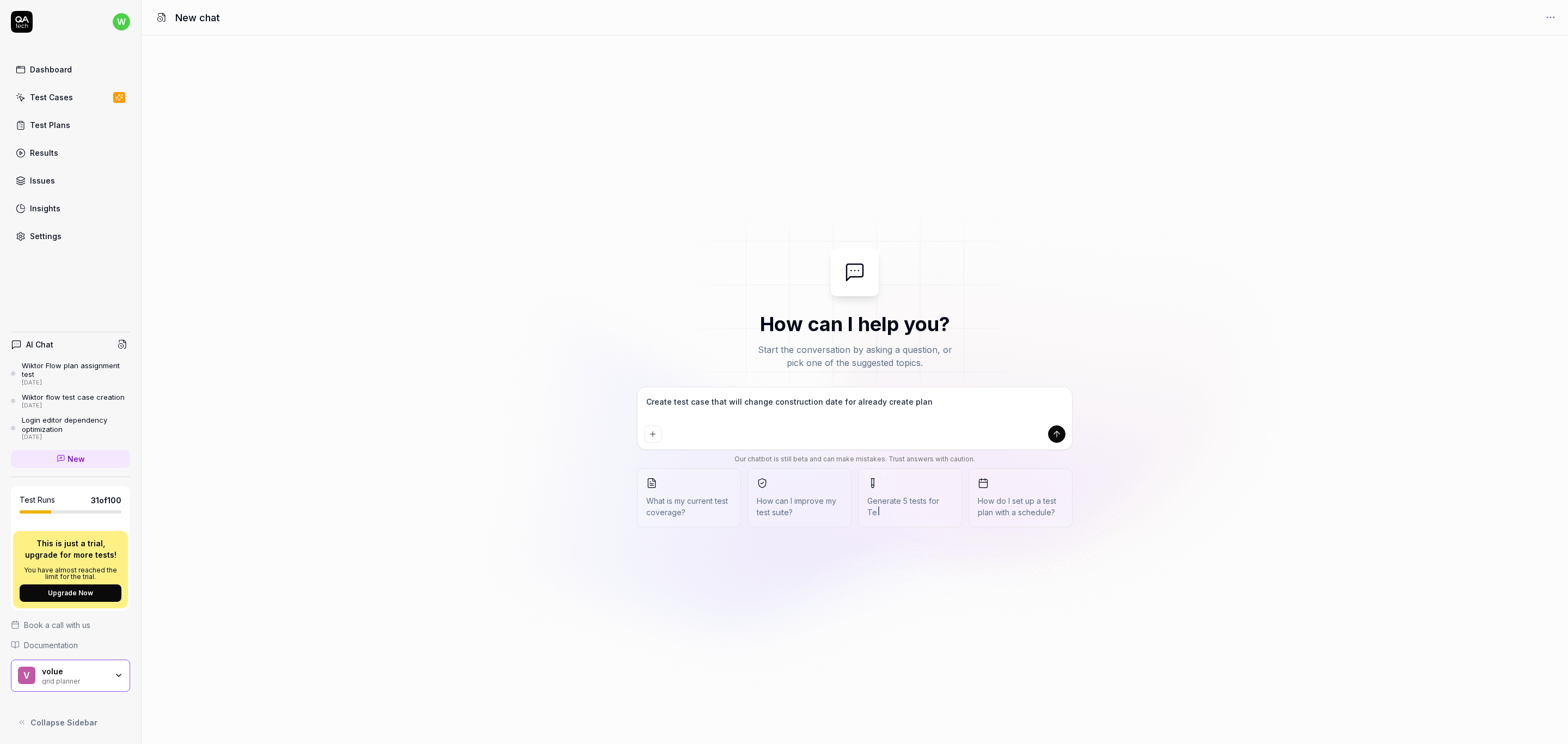
type textarea "Create test case that will change construction date for already create plan"
type textarea "*"
type textarea "Create test case that will change construction date for already create plan"
type textarea "*"
type textarea "Create test case that will change construction date for already create plan f"
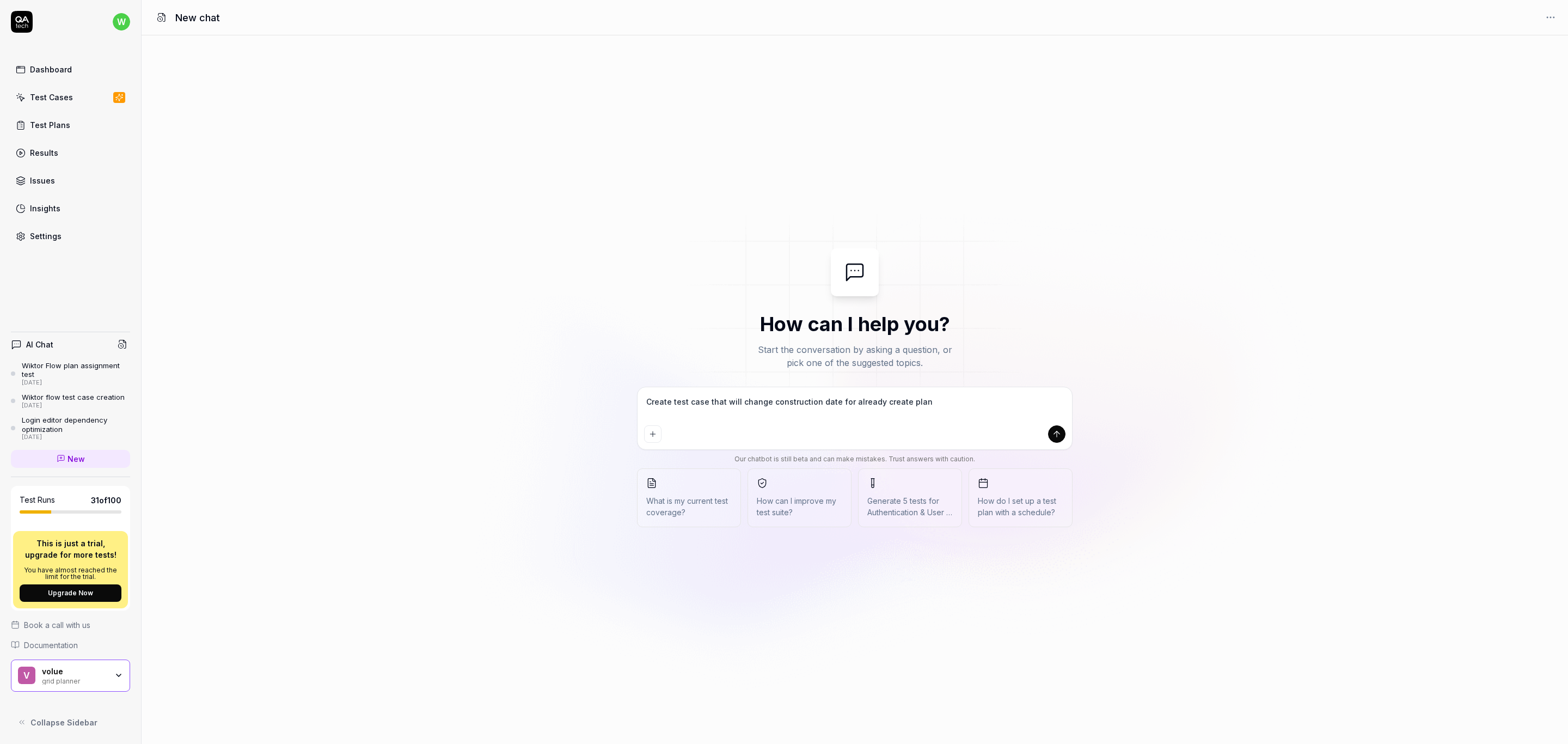
type textarea "*"
type textarea "Create test case that will change construction date for already create plan fr"
type textarea "*"
type textarea "Create test case that will change construction date for already create plan fro"
type textarea "*"
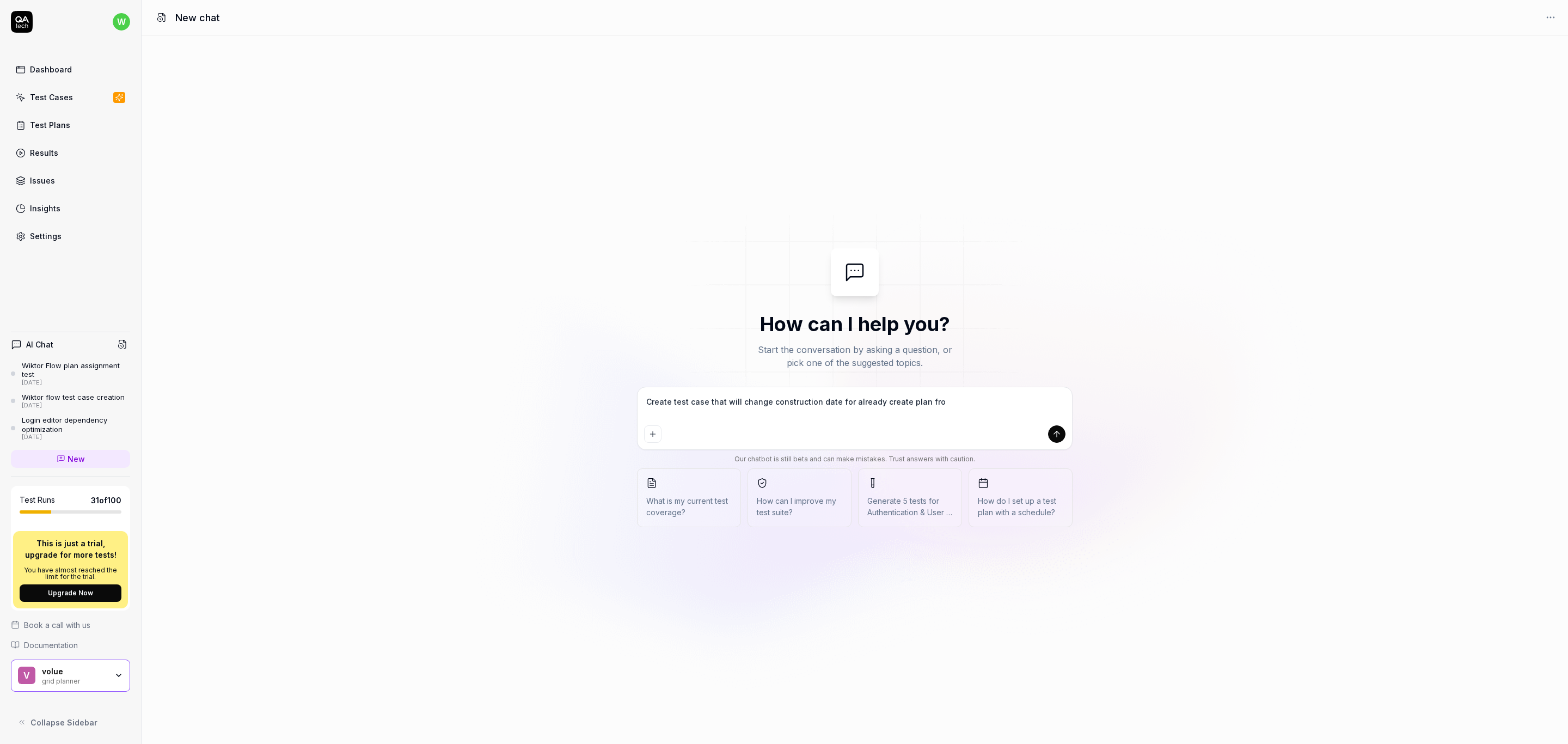
type textarea "Create test case that will change construction date for already create plan from"
type textarea "*"
type textarea "Create test case that will change construction date for already create plan from"
type textarea "*"
type textarea "Create test case that will change construction date for already create plan fro…"
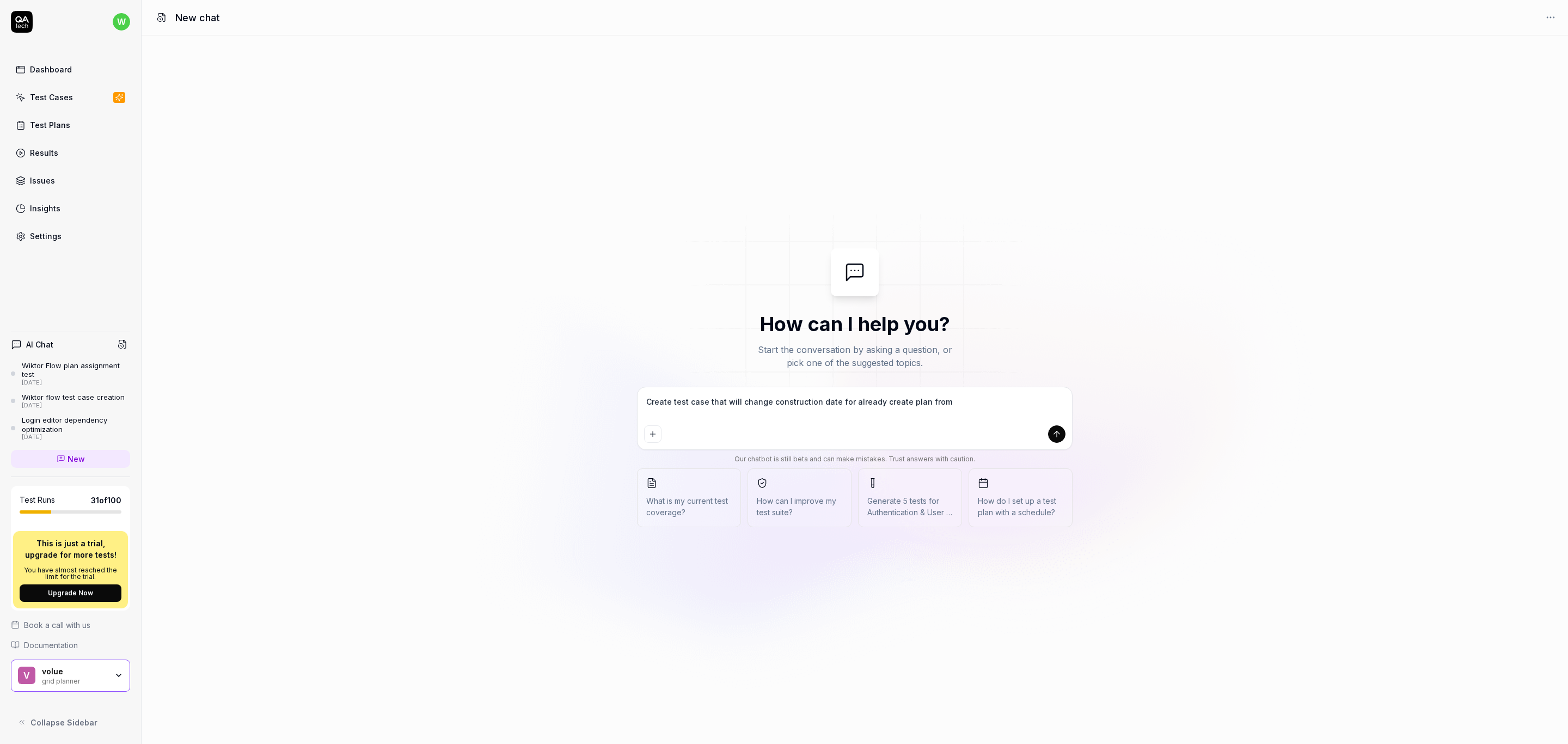
type textarea "*"
type textarea "Create test case that will change construction date for already create plan fro…"
type textarea "*"
type textarea "Create test case that will change construction date for already create plan fro…"
type textarea "*"
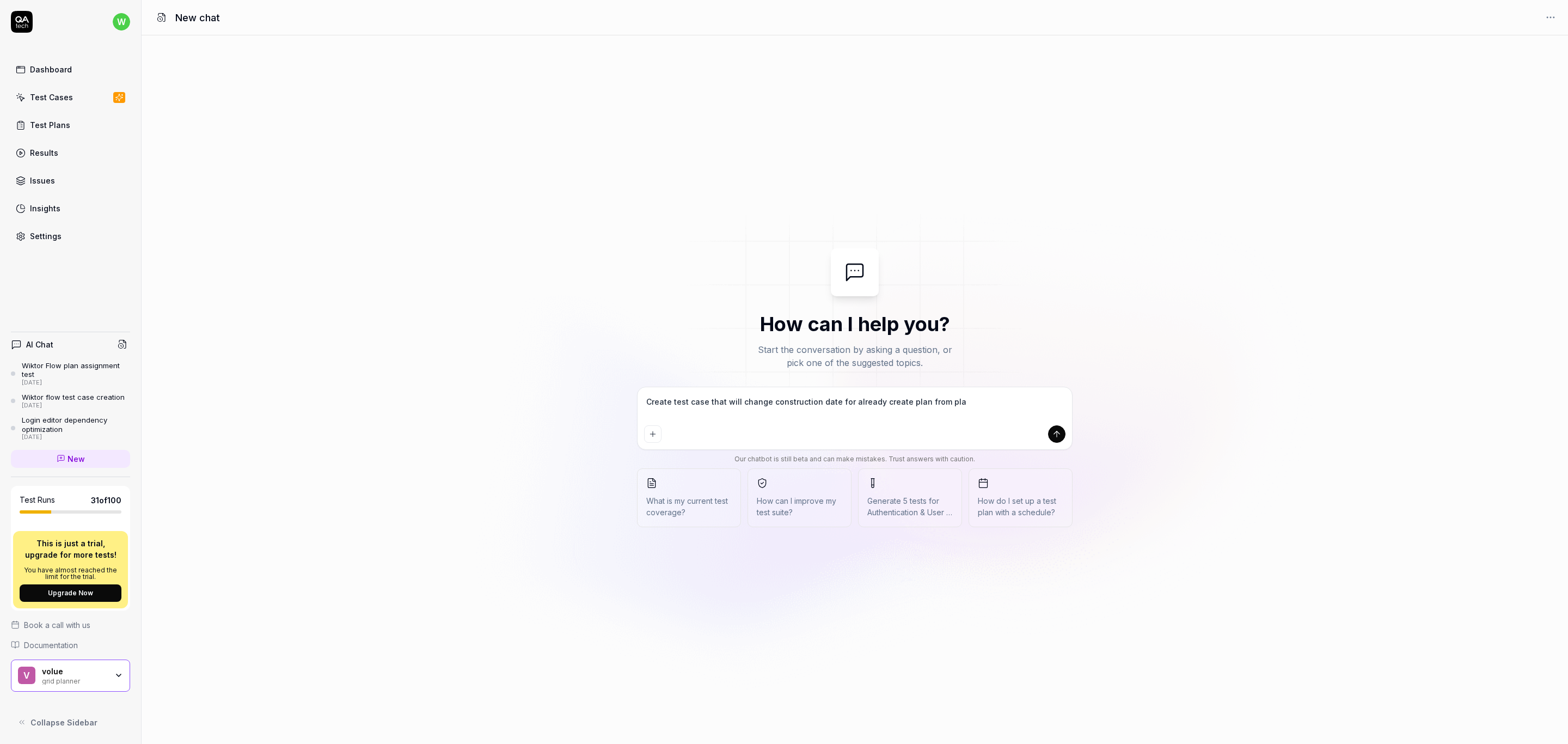
type textarea "Create test case that will change construction date for already create plan fro…"
type textarea "*"
type textarea "Create test case that will change construction date for already create plan fro…"
type textarea "*"
type textarea "Create test case that will change construction date for already create plan fro…"
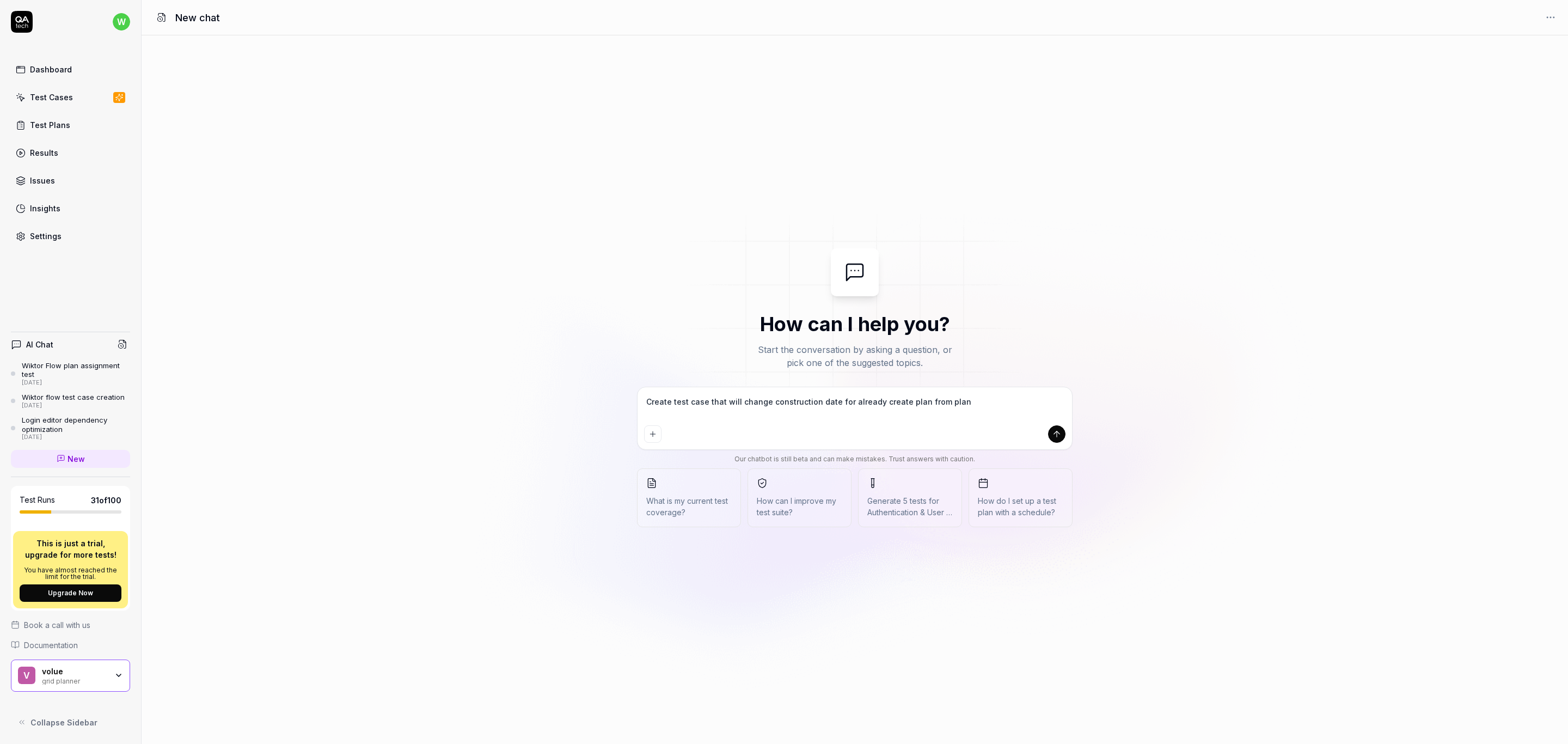
type textarea "*"
type textarea "Create test case that will change construction date for already create plan fro…"
type textarea "*"
type textarea "Create test case that will change construction date for already create plan fro…"
type textarea "*"
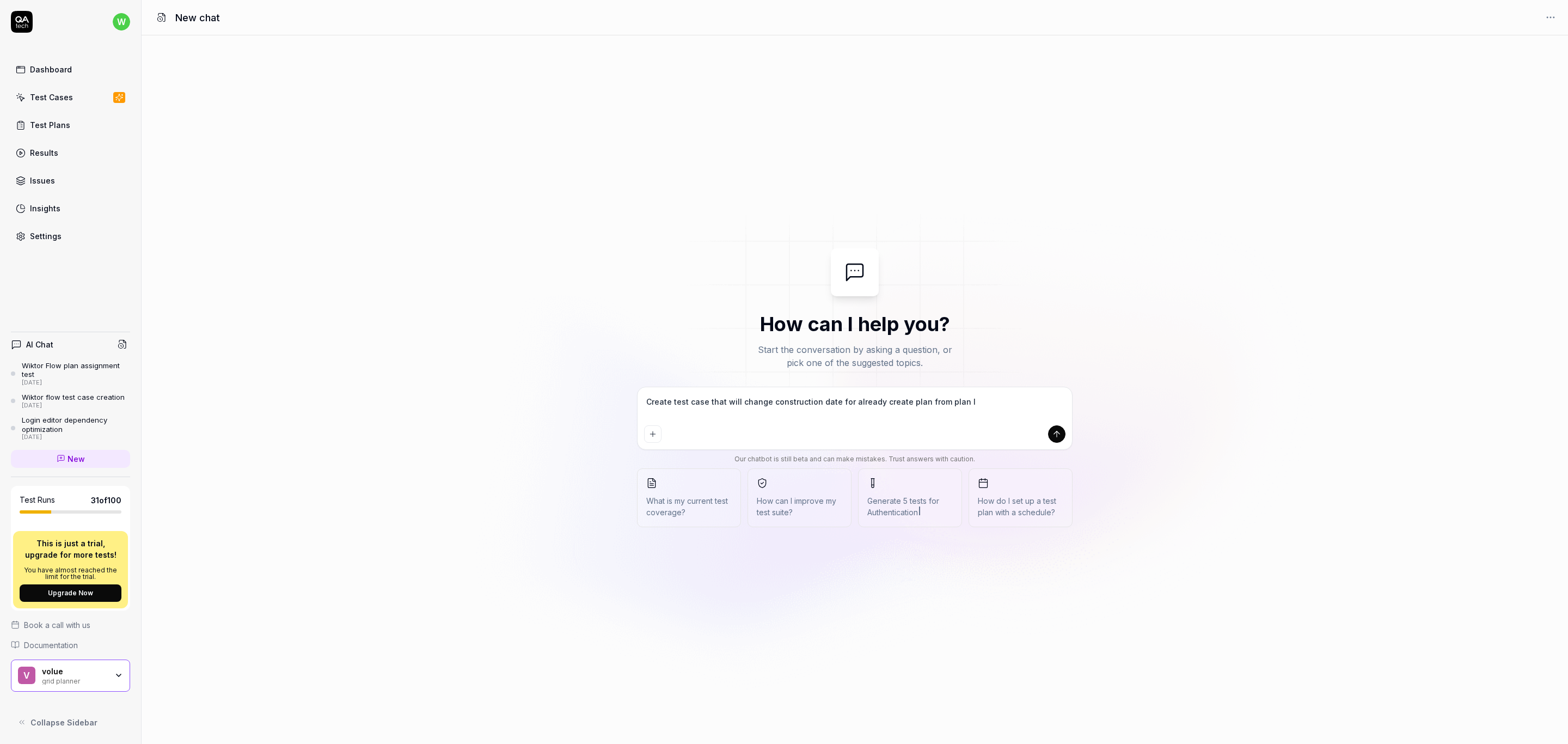
type textarea "Create test case that will change construction date for already create plan fro…"
type textarea "*"
type textarea "Create test case that will change construction date for already create plan fro…"
type textarea "*"
type textarea "Create test case that will change construction date for already create plan fro…"
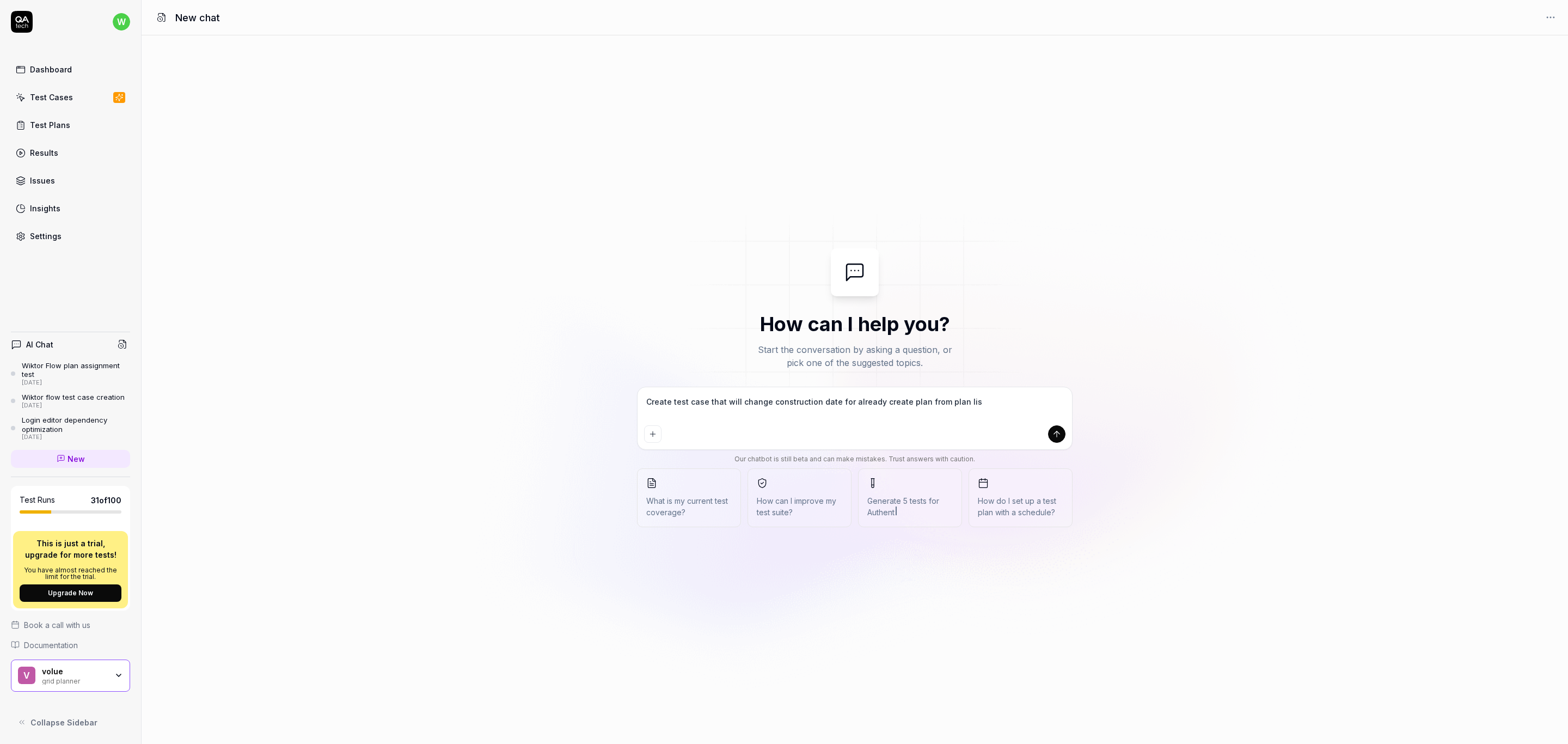
type textarea "*"
type textarea "Create test case that will change construction date for already create plan fro…"
click at [1056, 436] on icon "submit" at bounding box center [1056, 433] width 10 height 10
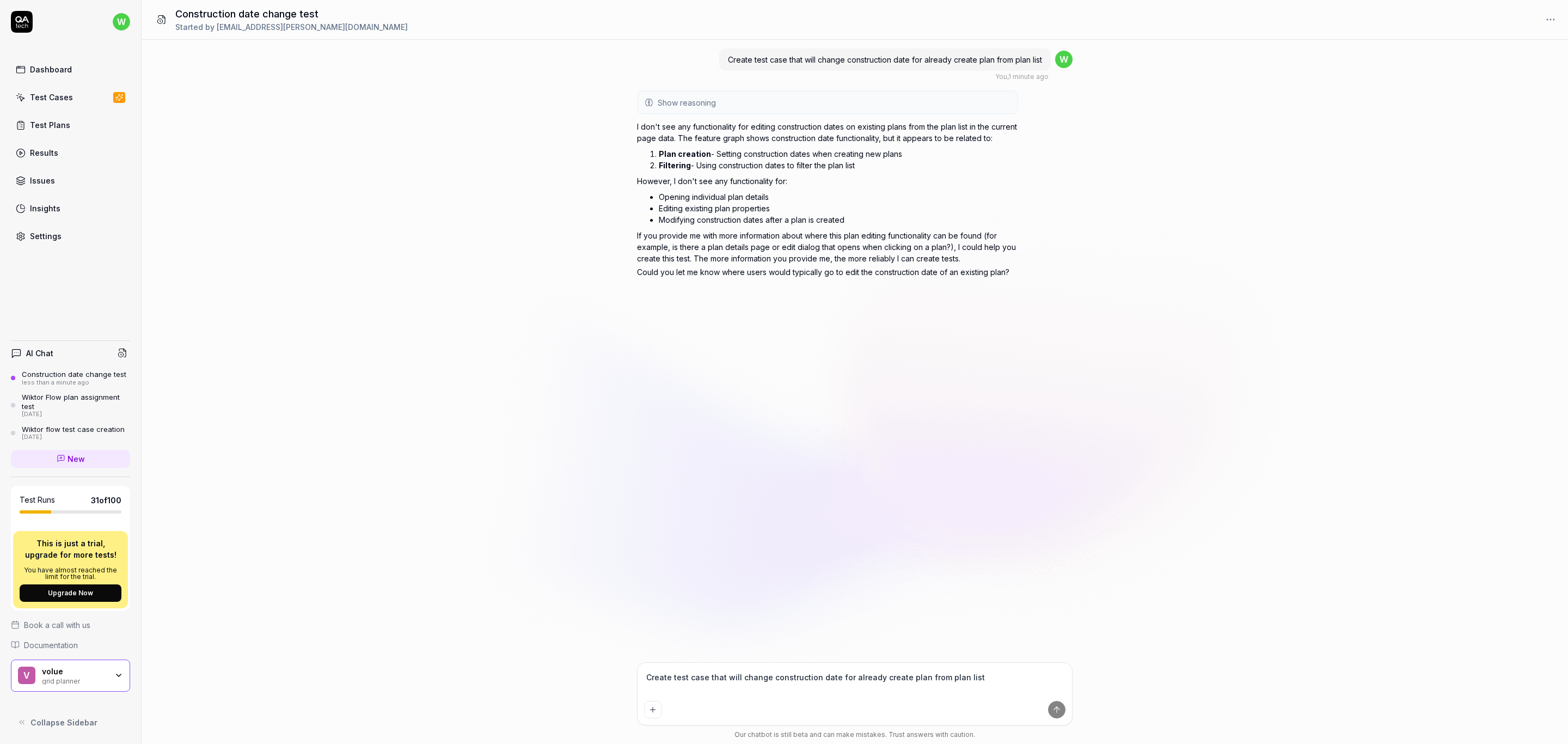
click at [709, 673] on textarea "Create test case that will change construction date for already create plan fro…" at bounding box center [854, 682] width 421 height 27
click at [706, 675] on textarea "Create test case that will change construction date for already create plan fro…" at bounding box center [854, 682] width 421 height 27
click at [705, 675] on textarea "Create test case that will change construction date for already create plan fro…" at bounding box center [854, 682] width 421 height 27
click at [694, 681] on textarea "Create test case that will change construction date for already create plan fro…" at bounding box center [854, 682] width 421 height 27
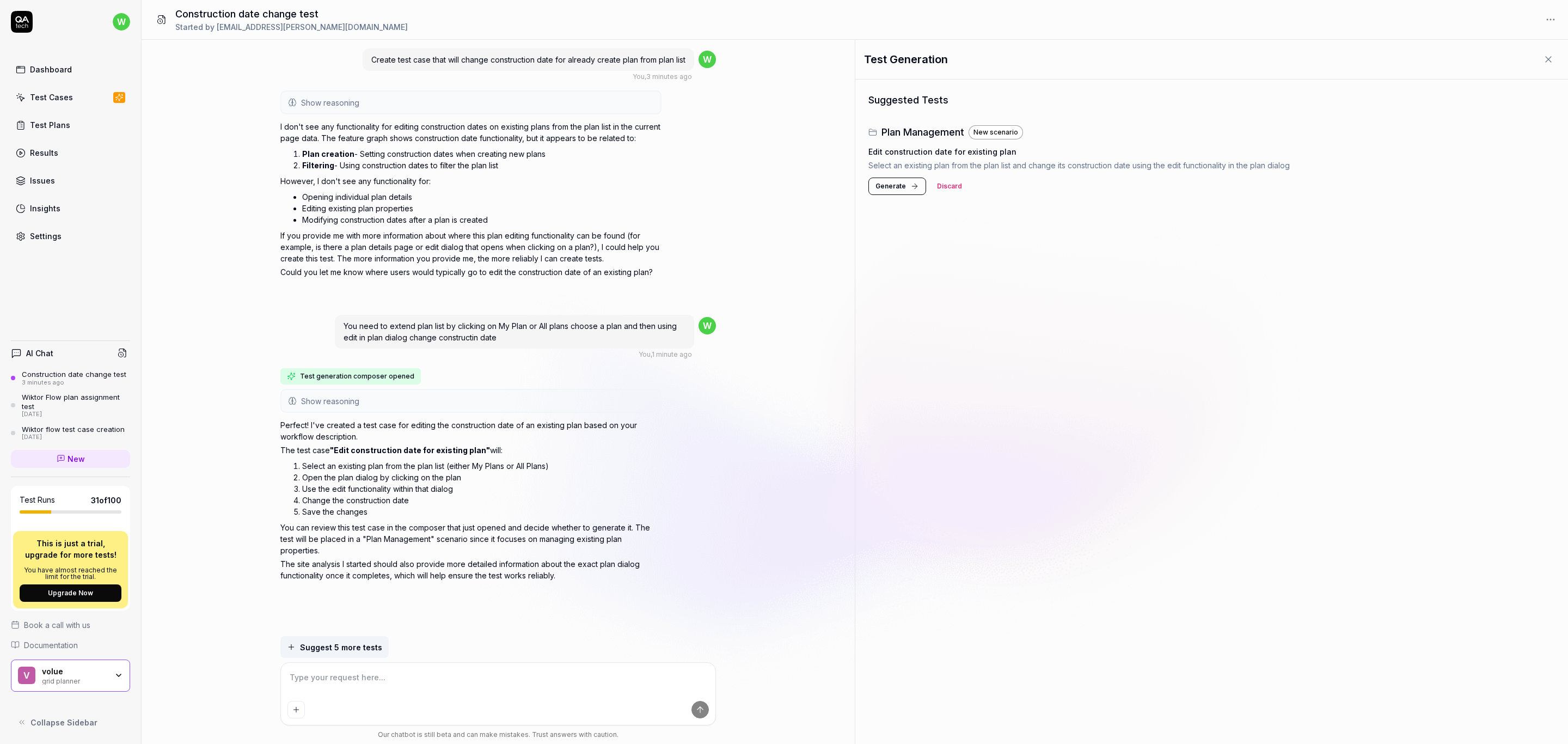
click at [896, 186] on span "Generate" at bounding box center [890, 186] width 31 height 10
click at [924, 144] on div "Plan Management Edit construction date for existing plan Select an existing pla…" at bounding box center [1088, 144] width 421 height 50
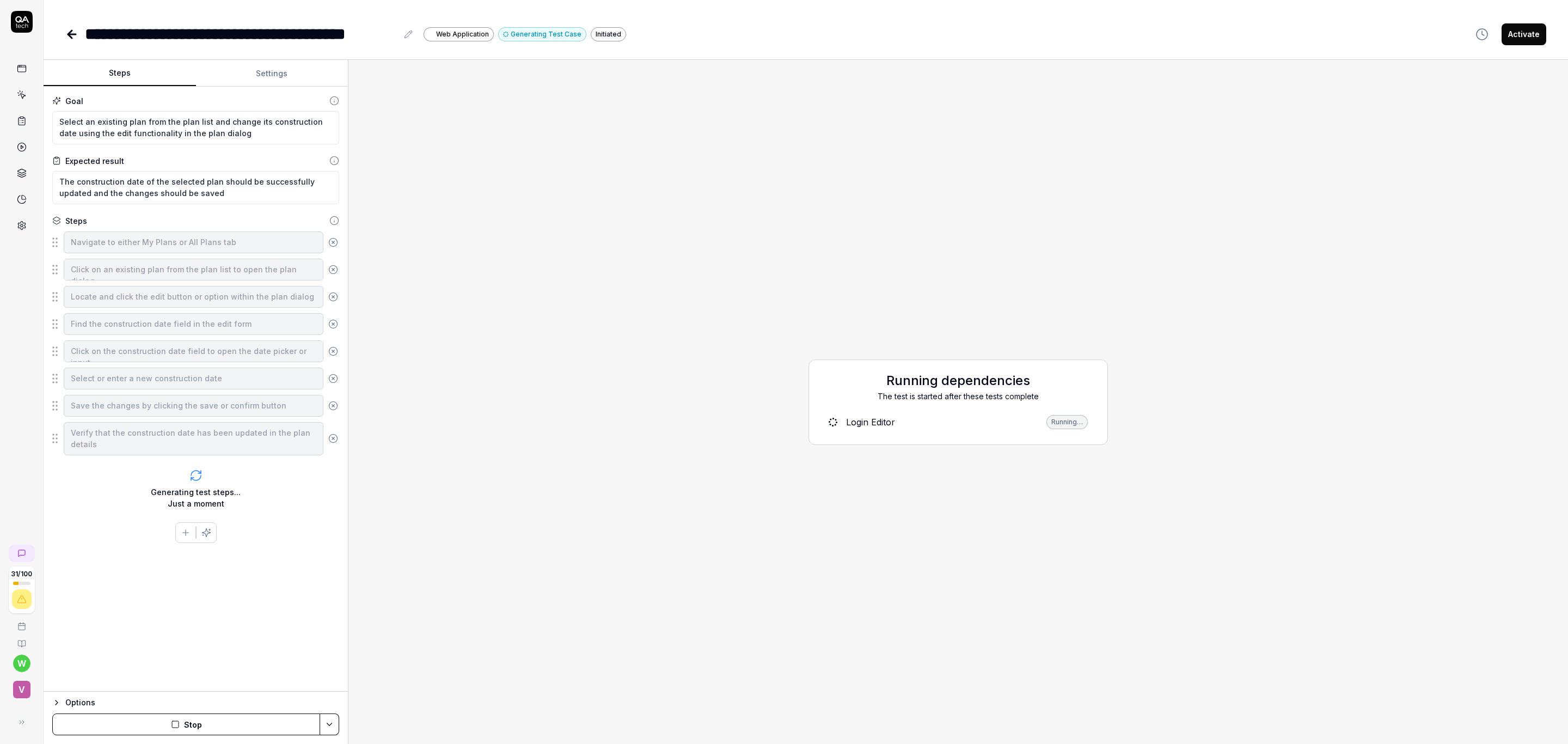
type textarea "*"
click at [267, 71] on button "Settings" at bounding box center [272, 73] width 153 height 26
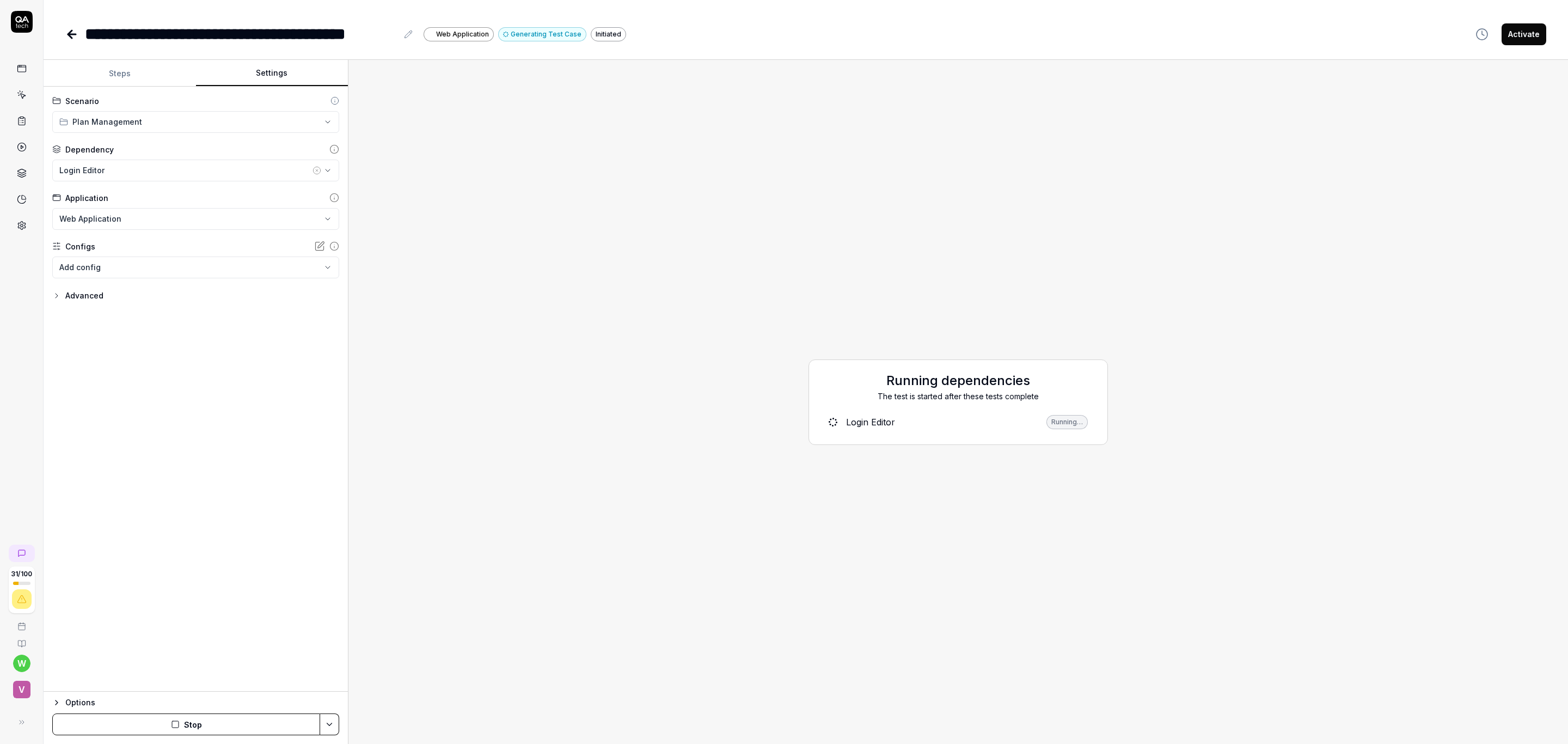
click at [107, 67] on button "Steps" at bounding box center [120, 73] width 153 height 26
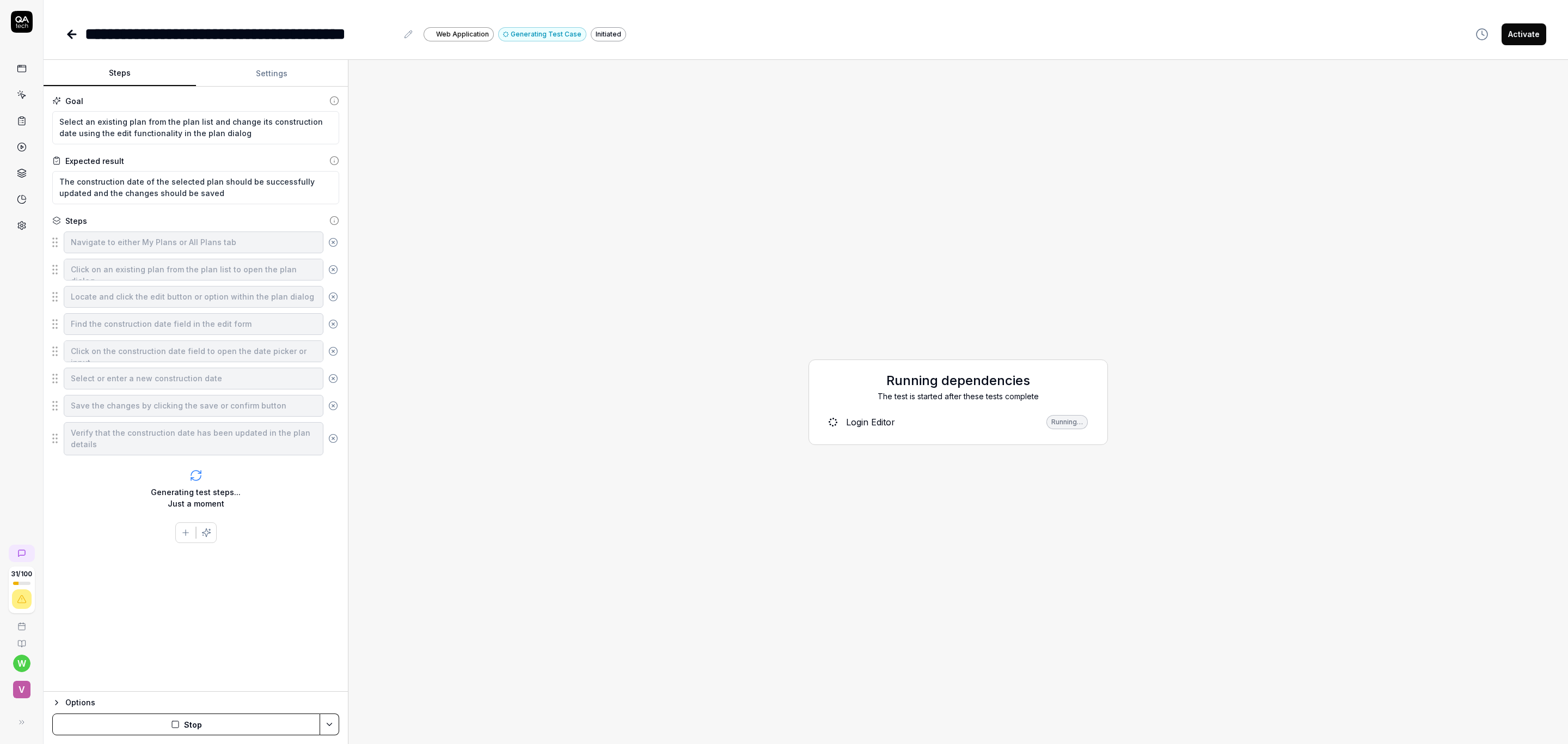
click at [864, 421] on div "Login Editor" at bounding box center [871, 422] width 49 height 13
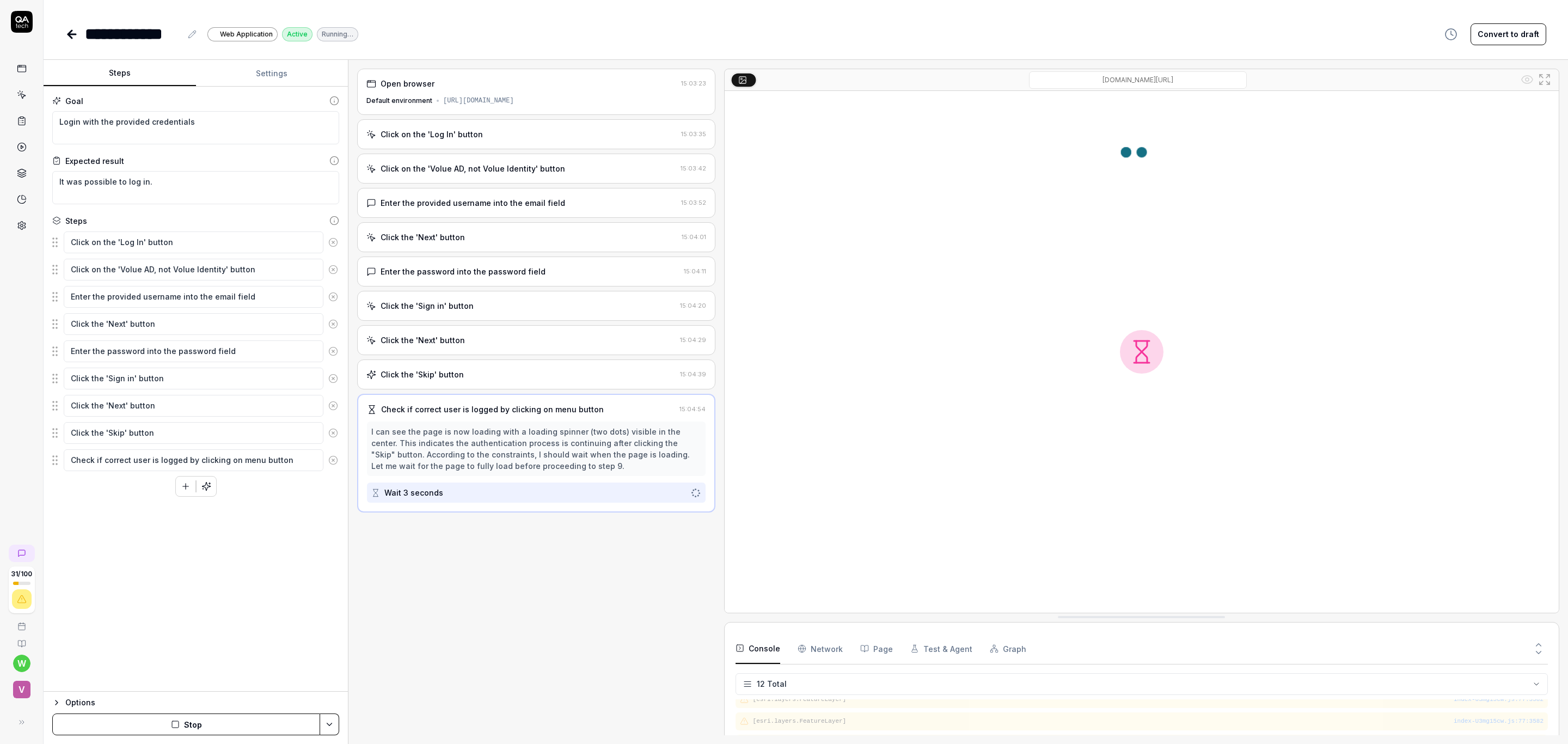
scroll to position [195, 0]
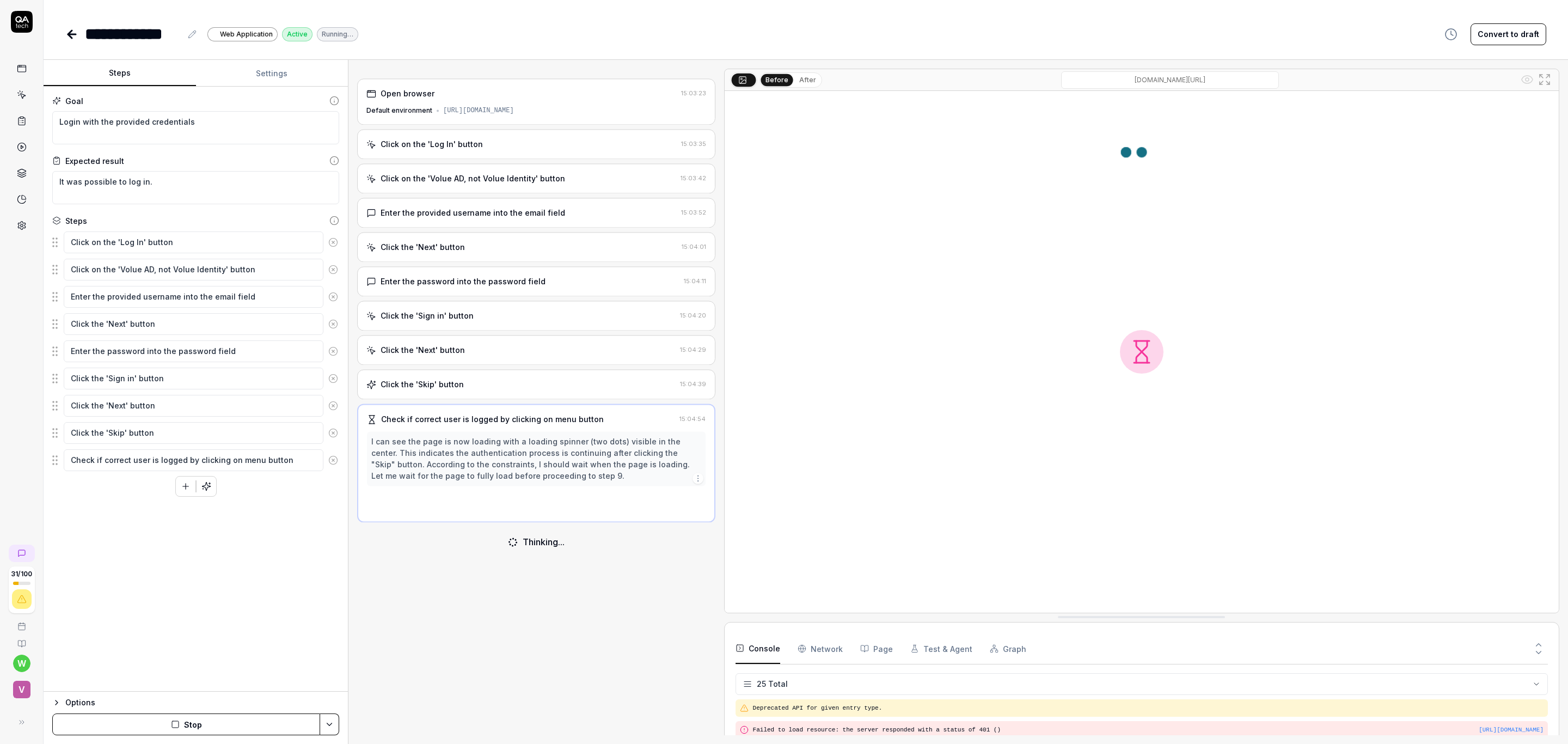
scroll to position [490, 0]
